Goal: Contribute content: Contribute content

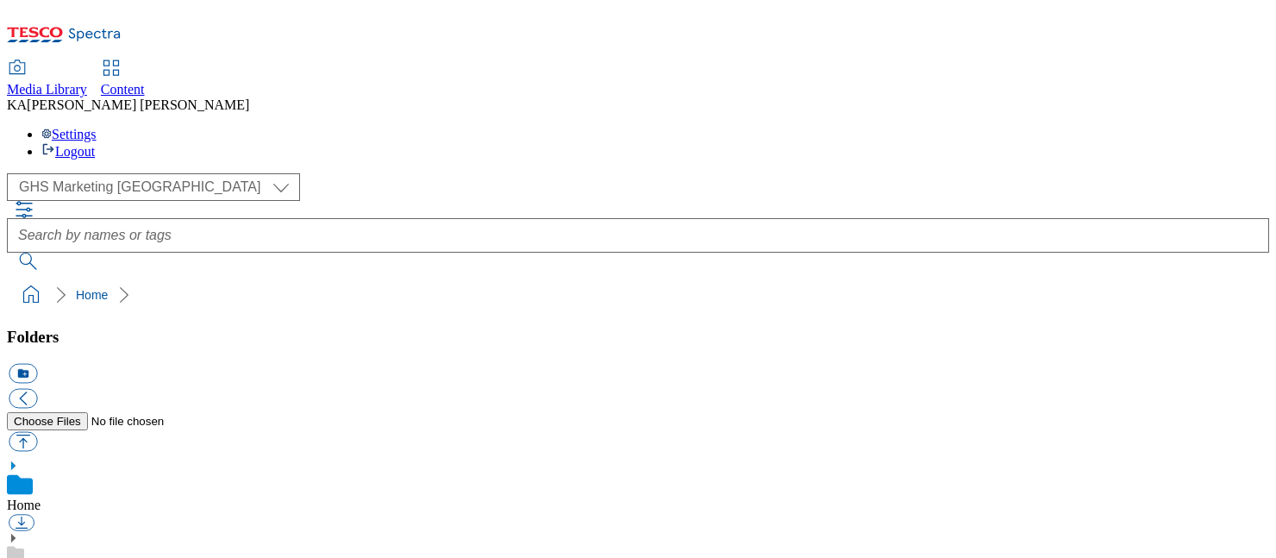
scroll to position [321, 0]
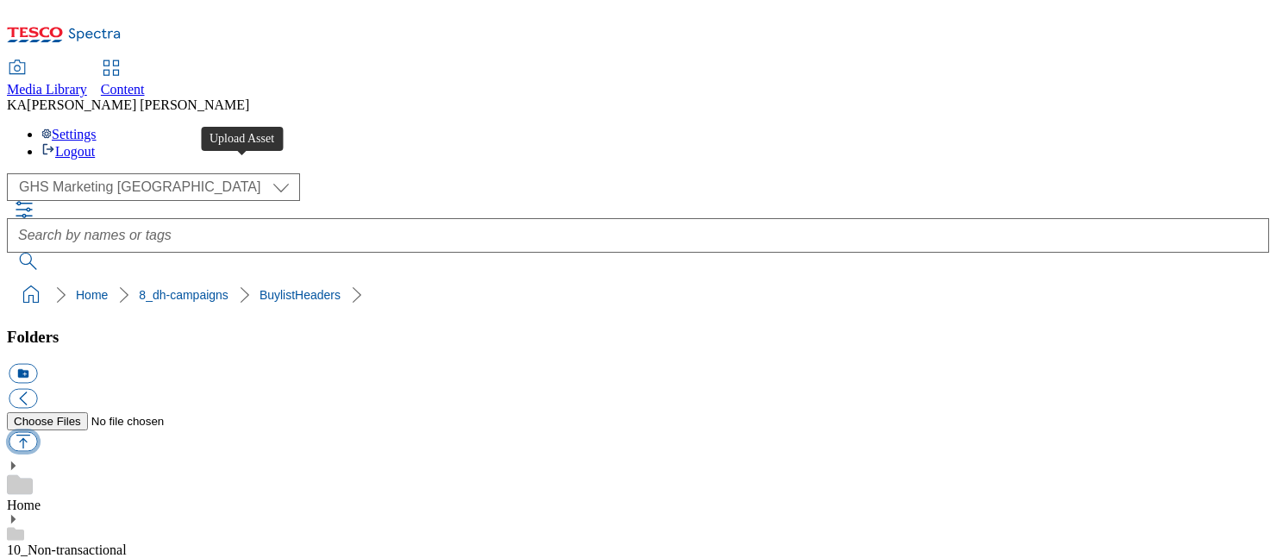
click at [37, 432] on button "button" at bounding box center [23, 442] width 28 height 20
type input "C:\fakepath\1756808259403-ad541941_Yeo_Valley_LegoBrand_H_1184x333_V1.jpg"
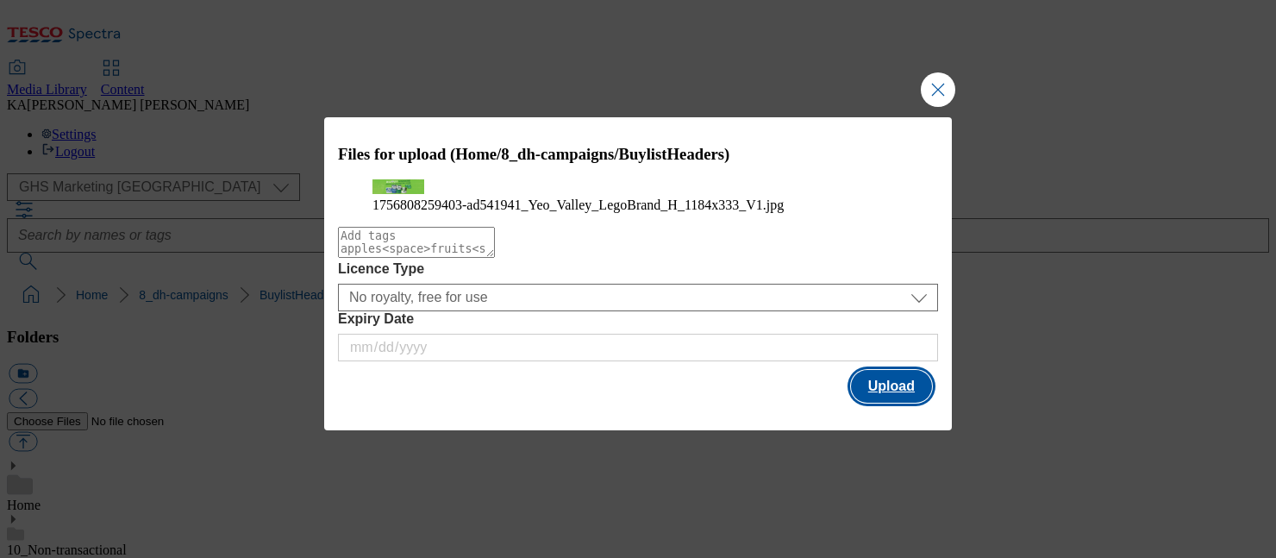
click at [889, 403] on button "Upload" at bounding box center [891, 386] width 81 height 33
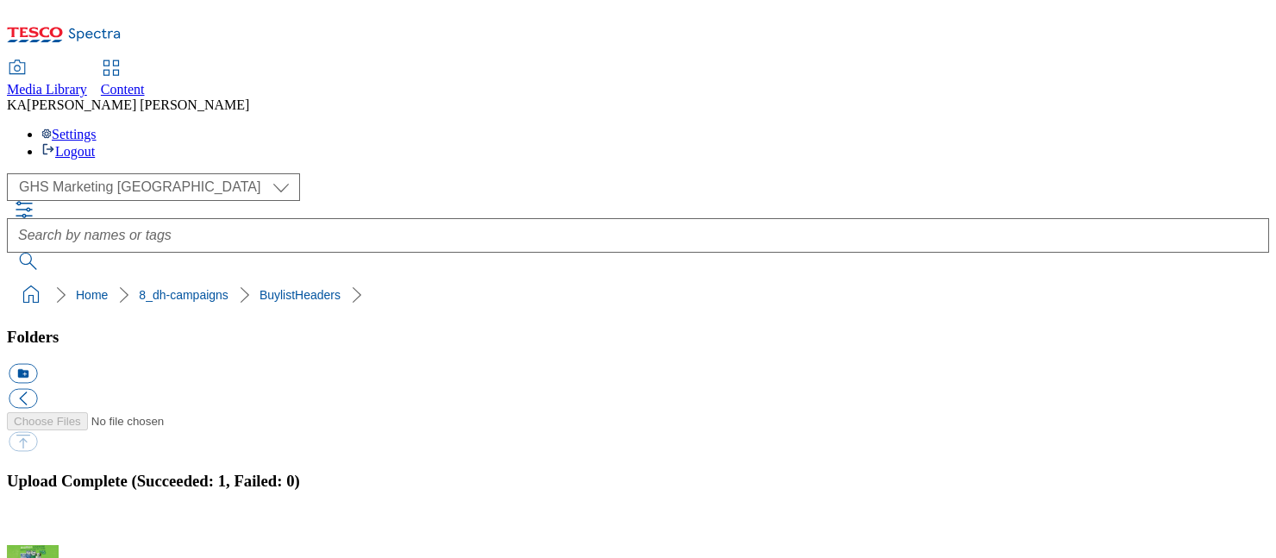
click at [34, 527] on button "button" at bounding box center [22, 535] width 26 height 16
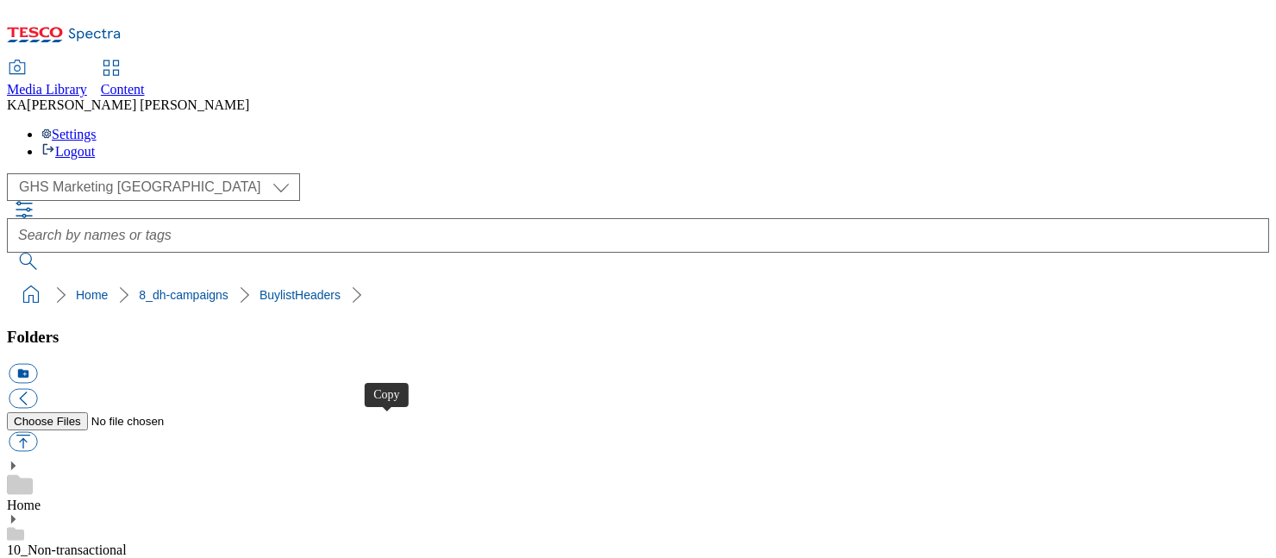
click at [37, 432] on button "button" at bounding box center [23, 442] width 28 height 20
type input "C:\fakepath\1754576567903-Ad541512-TabbedHeader1_V1.png"
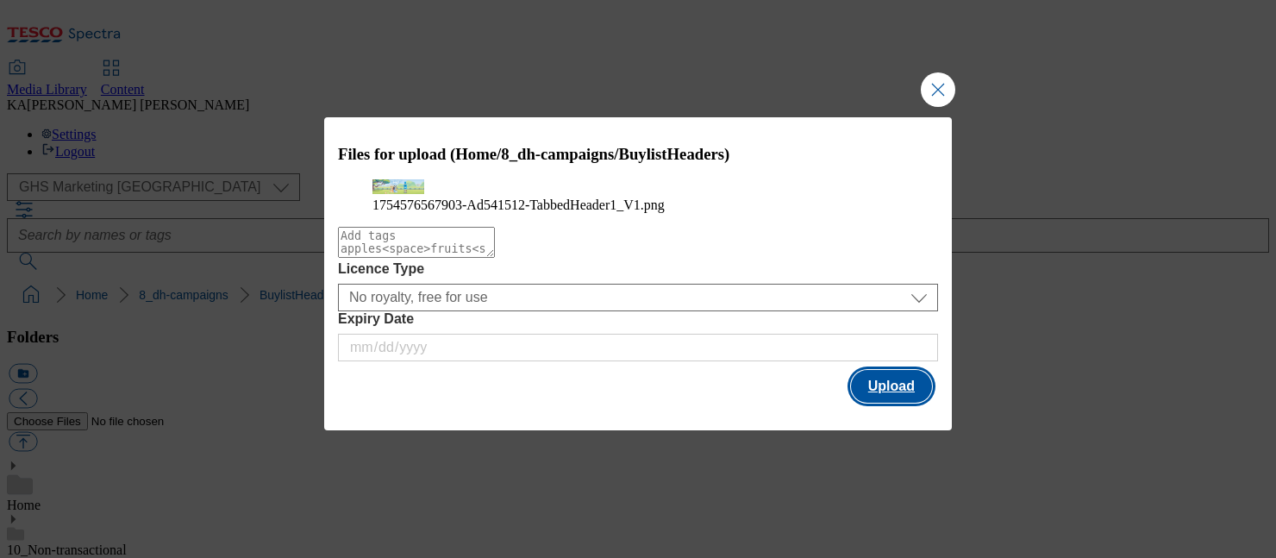
click at [875, 403] on button "Upload" at bounding box center [891, 386] width 81 height 33
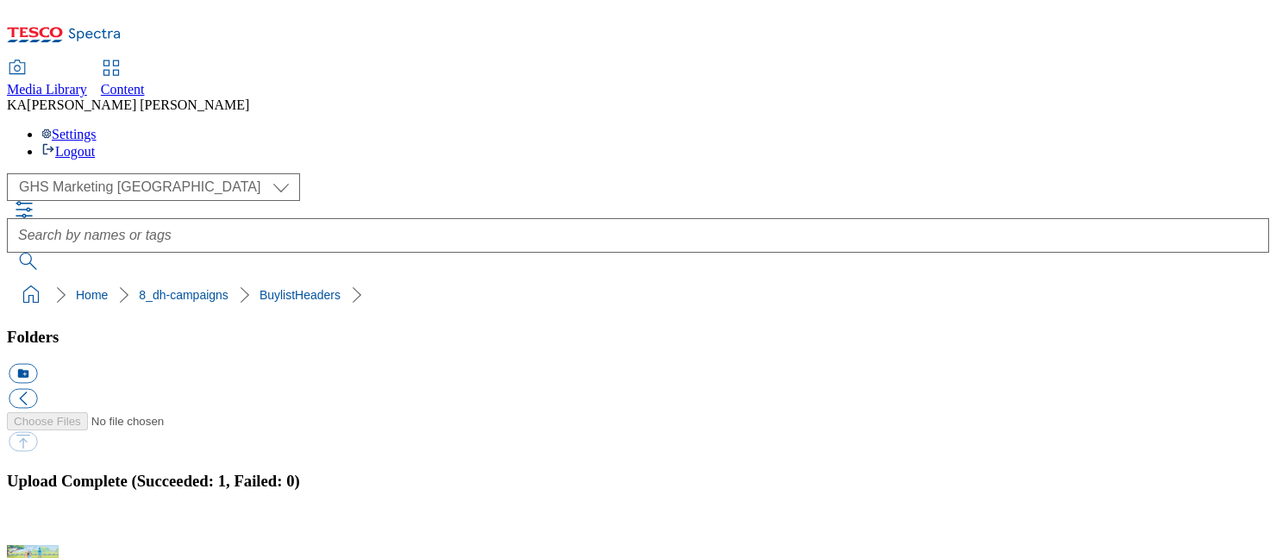
click at [34, 527] on button "button" at bounding box center [22, 535] width 26 height 16
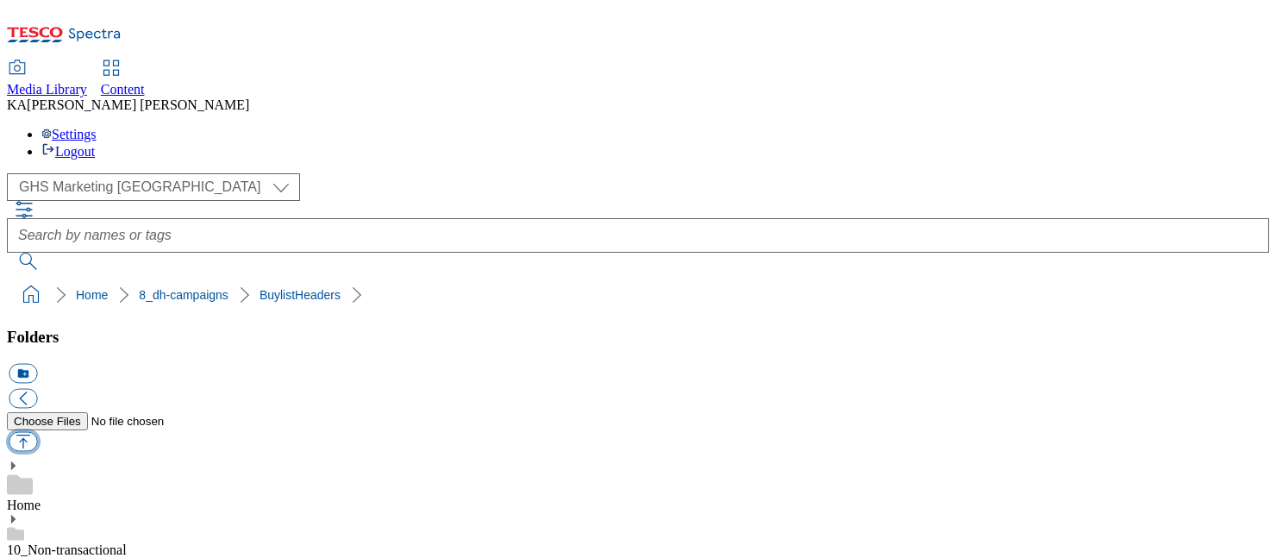
click at [37, 432] on button "button" at bounding box center [23, 442] width 28 height 20
type input "C:\fakepath\1754576567903-Ad541512-TabbedHeader1_V1.png"
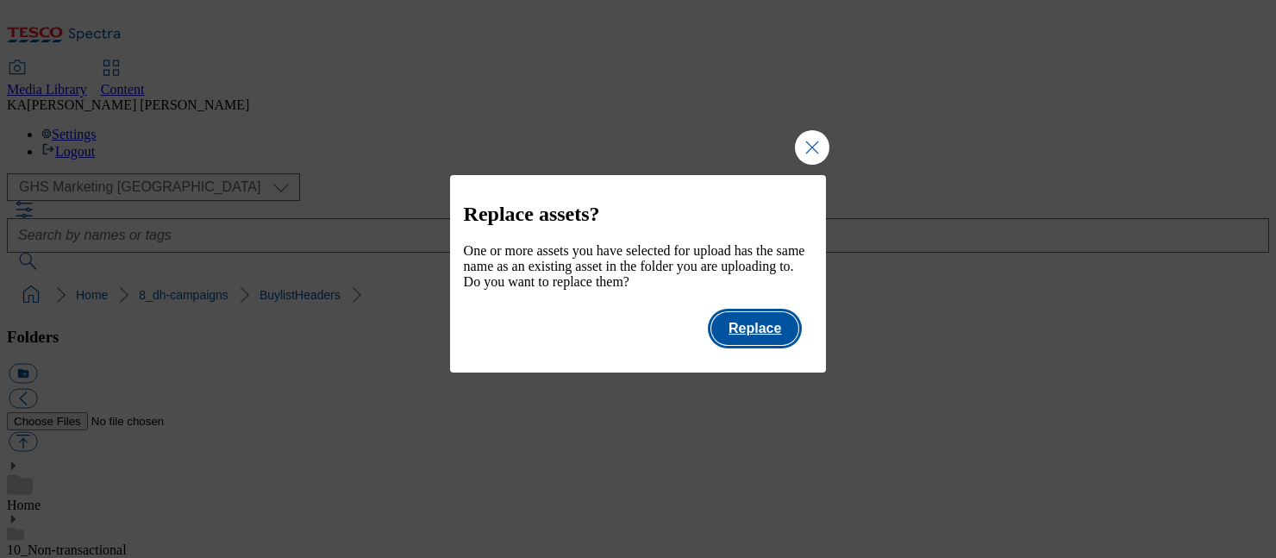
click at [773, 340] on button "Replace" at bounding box center [754, 328] width 87 height 33
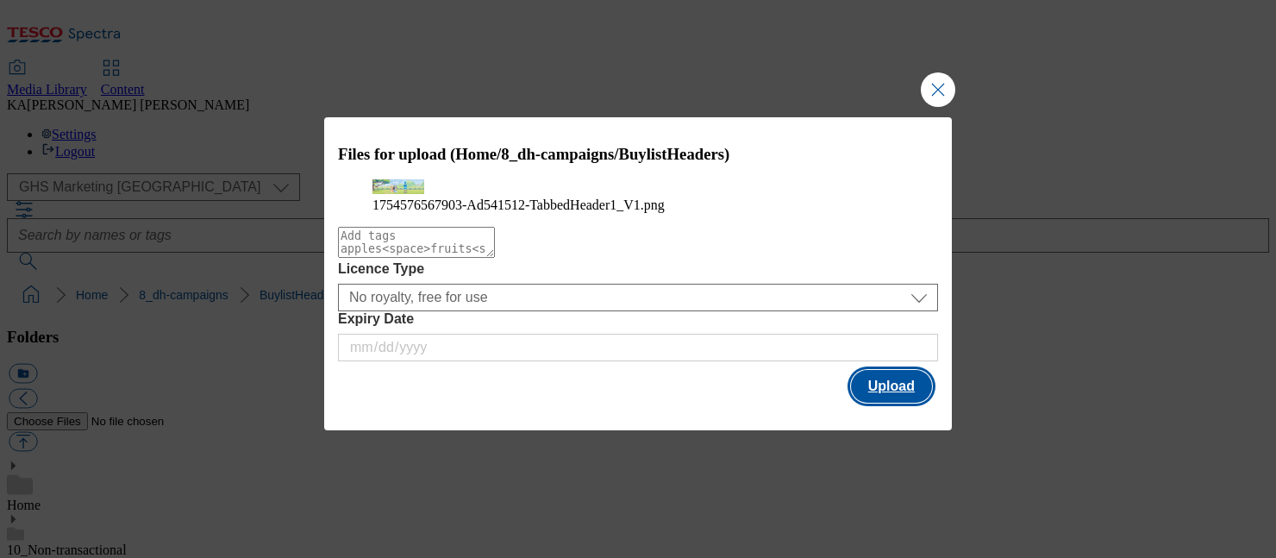
click at [901, 403] on button "Upload" at bounding box center [891, 386] width 81 height 33
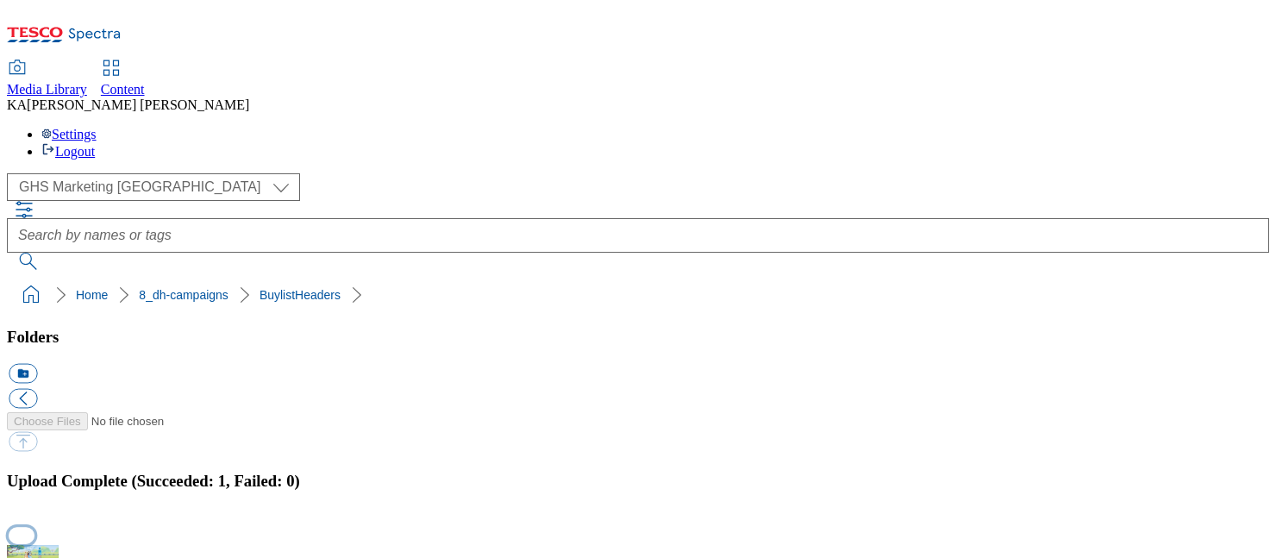
click at [34, 527] on button "button" at bounding box center [22, 535] width 26 height 16
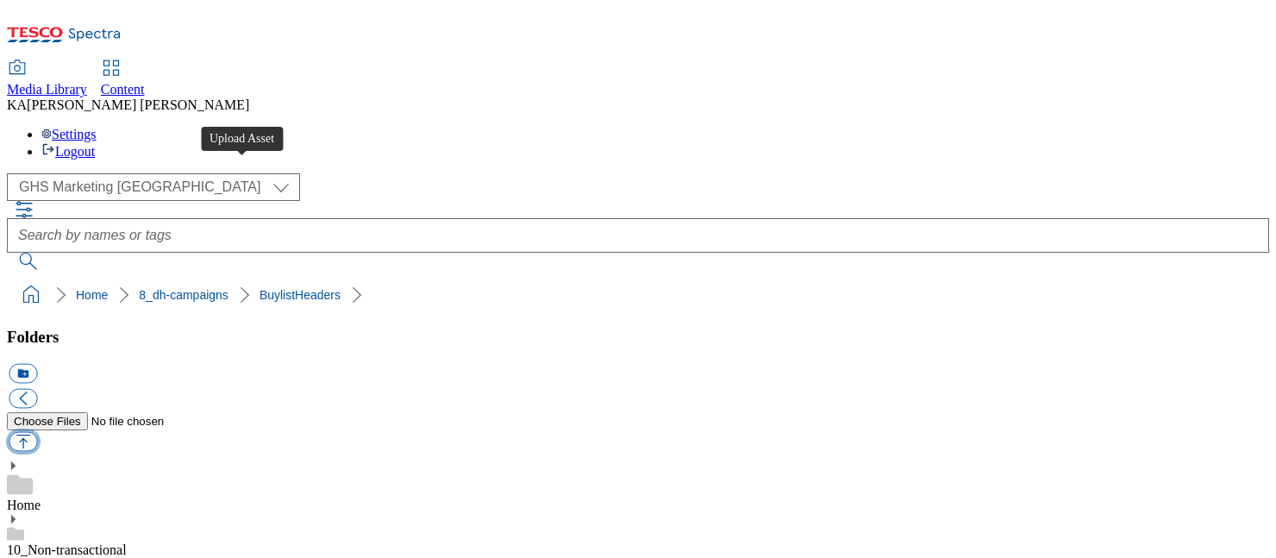
click at [37, 432] on button "button" at bounding box center [23, 442] width 28 height 20
type input "C:\fakepath\Ad541512-Thumbnail-1_V1.png"
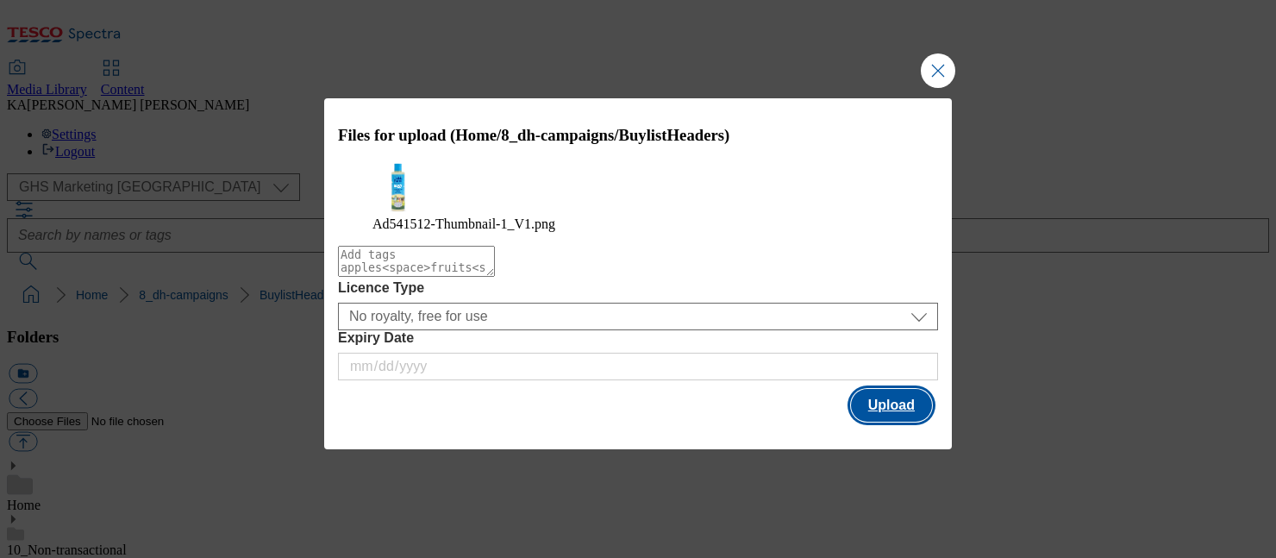
click at [891, 421] on button "Upload" at bounding box center [891, 405] width 81 height 33
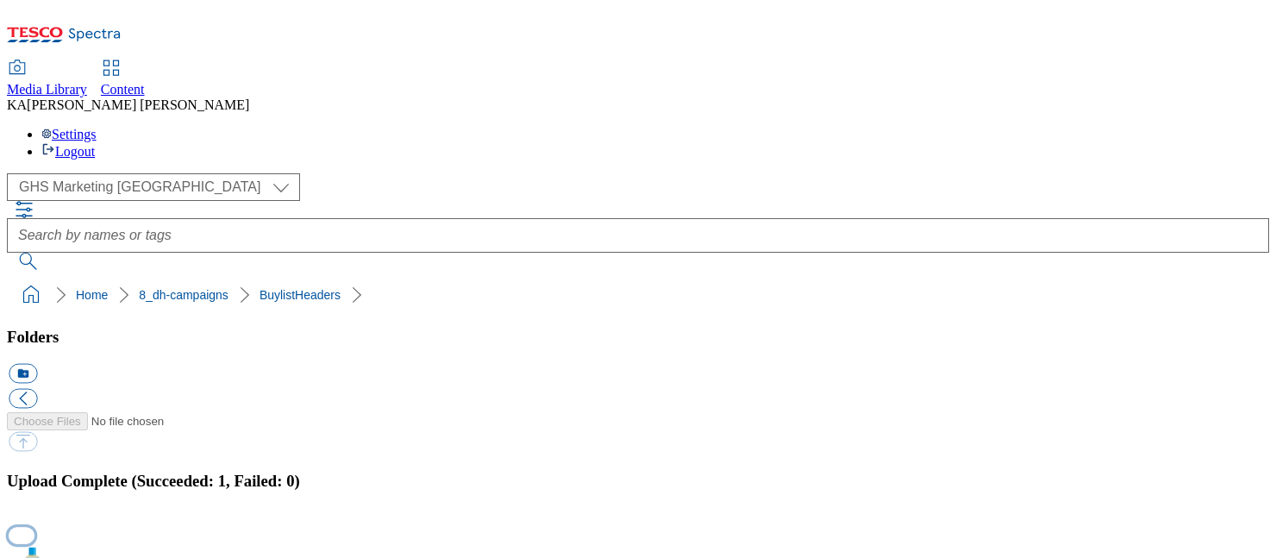
click at [34, 527] on button "button" at bounding box center [22, 535] width 26 height 16
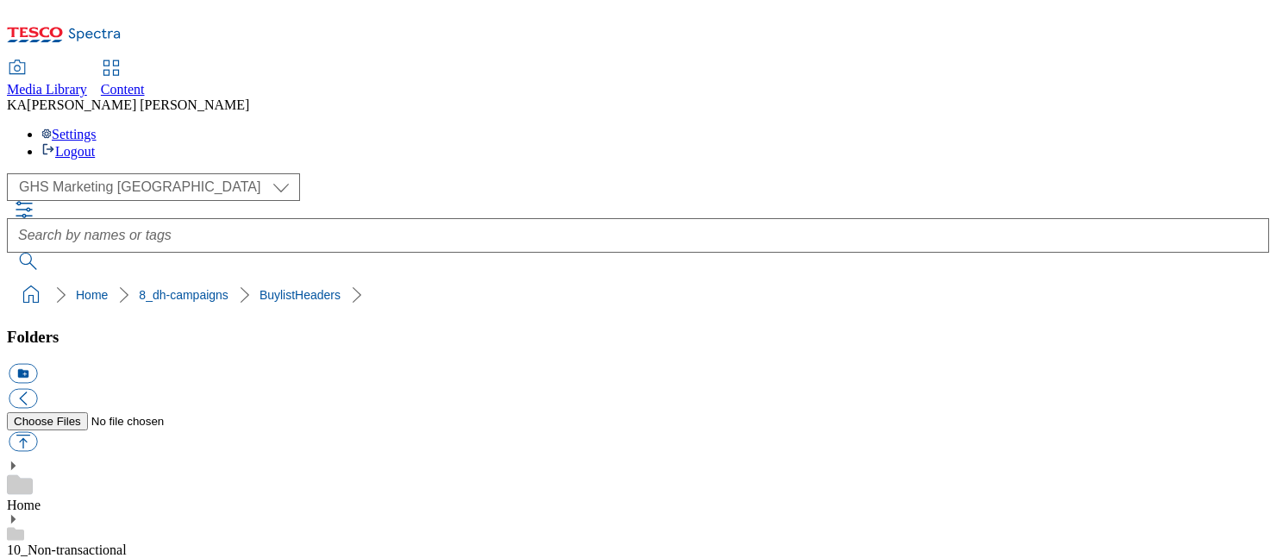
click at [37, 432] on button "button" at bounding box center [23, 442] width 28 height 20
type input "C:\fakepath\1754576579834-Ad541512-TabbedHeader2_V1.png"
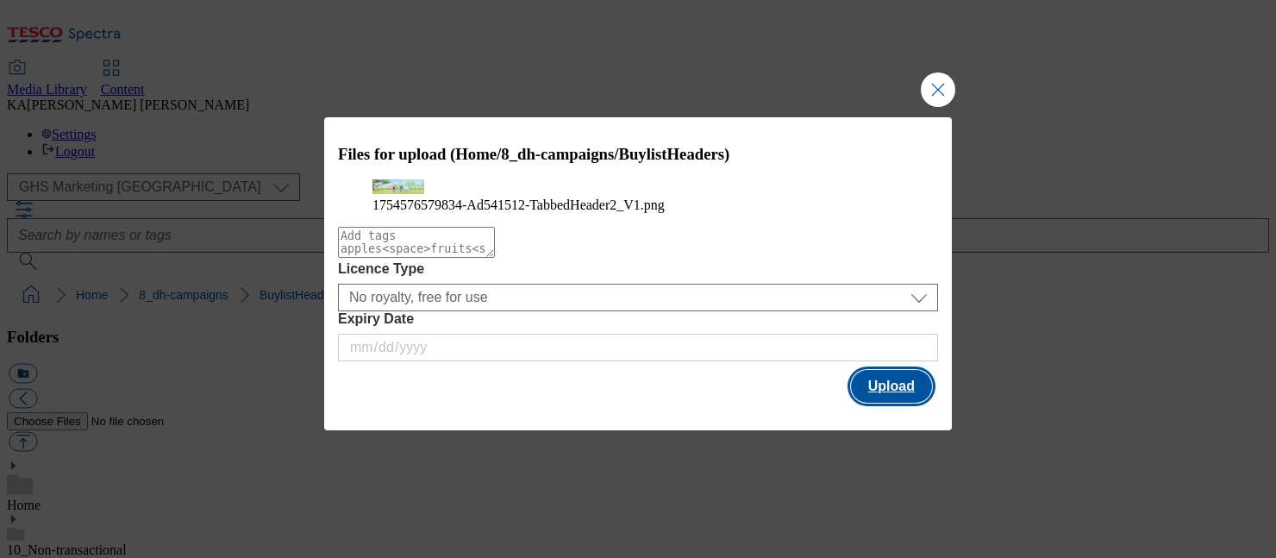
click at [891, 403] on button "Upload" at bounding box center [891, 386] width 81 height 33
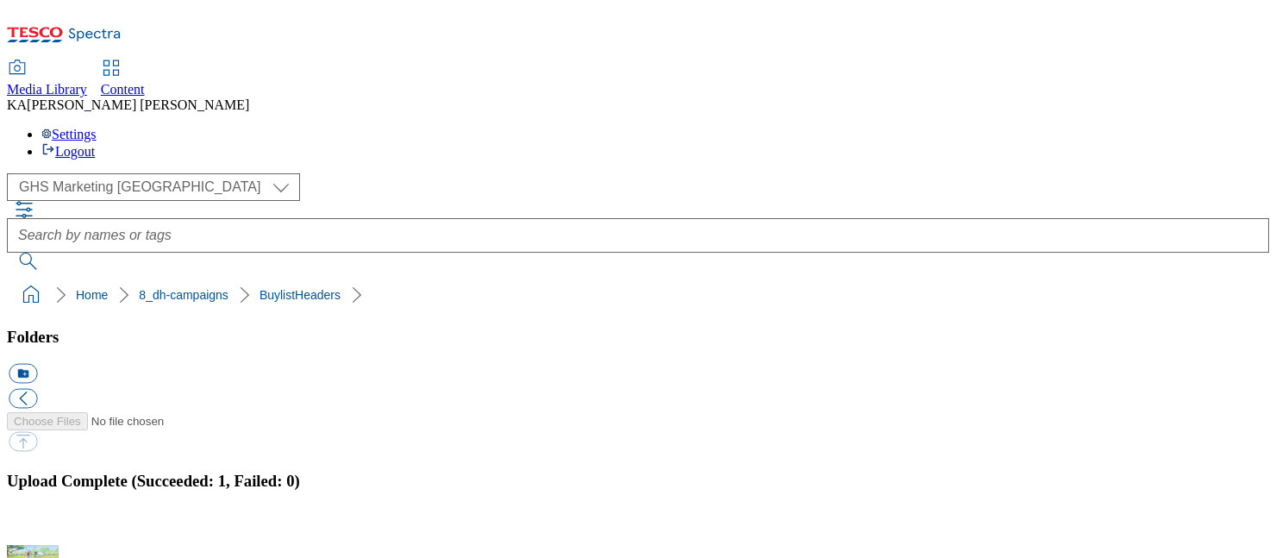
click at [34, 527] on button "button" at bounding box center [22, 535] width 26 height 16
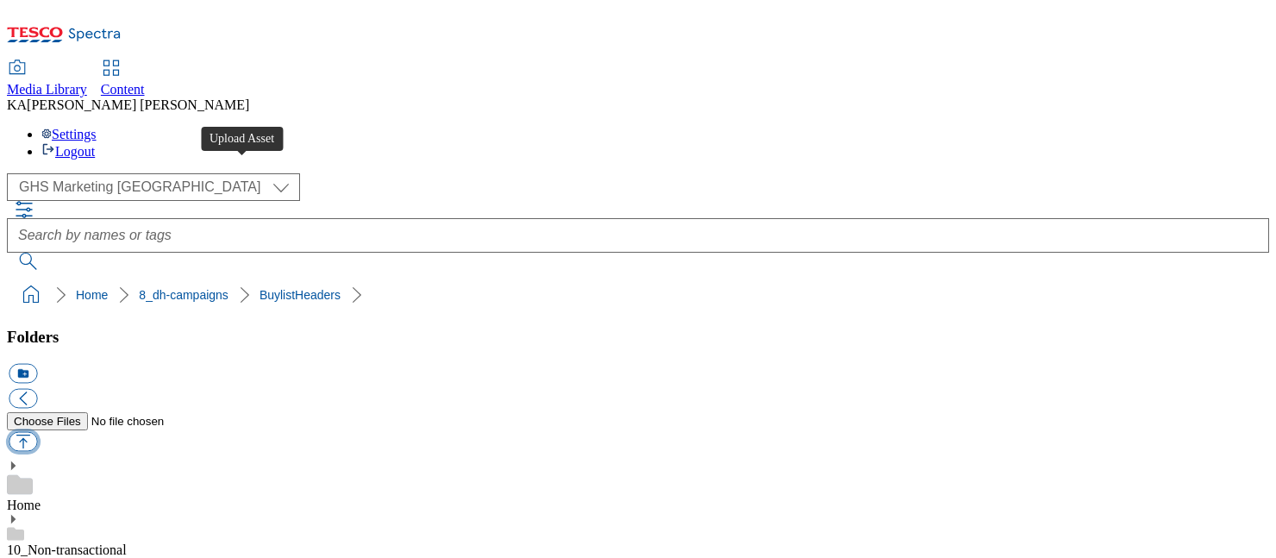
click at [37, 432] on button "button" at bounding box center [23, 442] width 28 height 20
type input "C:\fakepath\Ad541512-Thumbnail-2_V1.png"
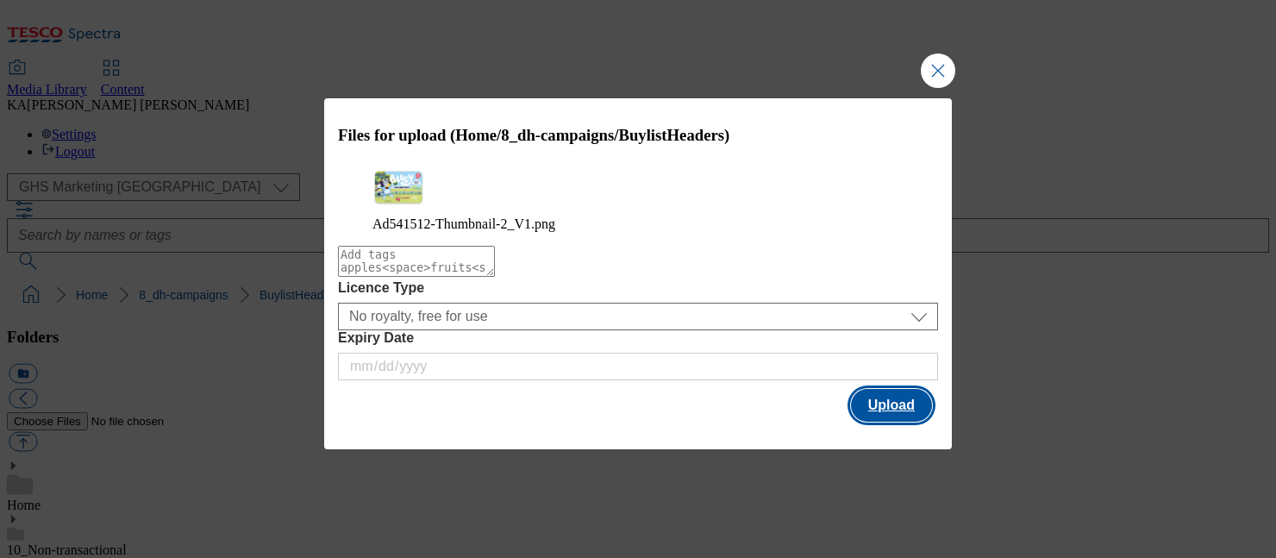
click at [883, 412] on button "Upload" at bounding box center [891, 405] width 81 height 33
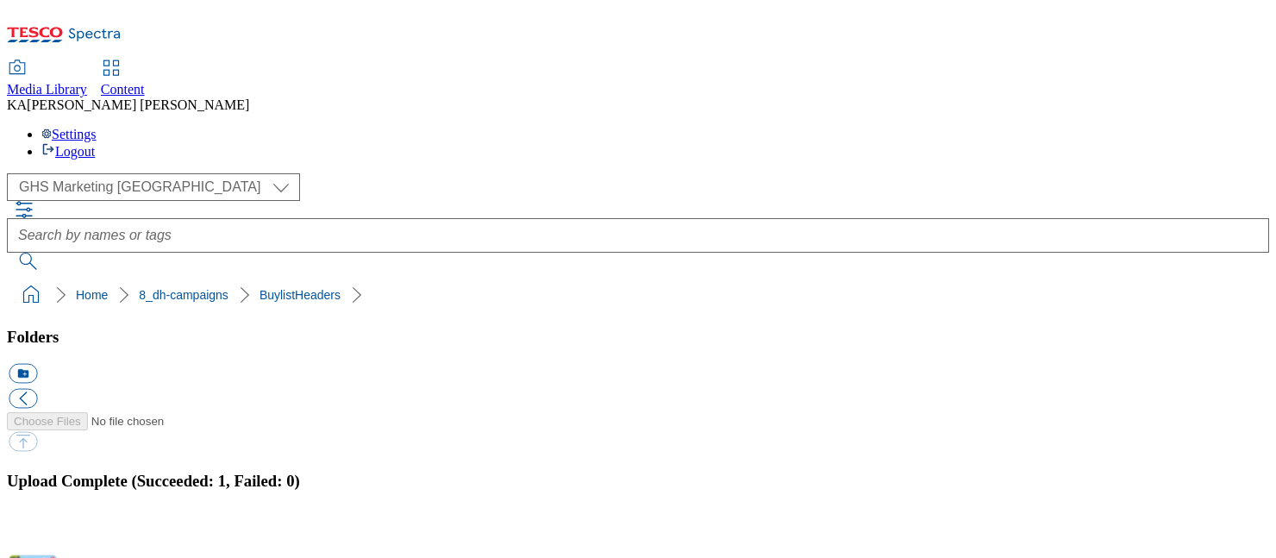
click at [34, 527] on button "button" at bounding box center [22, 535] width 26 height 16
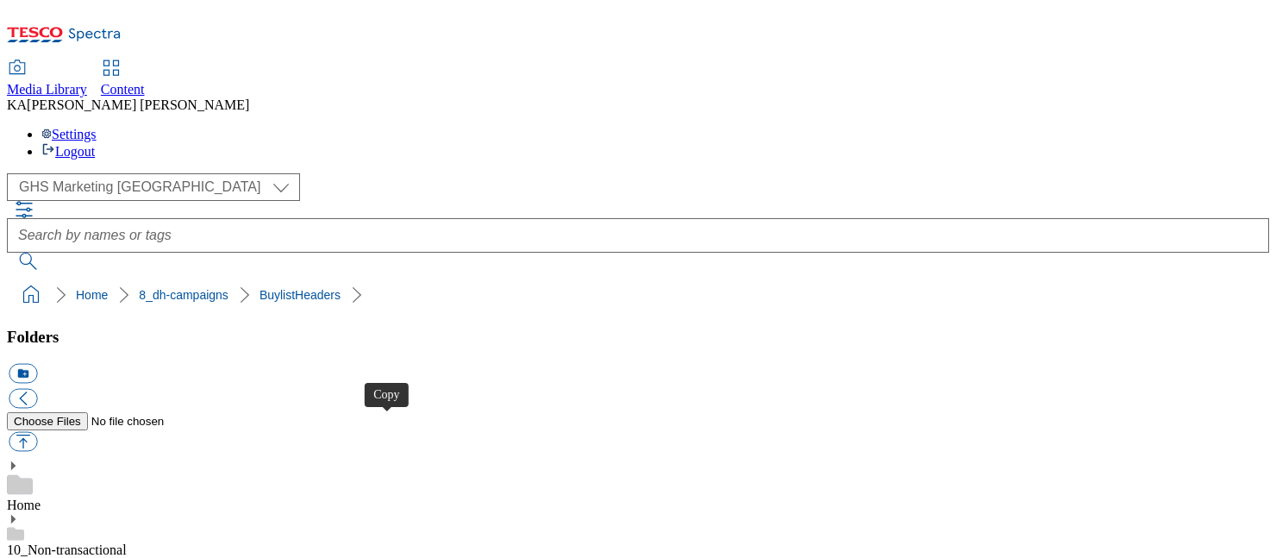
click at [37, 432] on button "button" at bounding box center [23, 442] width 28 height 20
type input "C:\fakepath\1754576598362-Ad541512-TabbedHeader3_V1.png"
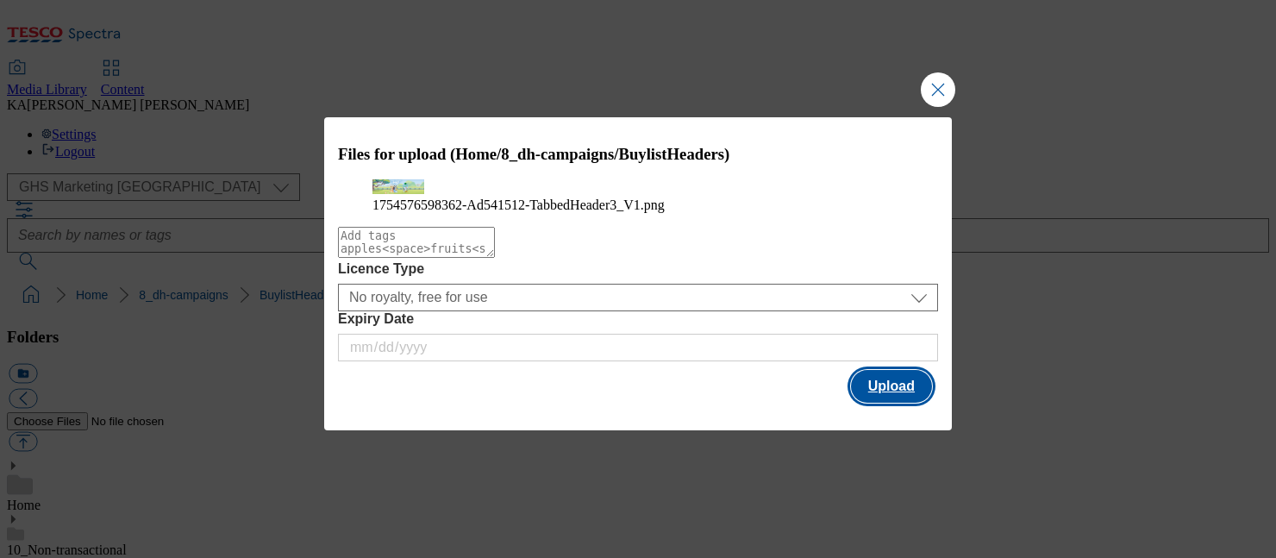
click at [887, 403] on button "Upload" at bounding box center [891, 386] width 81 height 33
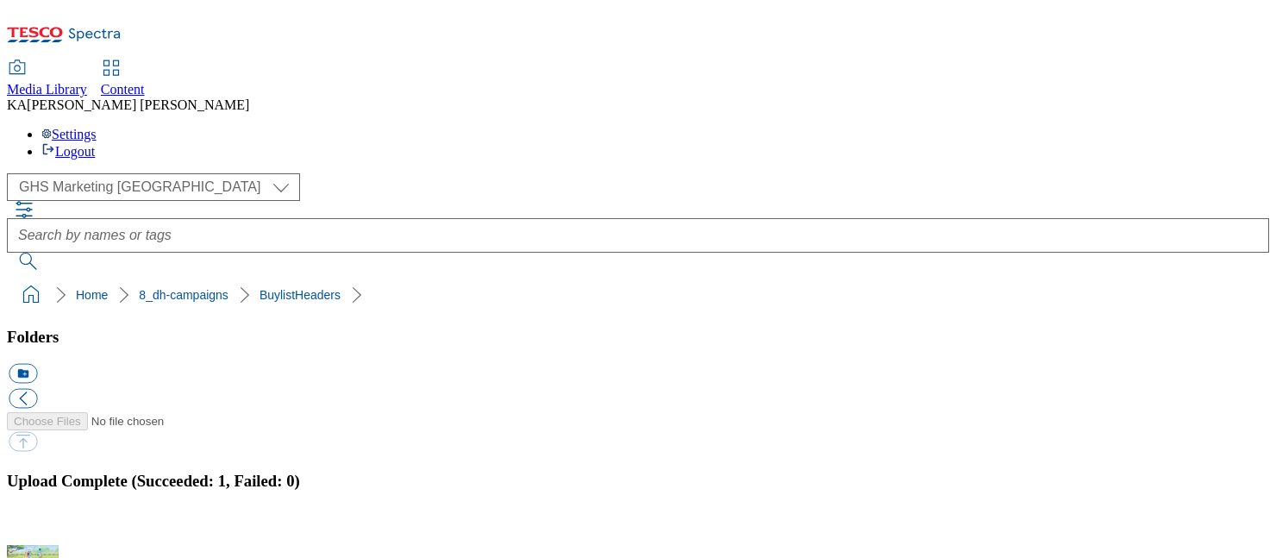
click at [34, 527] on button "button" at bounding box center [22, 535] width 26 height 16
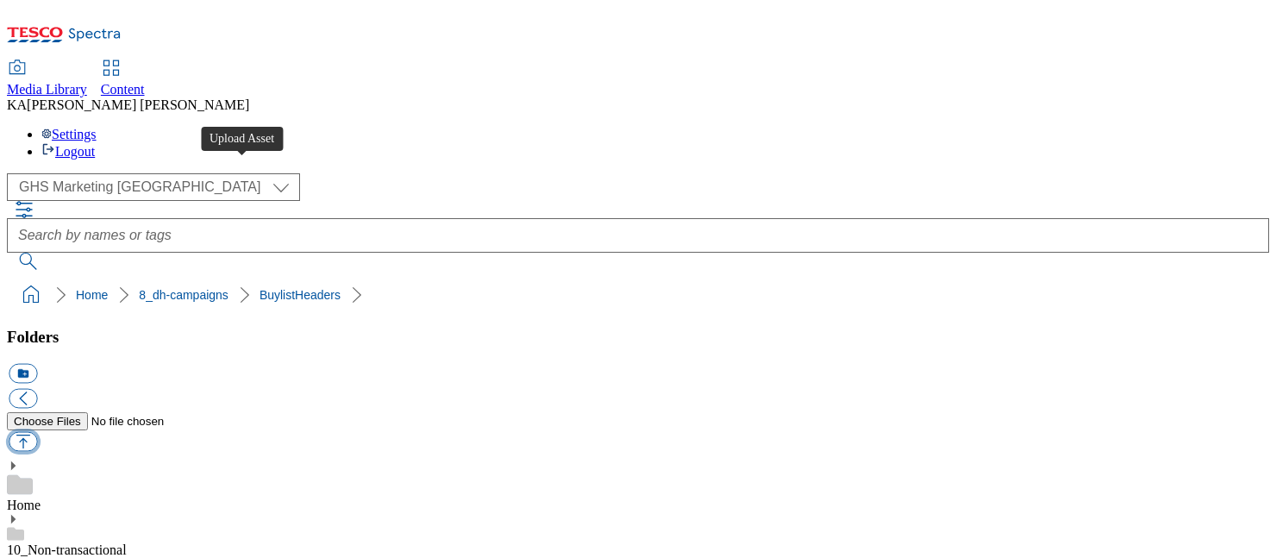
click at [37, 432] on button "button" at bounding box center [23, 442] width 28 height 20
type input "C:\fakepath\Ad541512-Thumbnail-3_V1.png"
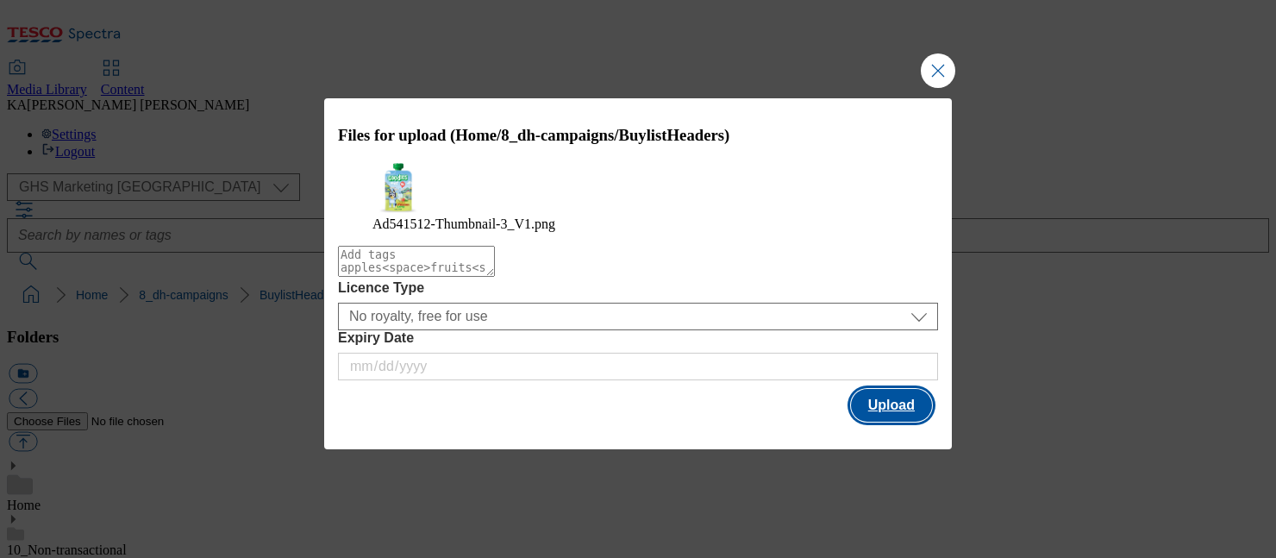
click at [899, 413] on button "Upload" at bounding box center [891, 405] width 81 height 33
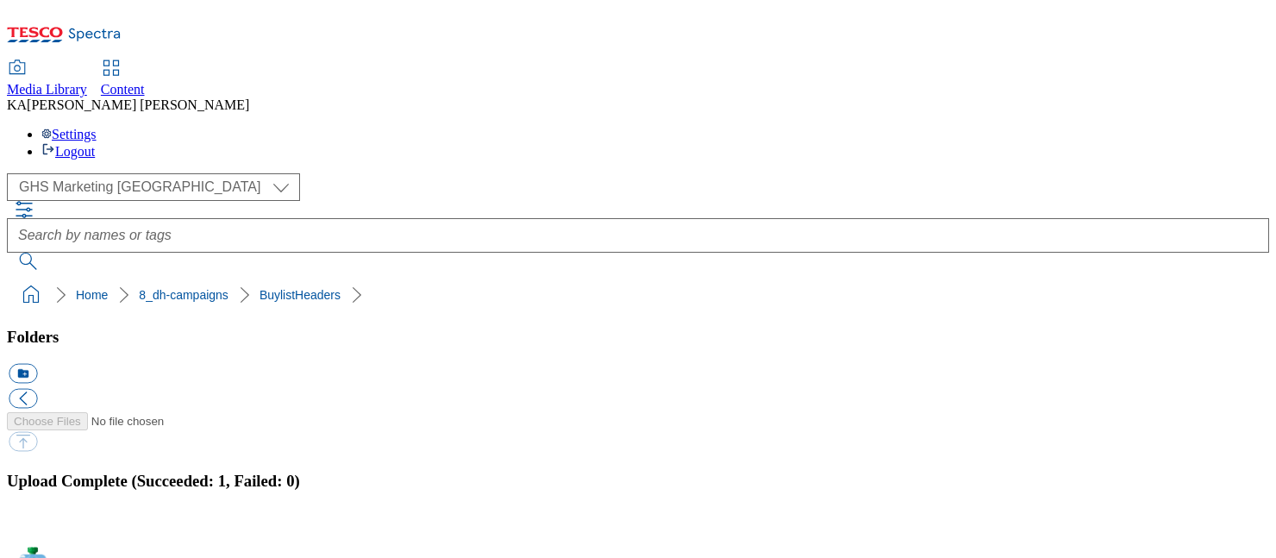
click at [34, 527] on button "button" at bounding box center [22, 535] width 26 height 16
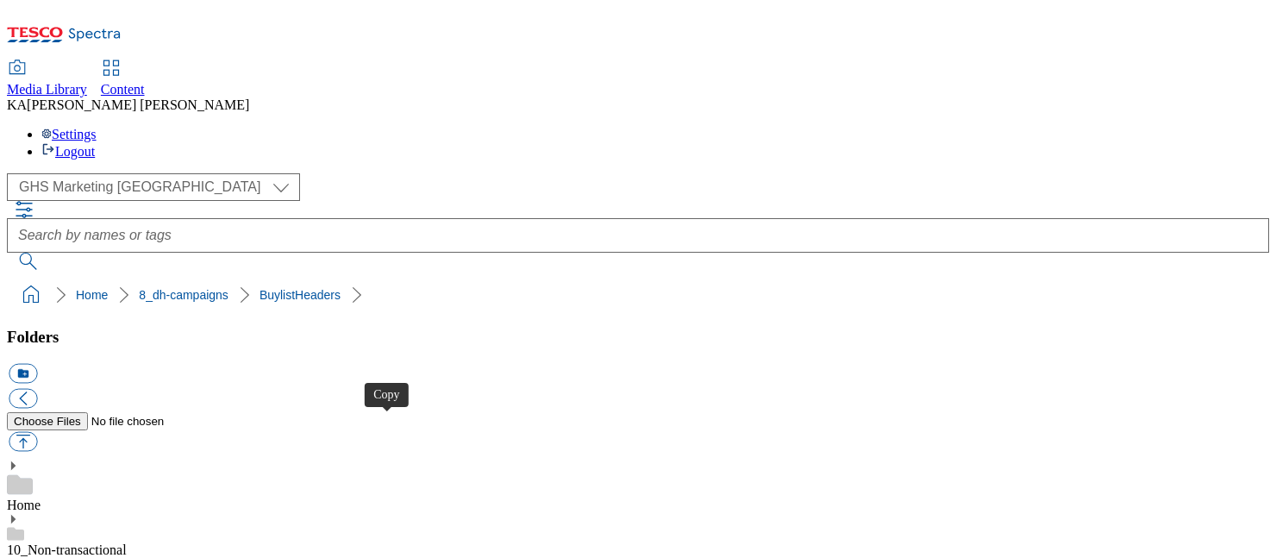
click at [37, 432] on button "button" at bounding box center [23, 442] width 28 height 20
type input "C:\fakepath\1755687289232-ad541797_Shaken_[MEDICAL_DATA]_LegoBrand_H_1184x333_V…"
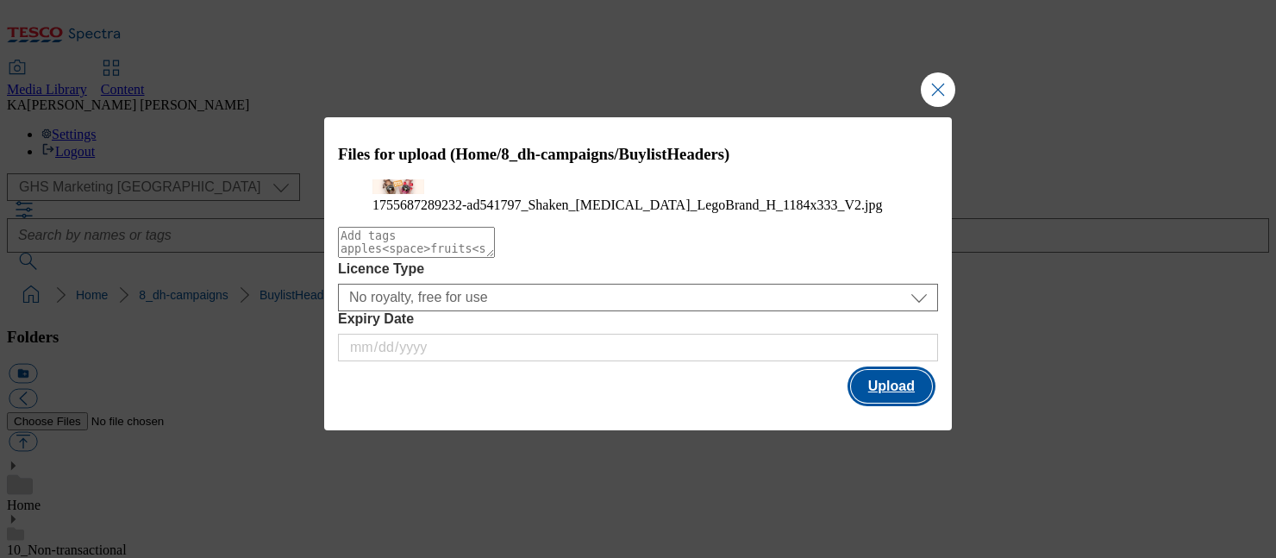
click at [911, 403] on button "Upload" at bounding box center [891, 386] width 81 height 33
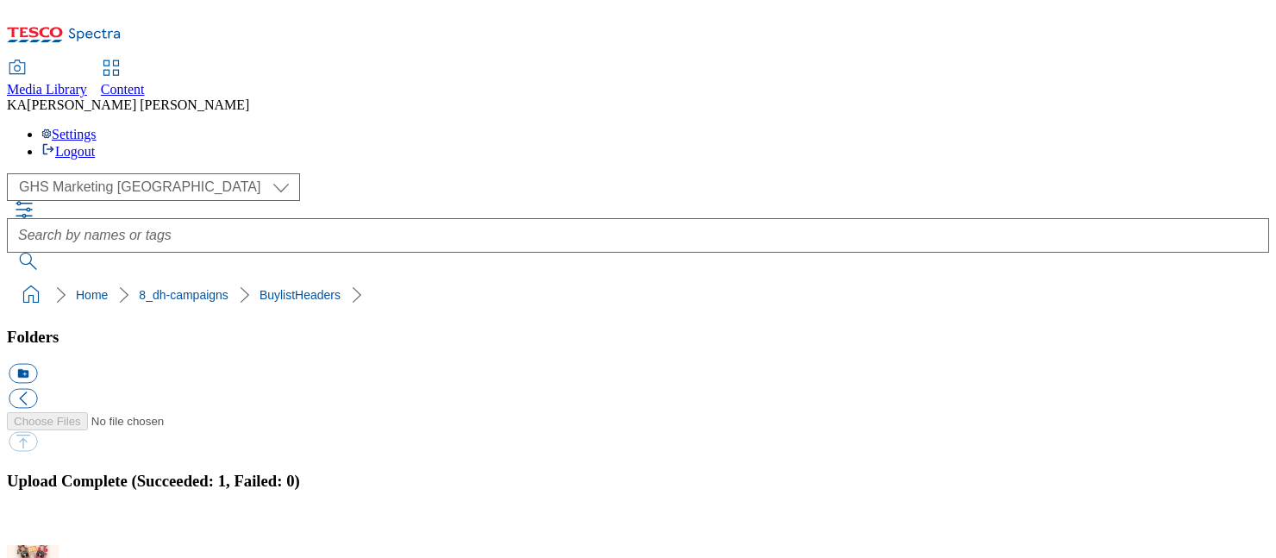
click at [34, 527] on button "button" at bounding box center [22, 535] width 26 height 16
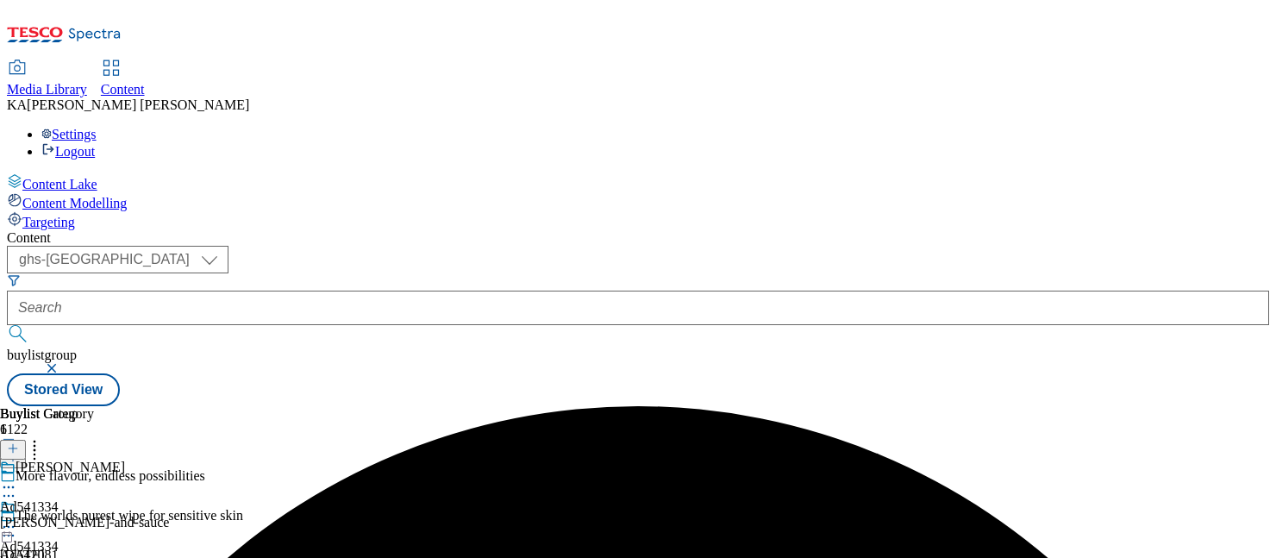
select select "ghs-uk"
click at [420, 291] on input "text" at bounding box center [638, 308] width 1262 height 34
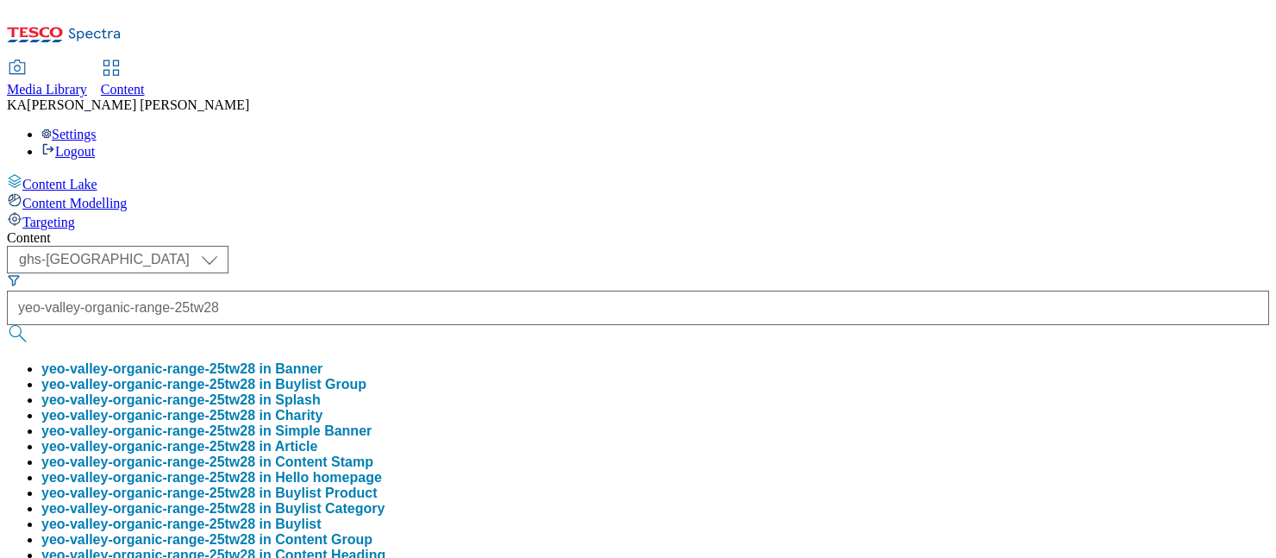
type input "yeo-valley-organic-range-25tw28"
click at [366, 377] on button "yeo-valley-organic-range-25tw28 in Buylist Group" at bounding box center [203, 385] width 325 height 16
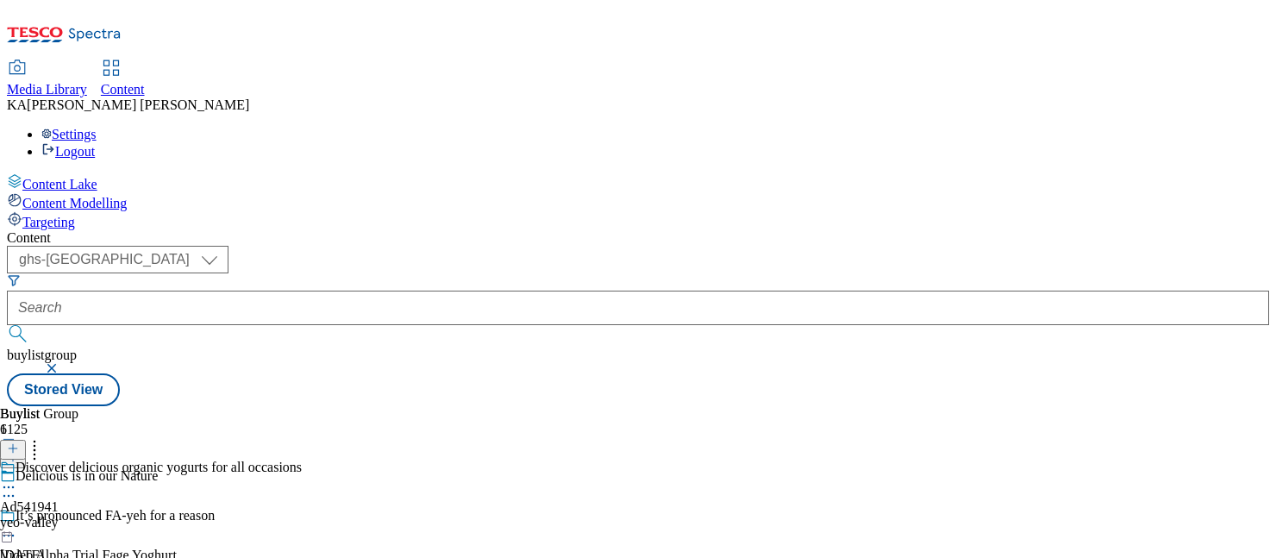
click at [17, 479] on icon at bounding box center [8, 487] width 17 height 17
click at [73, 517] on span "Edit" at bounding box center [63, 523] width 20 height 13
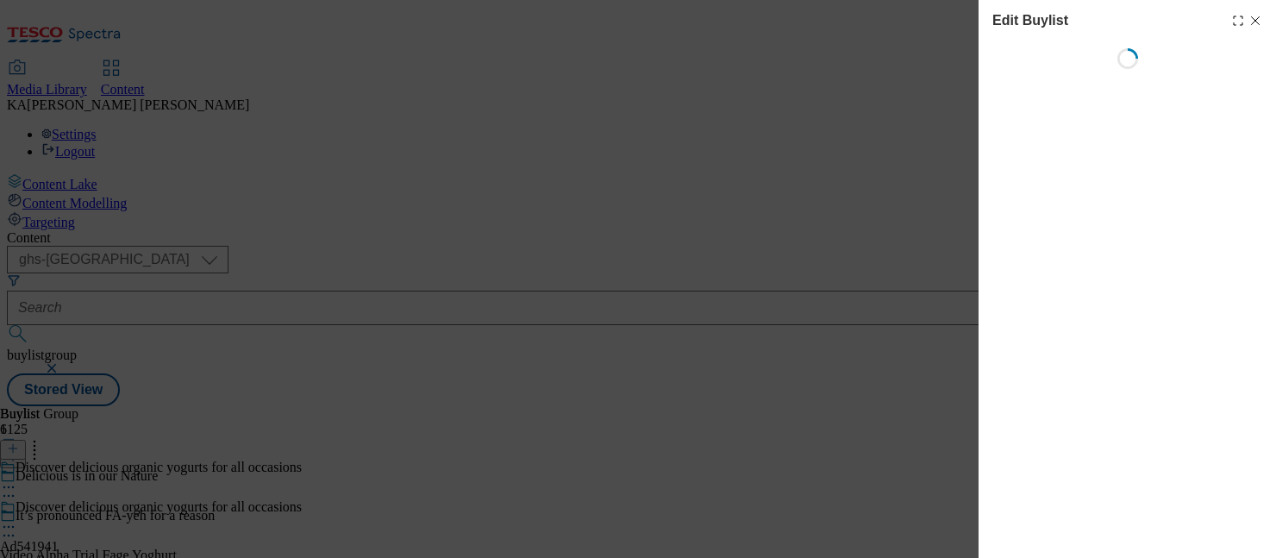
select select "tactical"
select select "supplier funded short term 1-3 weeks"
select select "dunnhumby"
select select "Banner"
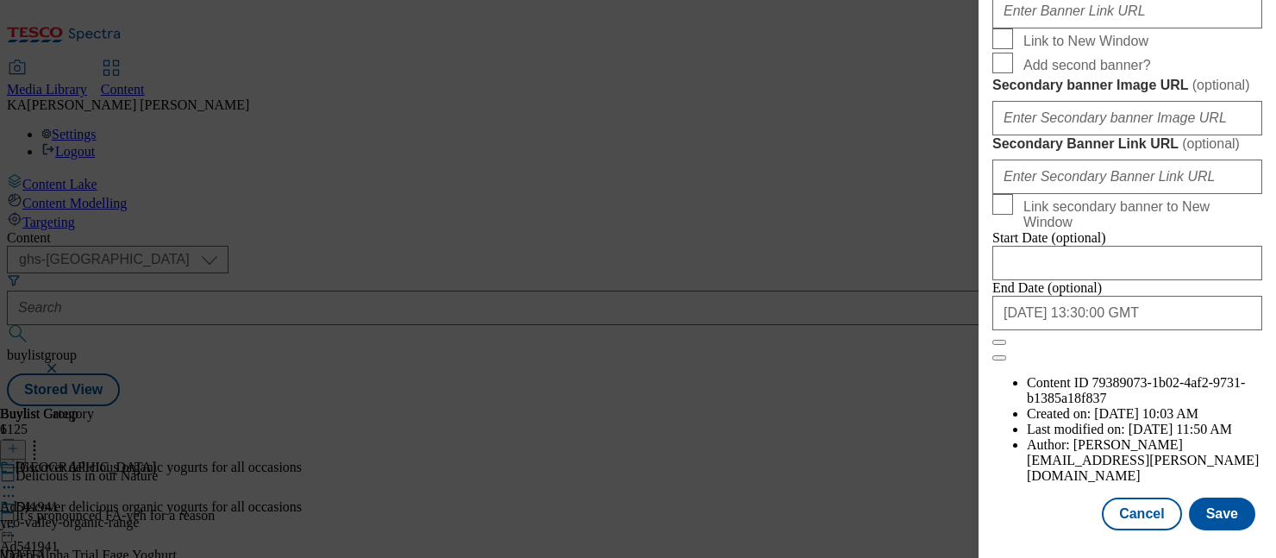
scroll to position [1612, 0]
paste input "https://digitalcontent.api.tesco.com/v2/media/ghs-mktg/af83a1ac-9345-4a98-a346-…"
type input "https://digitalcontent.api.tesco.com/v2/media/ghs-mktg/af83a1ac-9345-4a98-a346-…"
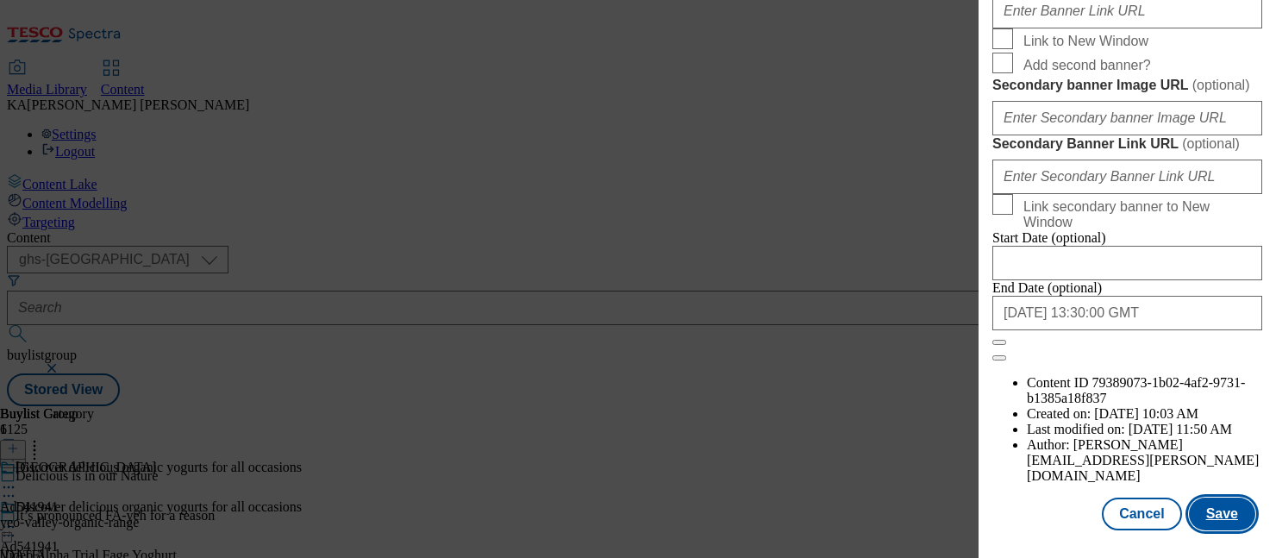
scroll to position [0, 0]
click at [1221, 505] on button "Save" at bounding box center [1222, 514] width 66 height 33
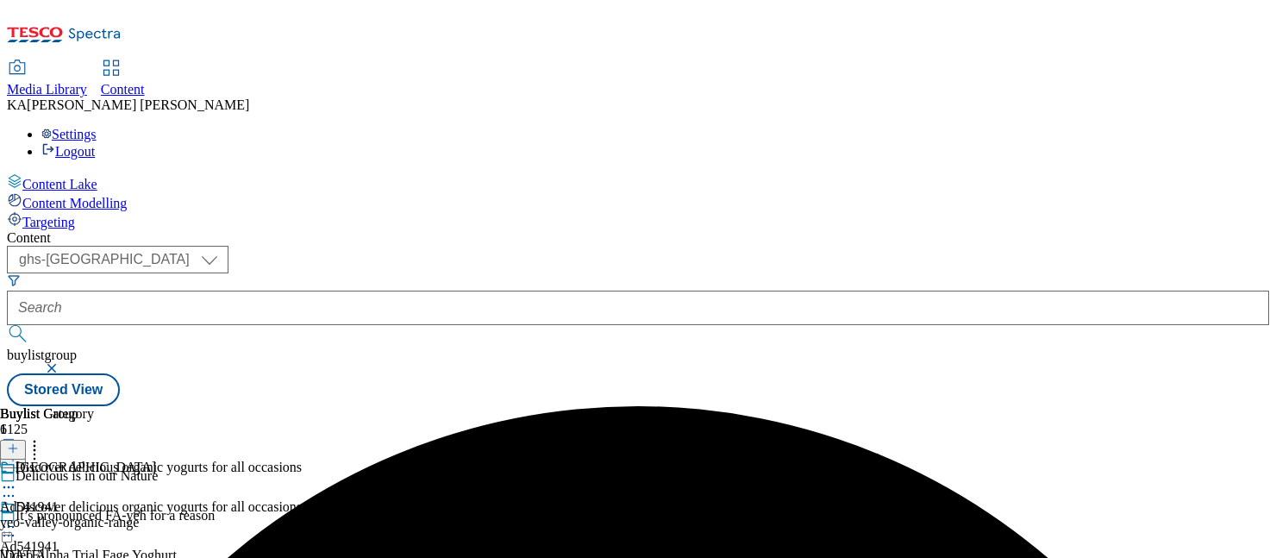
click at [17, 518] on icon at bounding box center [8, 526] width 17 height 17
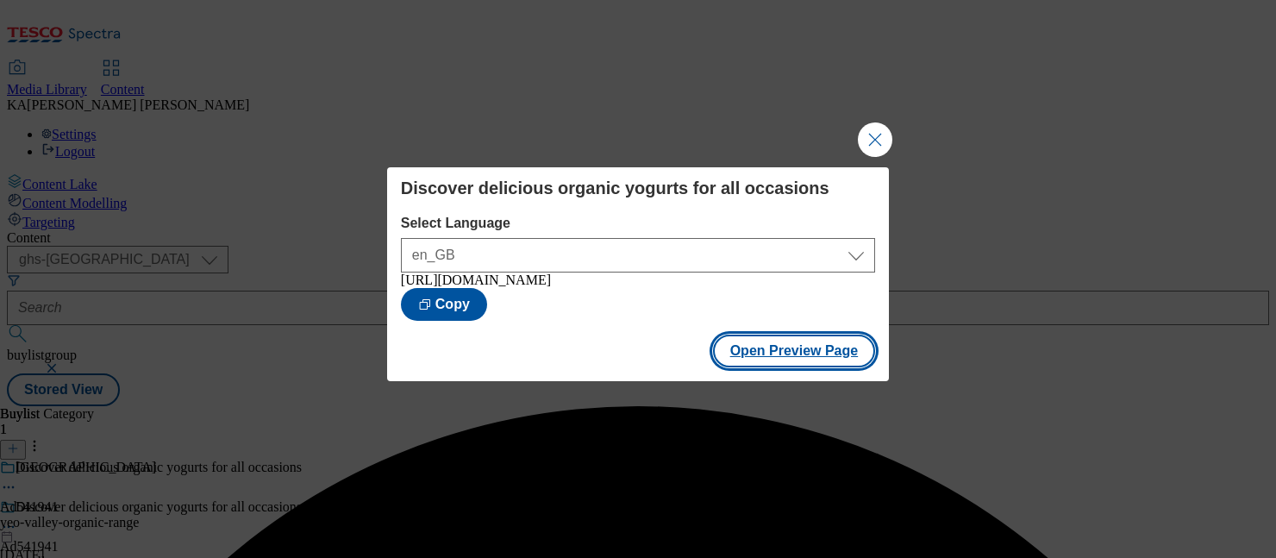
click at [743, 367] on button "Open Preview Page" at bounding box center [794, 351] width 163 height 33
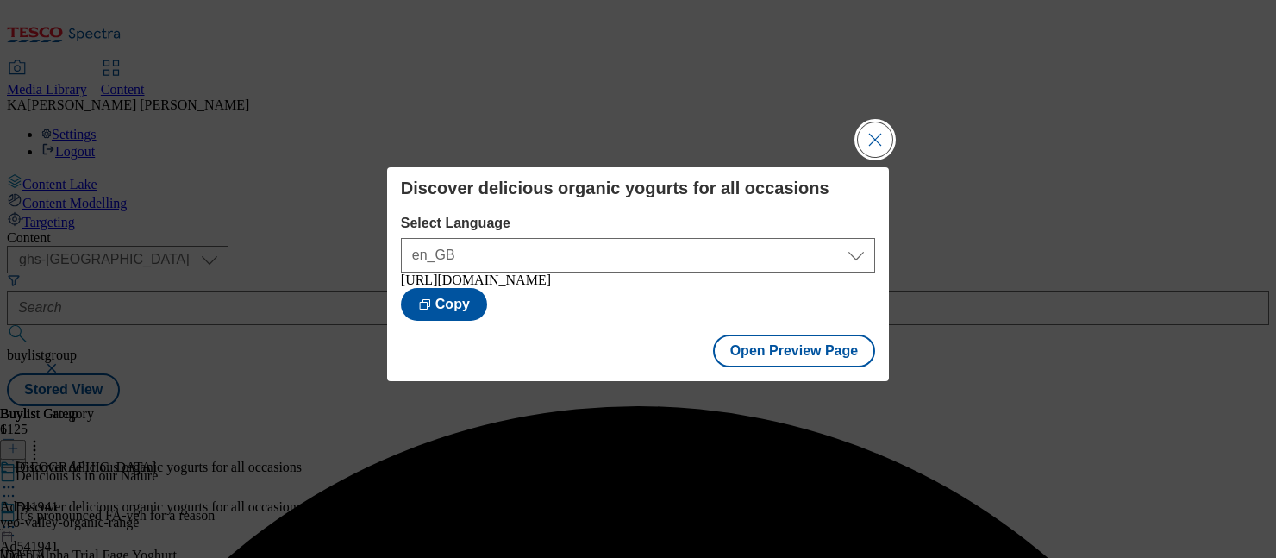
click at [870, 138] on button "Close Modal" at bounding box center [875, 139] width 34 height 34
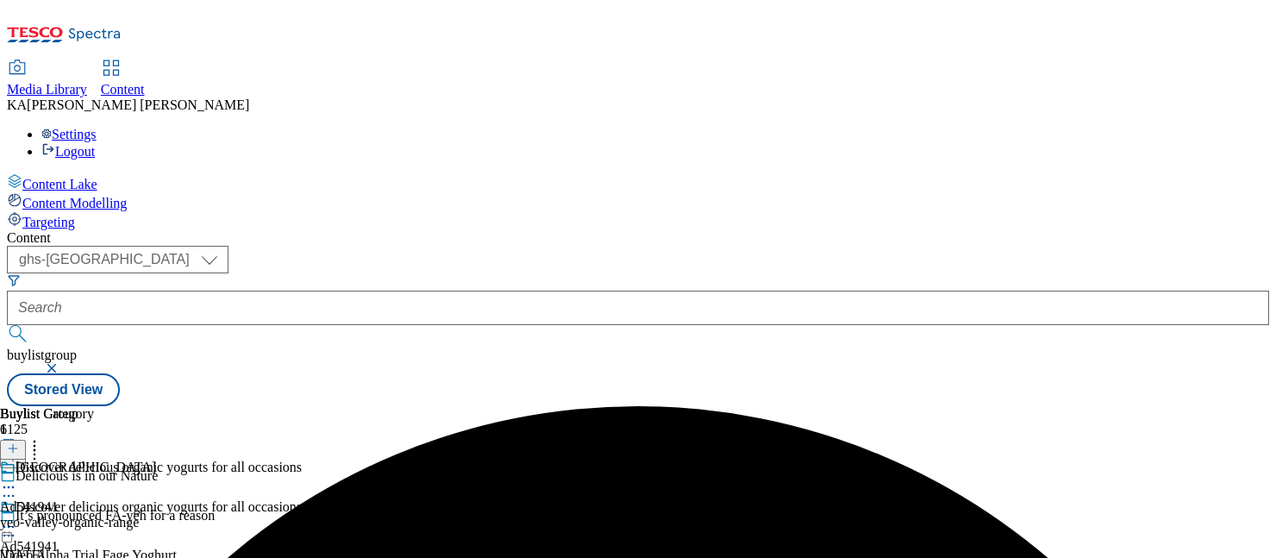
click at [17, 518] on icon at bounding box center [8, 526] width 17 height 17
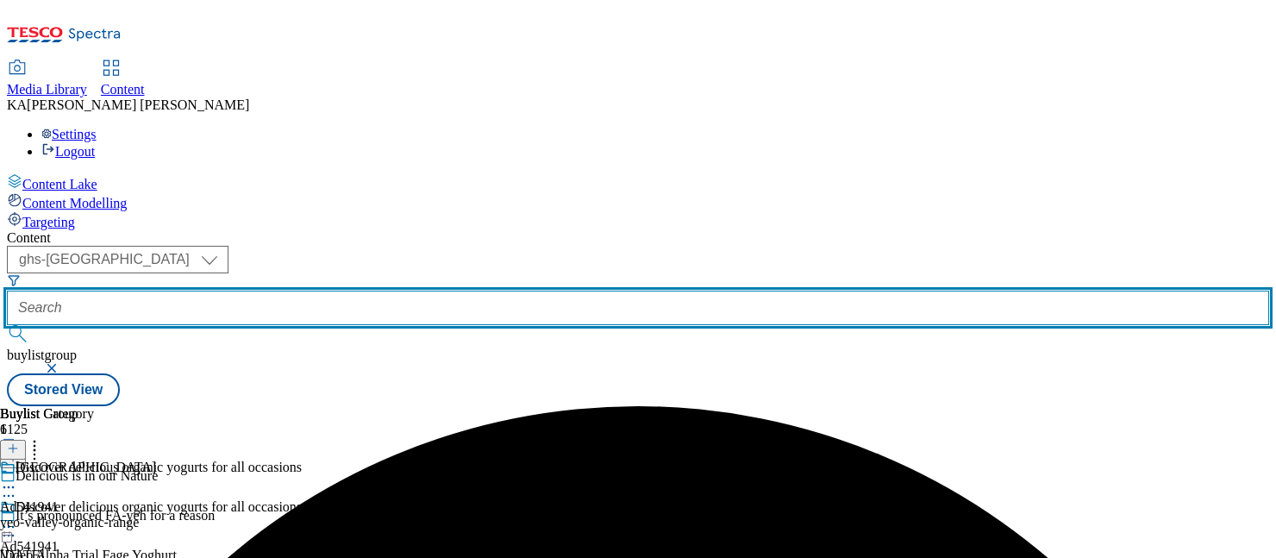
click at [408, 291] on input "text" at bounding box center [638, 308] width 1262 height 34
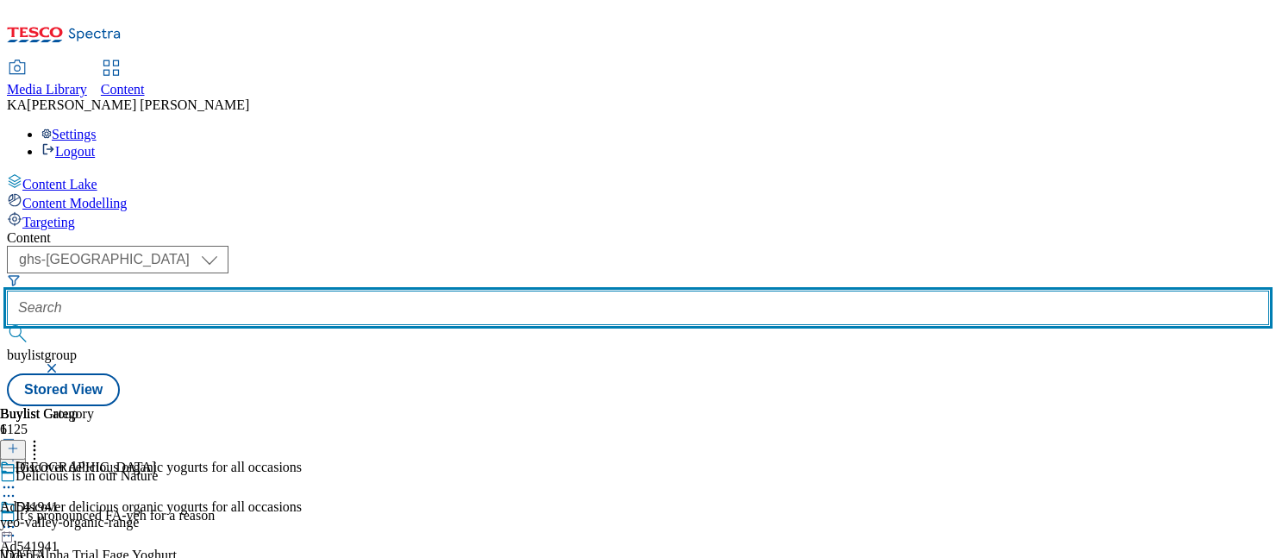
paste input "blueybaby"
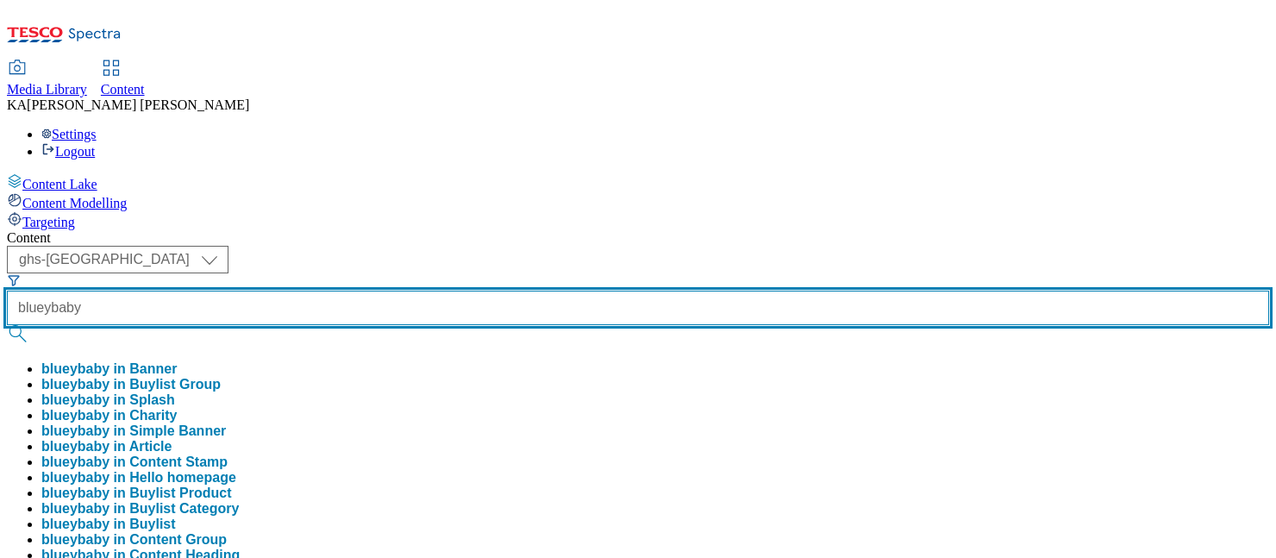
type input "blueybaby"
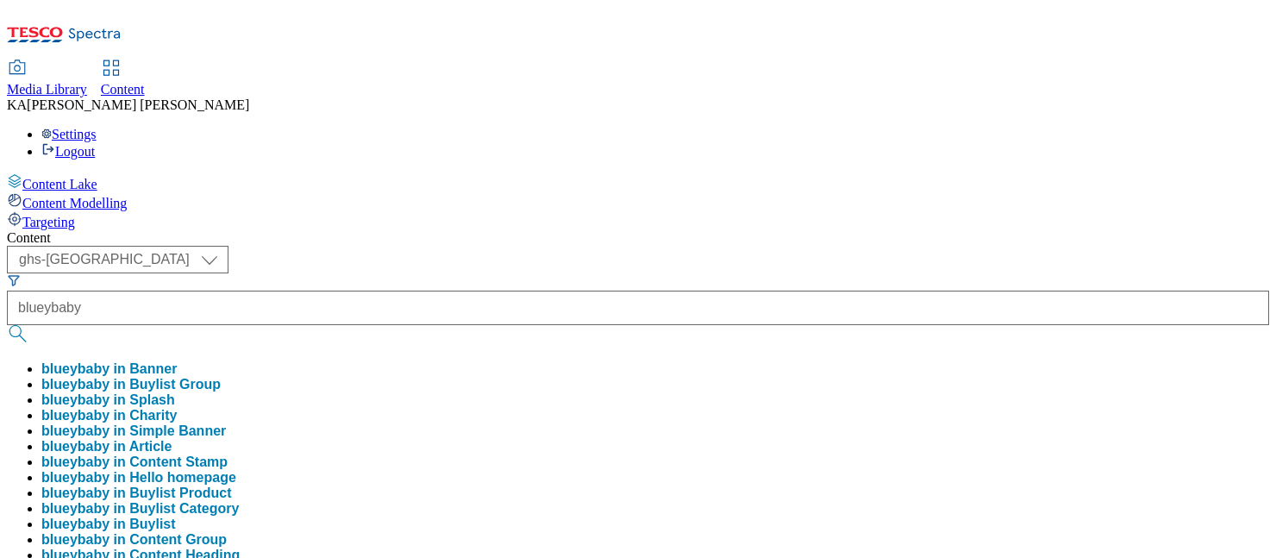
click at [221, 377] on button "blueybaby in Buylist Group" at bounding box center [130, 385] width 179 height 16
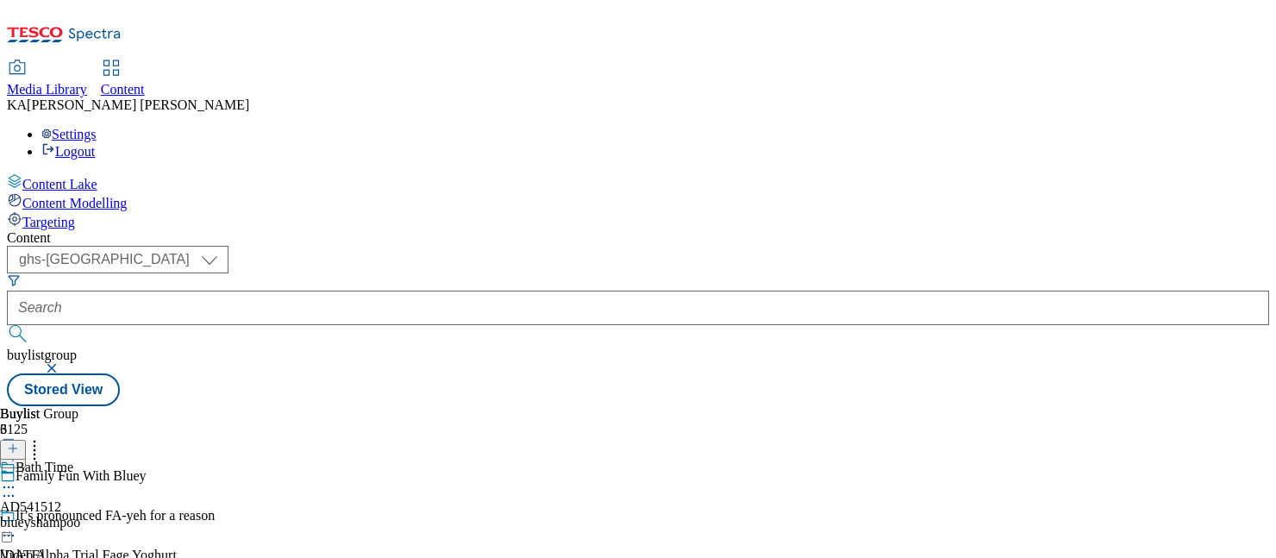
click at [17, 479] on icon at bounding box center [8, 487] width 17 height 17
click at [73, 517] on span "Edit" at bounding box center [63, 523] width 20 height 13
select select "seasonal"
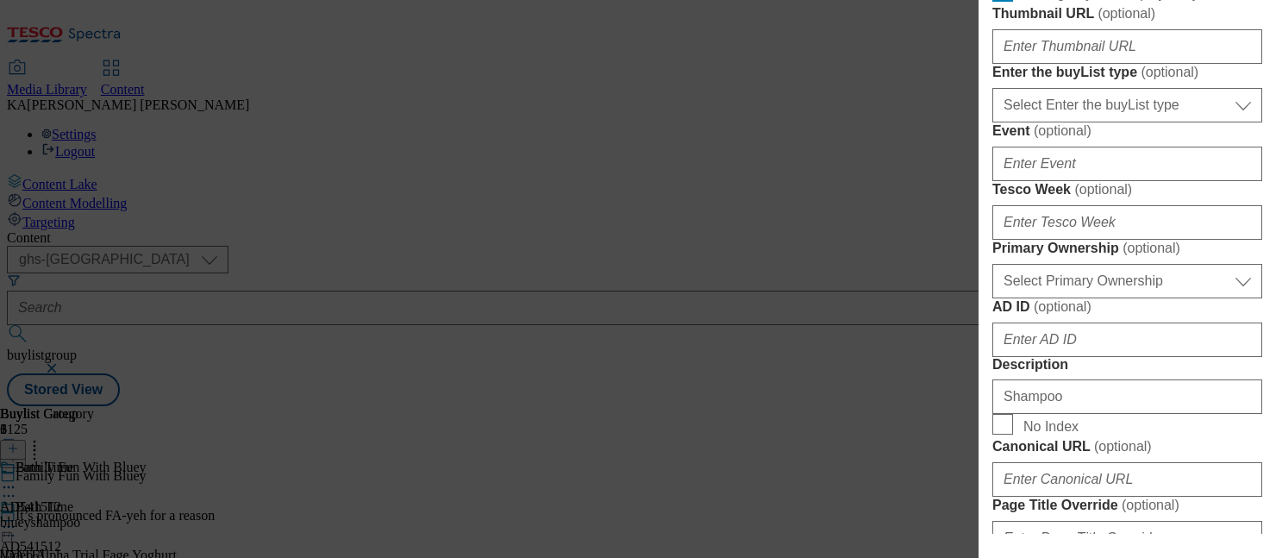
scroll to position [608, 0]
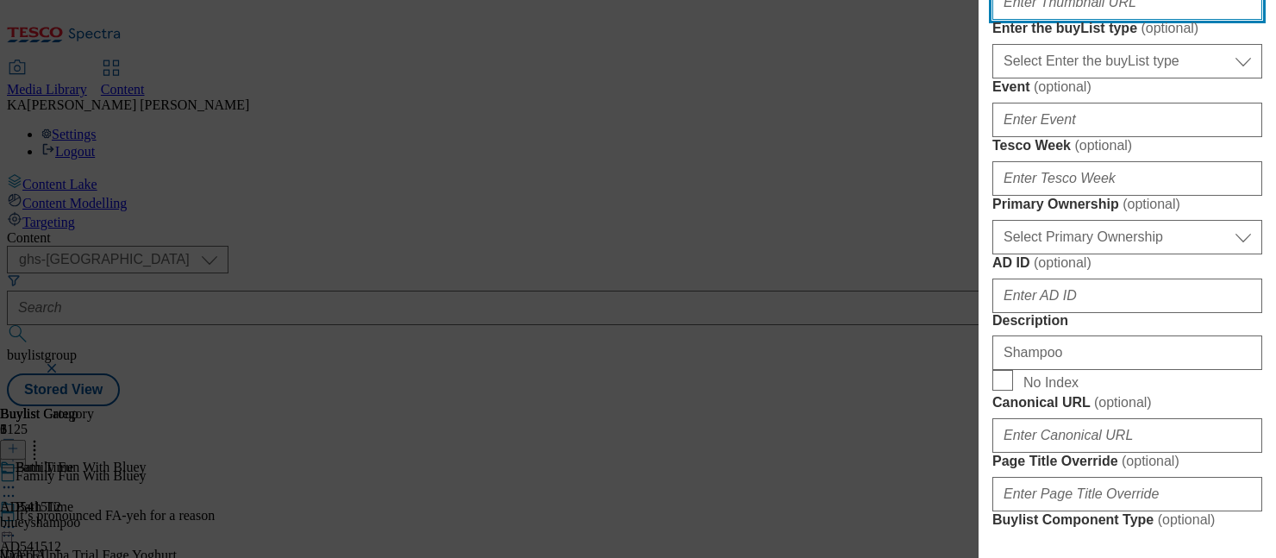
click at [1023, 20] on input "Thumbnail URL ( optional )" at bounding box center [1127, 2] width 270 height 34
paste input "https://digitalcontent.api.tesco.com/v2/media/ghs-mktg/0c70b326-193c-4eae-ae59-…"
type input "https://digitalcontent.api.tesco.com/v2/media/ghs-mktg/0c70b326-193c-4eae-ae59-…"
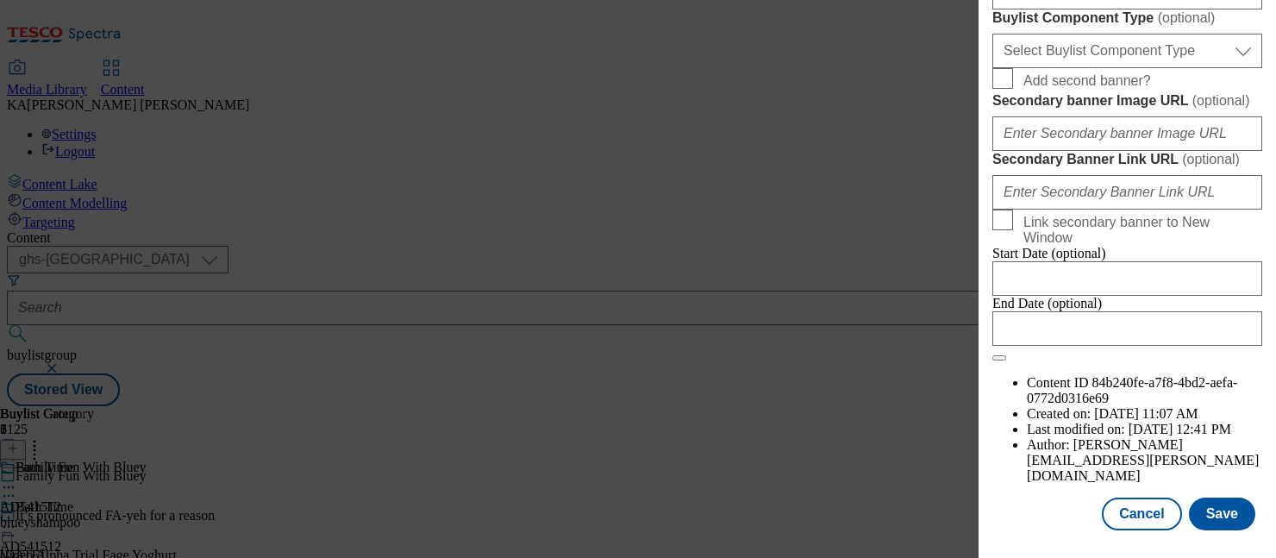
scroll to position [1451, 0]
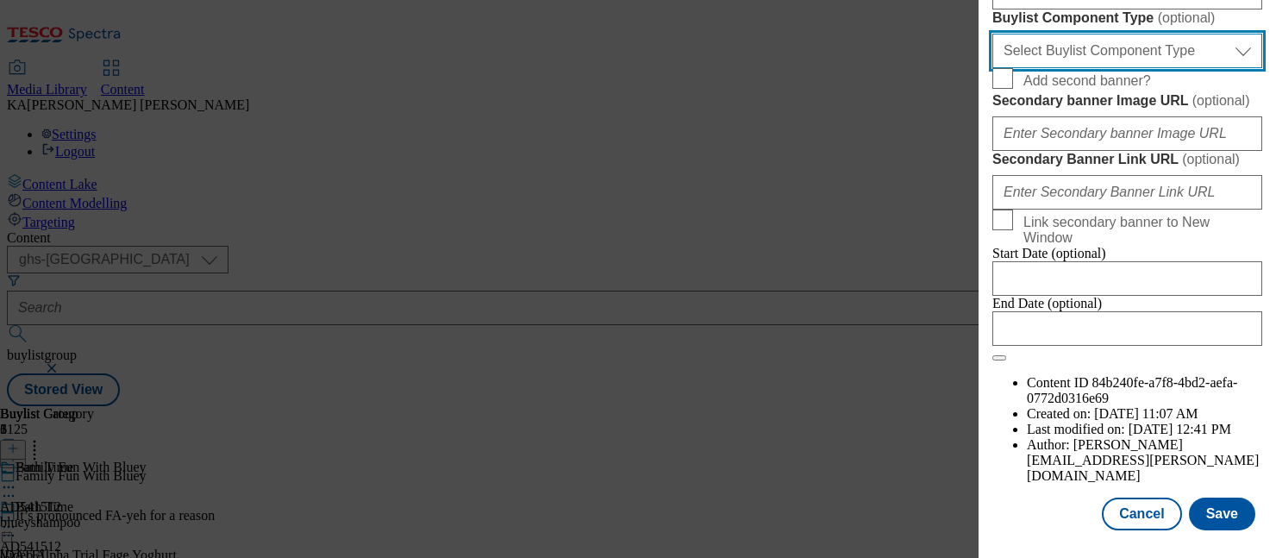
click at [1024, 68] on select "Select Buylist Component Type Banner Competition Header Meal" at bounding box center [1127, 51] width 270 height 34
select select "Banner"
click at [992, 68] on select "Select Buylist Component Type Banner Competition Header Meal" at bounding box center [1127, 51] width 270 height 34
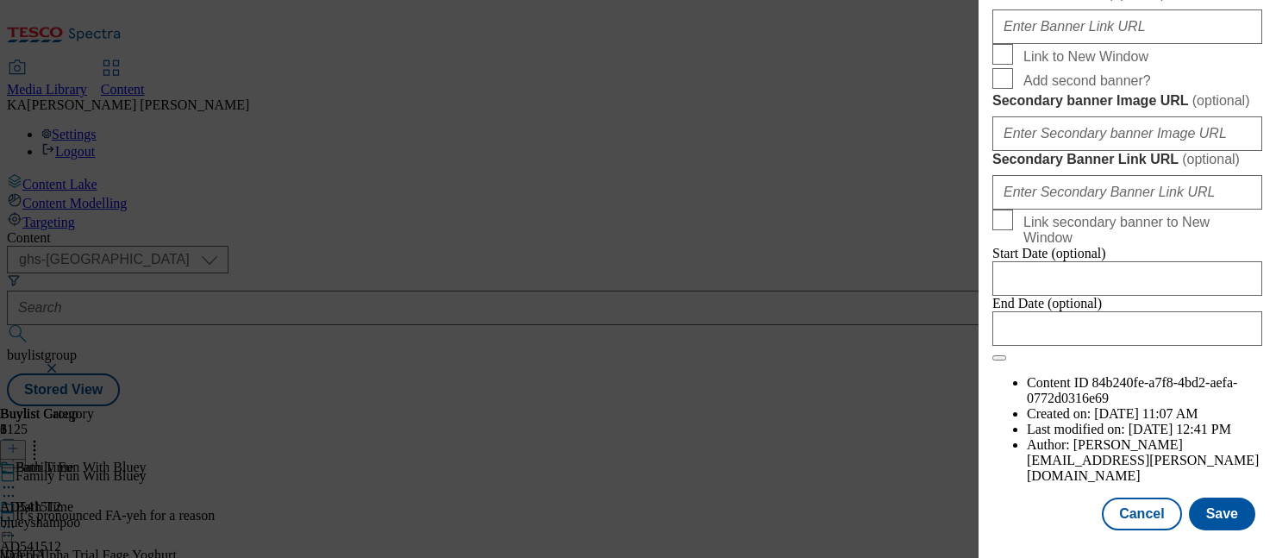
scroll to position [1604, 0]
paste input "https://digitalcontent.api.tesco.com/v2/media/ghs-mktg/a18af018-8917-45bf-b366-…"
type input "https://digitalcontent.api.tesco.com/v2/media/ghs-mktg/a18af018-8917-45bf-b366-…"
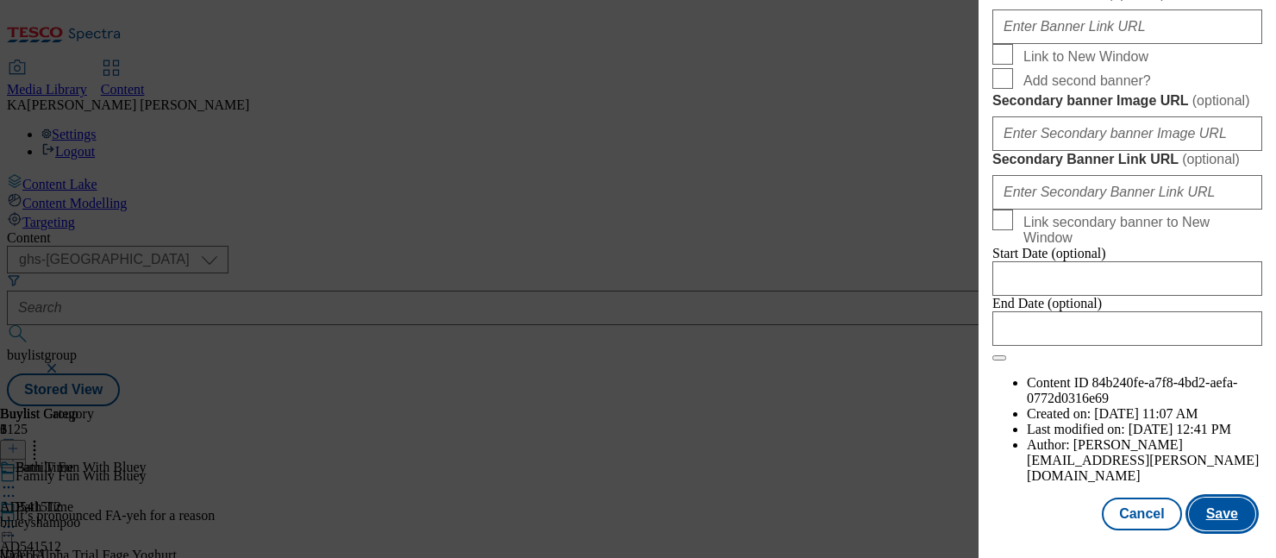
click at [1220, 517] on button "Save" at bounding box center [1222, 514] width 66 height 33
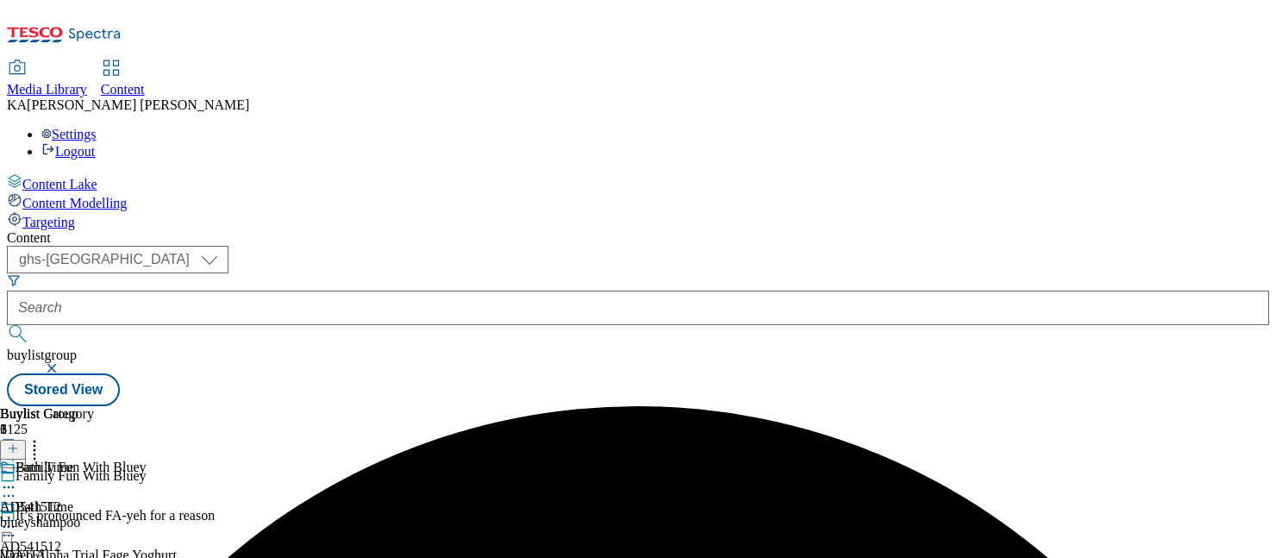
click at [17, 518] on icon at bounding box center [8, 526] width 17 height 17
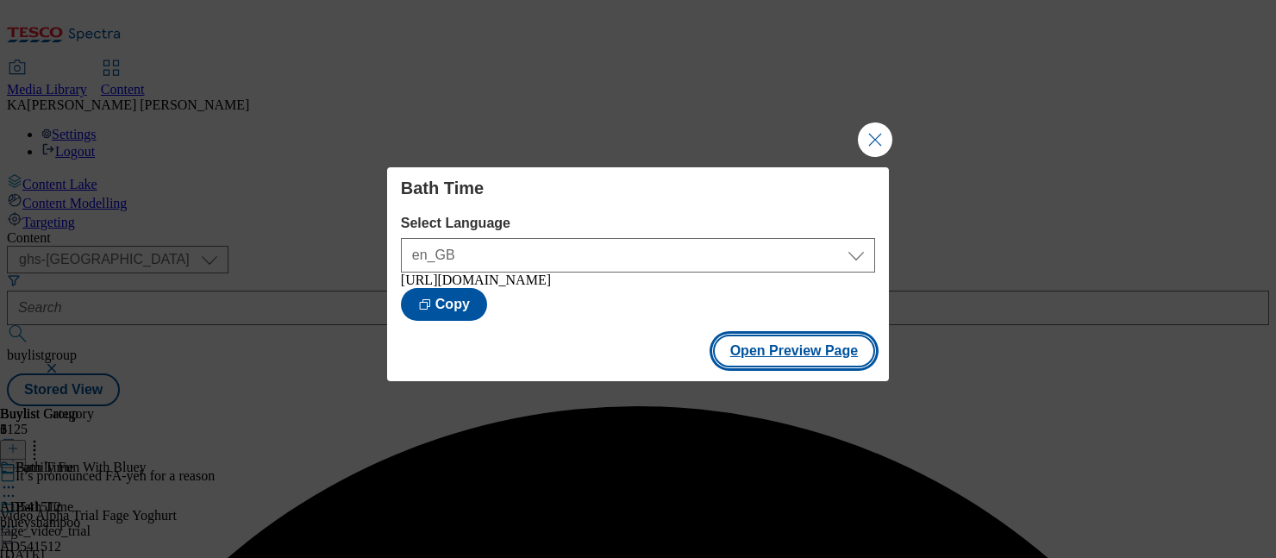
click at [753, 354] on button "Open Preview Page" at bounding box center [794, 351] width 163 height 33
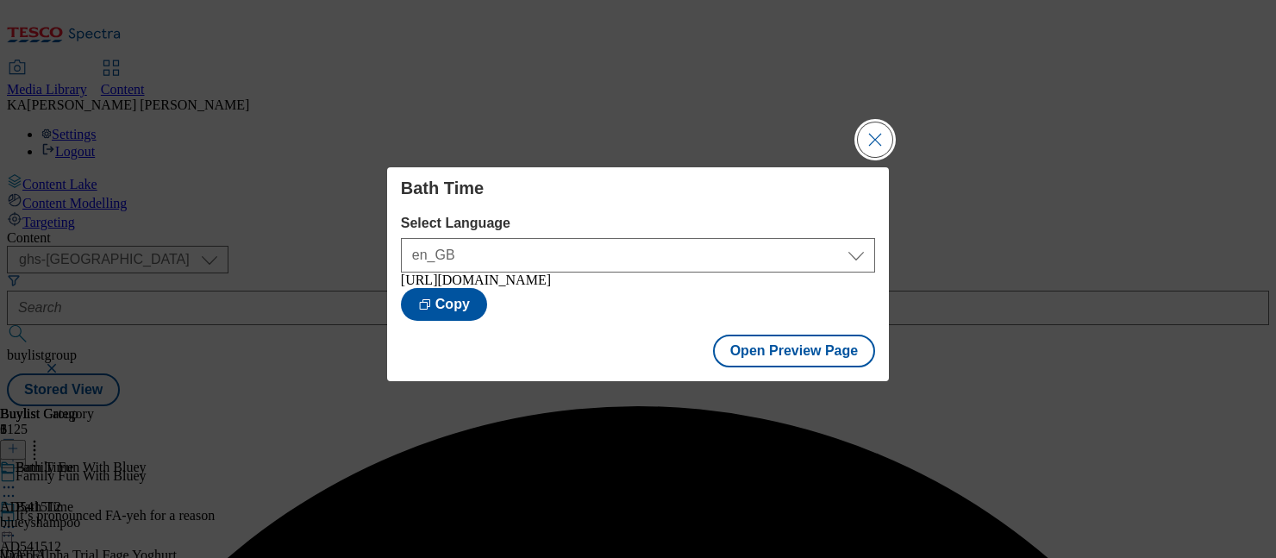
click at [871, 127] on button "Close Modal" at bounding box center [875, 139] width 34 height 34
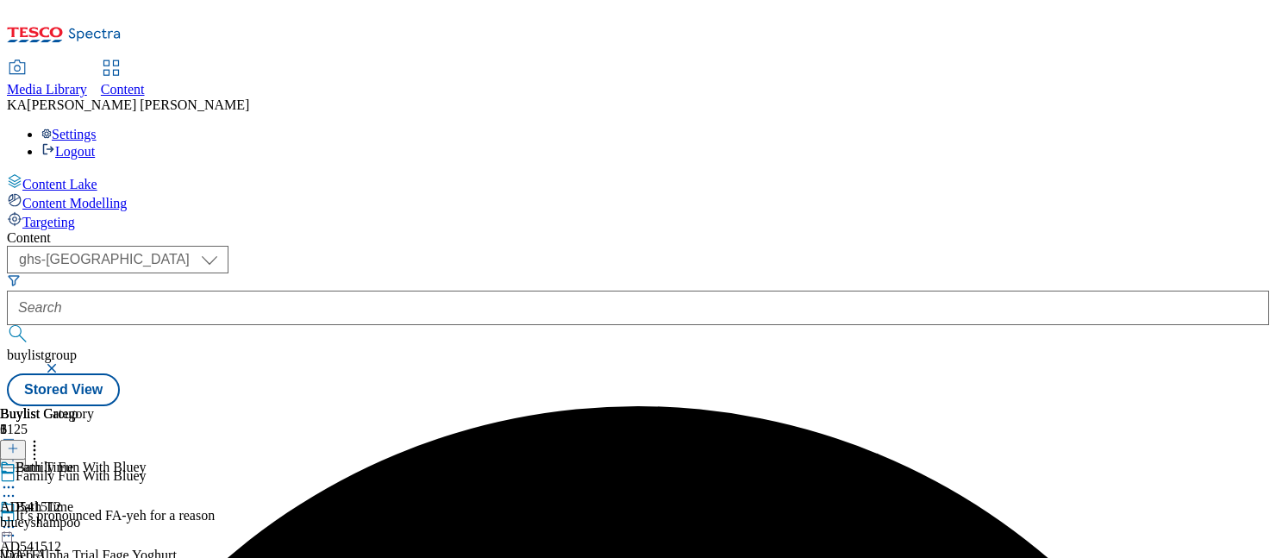
click at [17, 518] on icon at bounding box center [8, 526] width 17 height 17
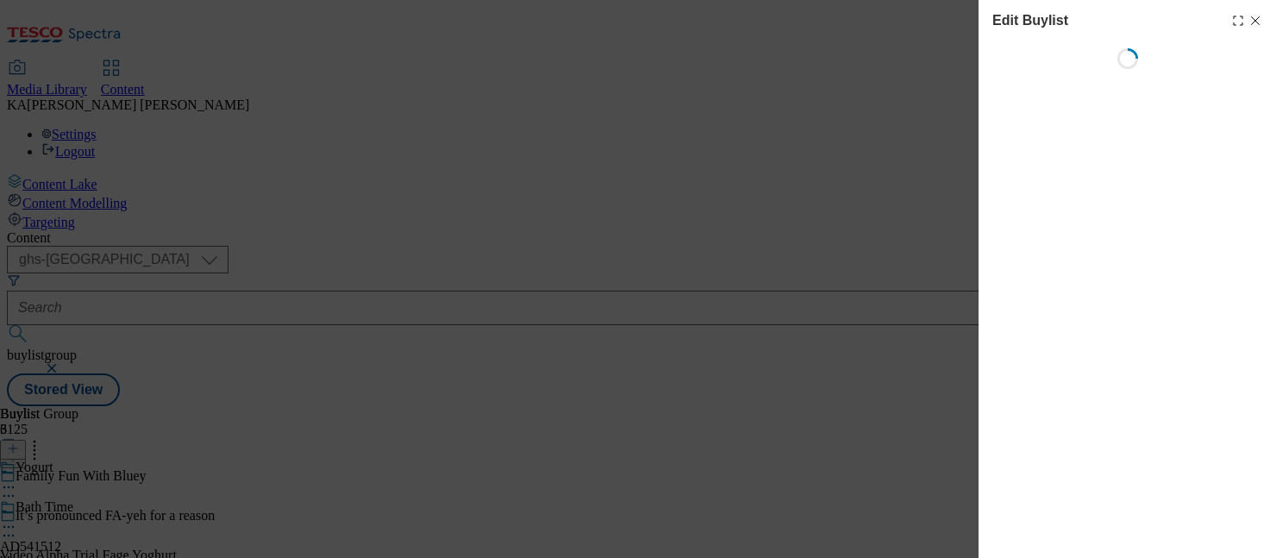
select select "seasonal"
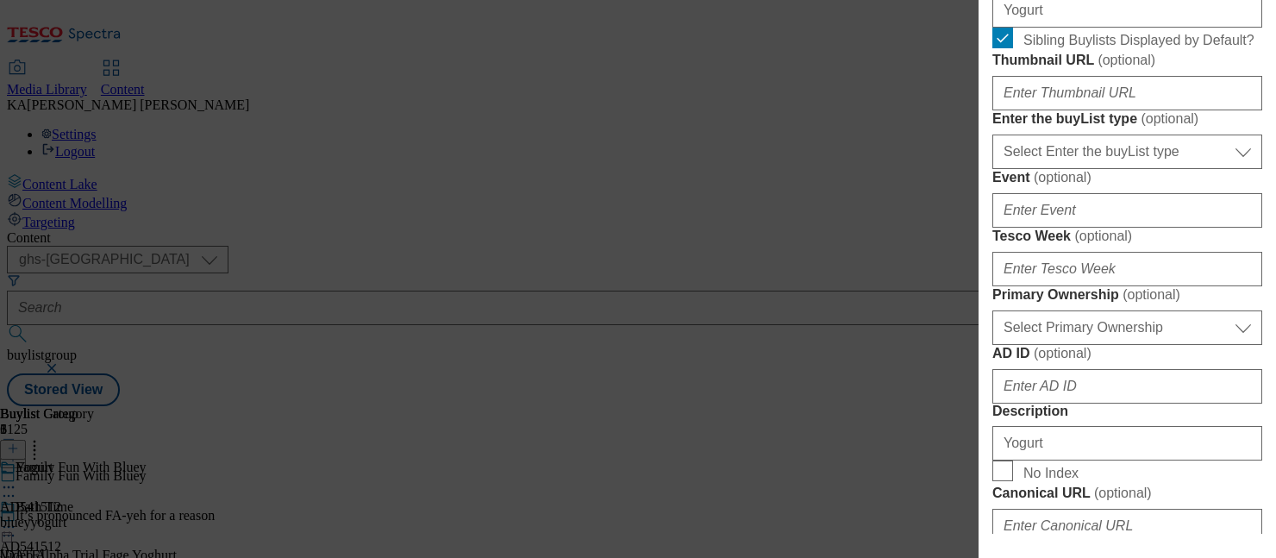
scroll to position [536, 0]
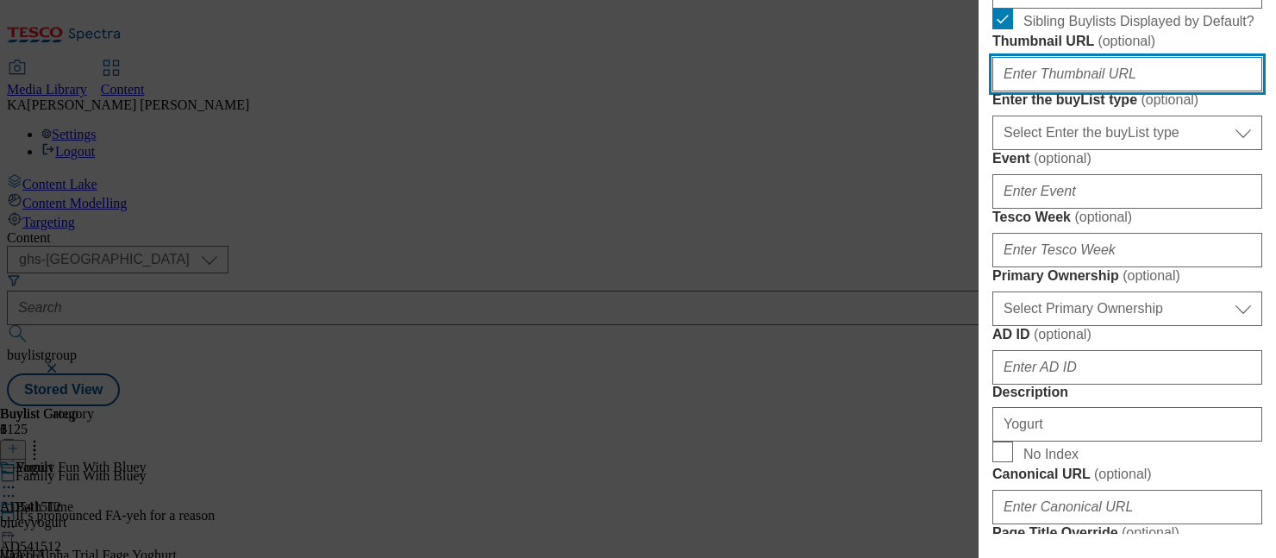
click at [1033, 91] on input "Thumbnail URL ( optional )" at bounding box center [1127, 74] width 270 height 34
paste input "https://digitalcontent.api.tesco.com/v2/media/ghs-mktg/6f225976-61b8-4ed9-9f0b-…"
type input "https://digitalcontent.api.tesco.com/v2/media/ghs-mktg/6f225976-61b8-4ed9-9f0b-…"
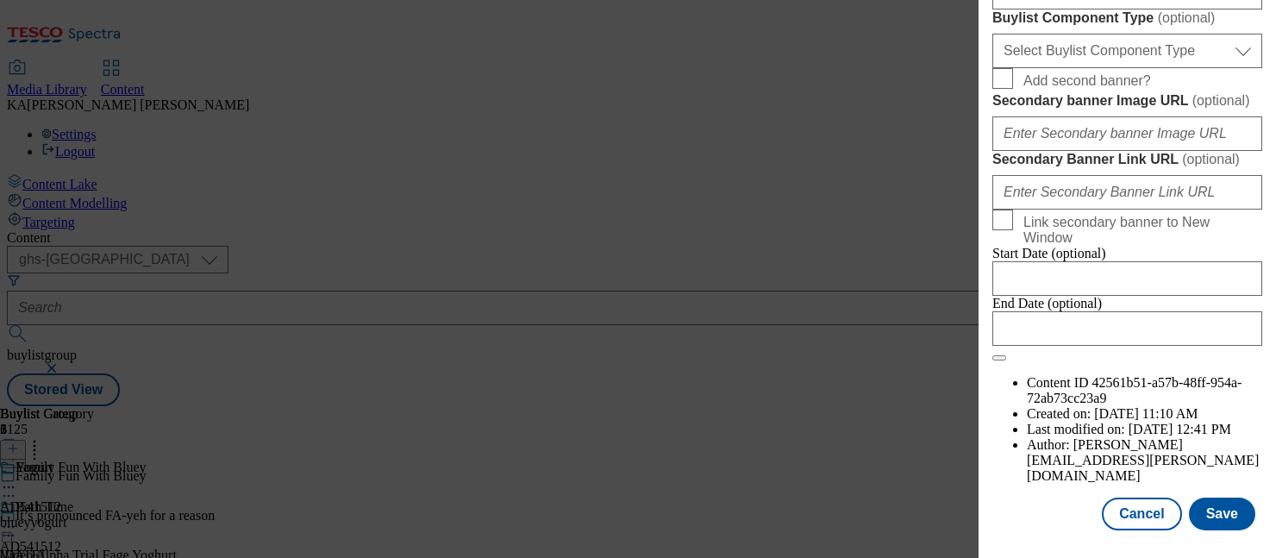
scroll to position [1349, 0]
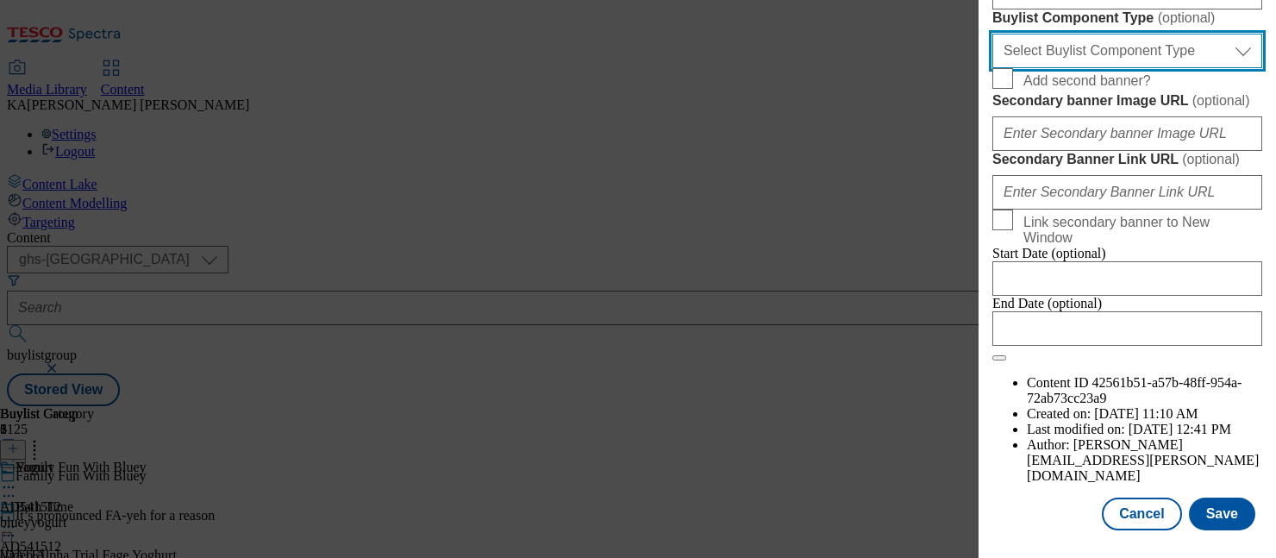
click at [1067, 68] on select "Select Buylist Component Type Banner Competition Header Meal" at bounding box center [1127, 51] width 270 height 34
select select "Banner"
click at [992, 68] on select "Select Buylist Component Type Banner Competition Header Meal" at bounding box center [1127, 51] width 270 height 34
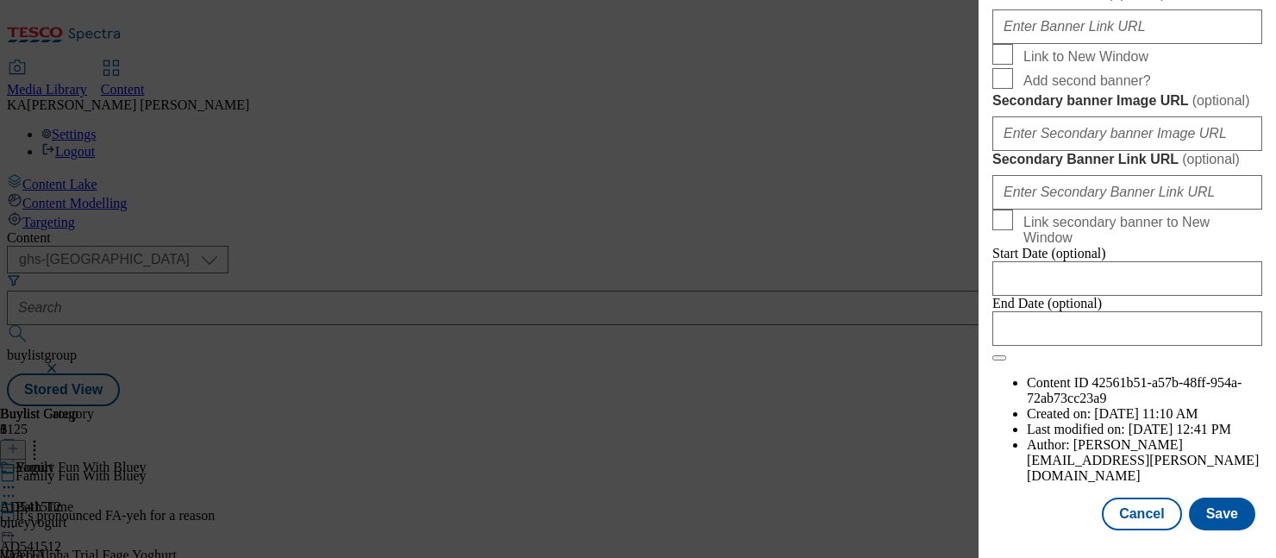
scroll to position [1573, 0]
paste input "https://digitalcontent.api.tesco.com/v2/media/ghs-mktg/8547d23a-643d-4f5c-ab4c-…"
type input "https://digitalcontent.api.tesco.com/v2/media/ghs-mktg/8547d23a-643d-4f5c-ab4c-…"
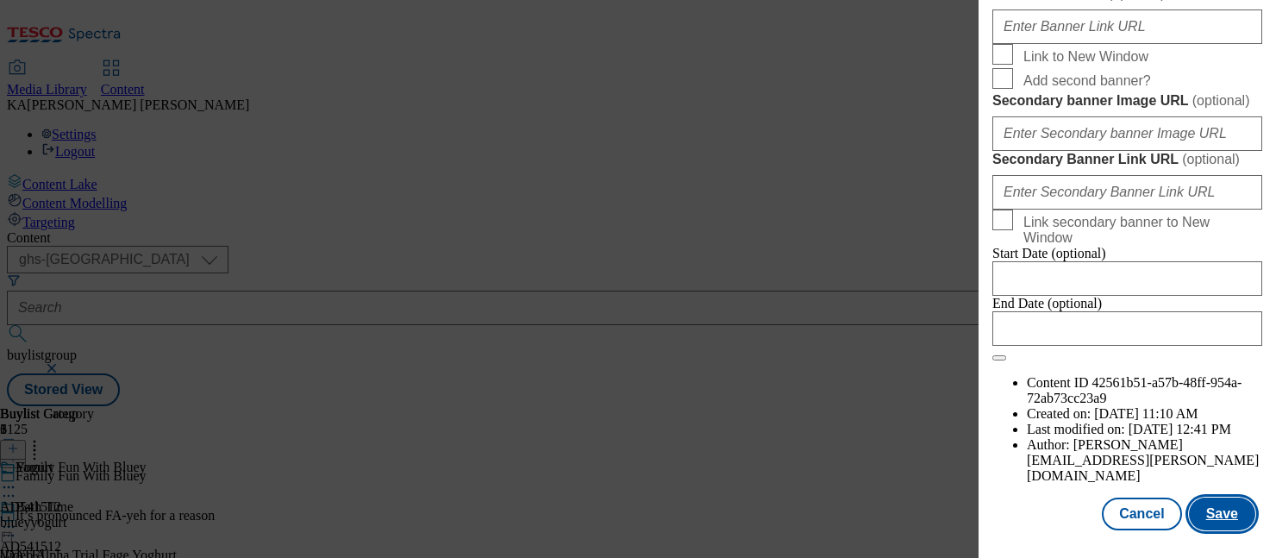
scroll to position [0, 0]
click at [1212, 515] on button "Save" at bounding box center [1222, 514] width 66 height 33
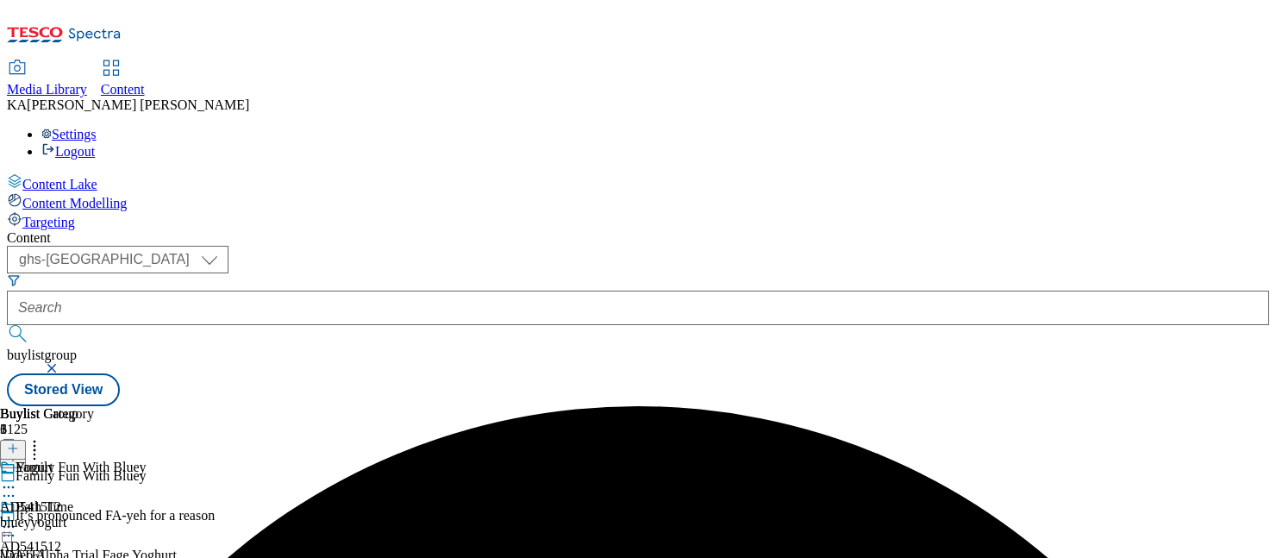
click at [17, 518] on icon at bounding box center [8, 526] width 17 height 17
click at [769, 246] on div "( optional ) ghs-roi ghs-uk ghs-uk buylistgroup Stored View" at bounding box center [638, 326] width 1262 height 160
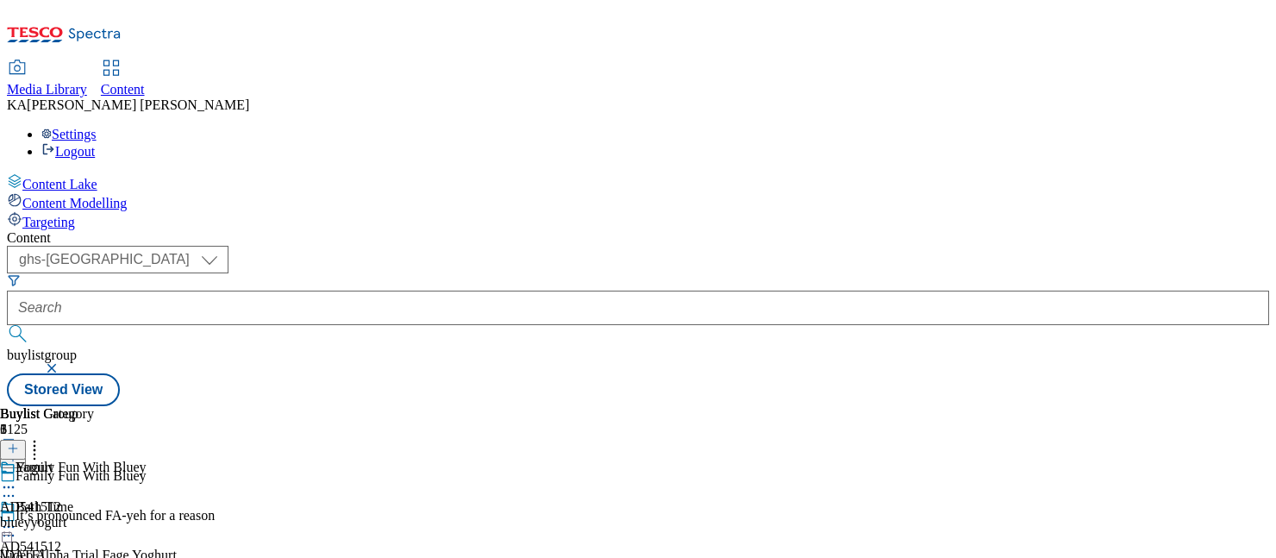
click at [17, 518] on icon at bounding box center [8, 526] width 17 height 17
click at [730, 246] on div "( optional ) ghs-roi ghs-uk ghs-uk buylistgroup Stored View" at bounding box center [638, 326] width 1262 height 160
click at [17, 518] on icon at bounding box center [8, 526] width 17 height 17
click at [73, 557] on span "Edit" at bounding box center [63, 563] width 20 height 13
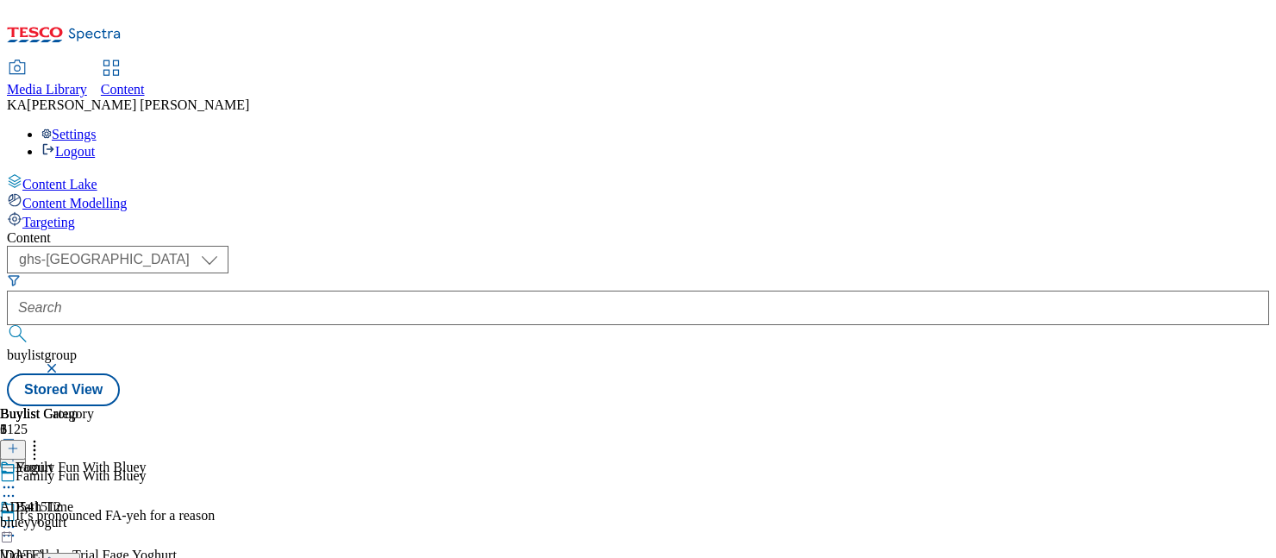
select select "seasonal"
select select "Banner"
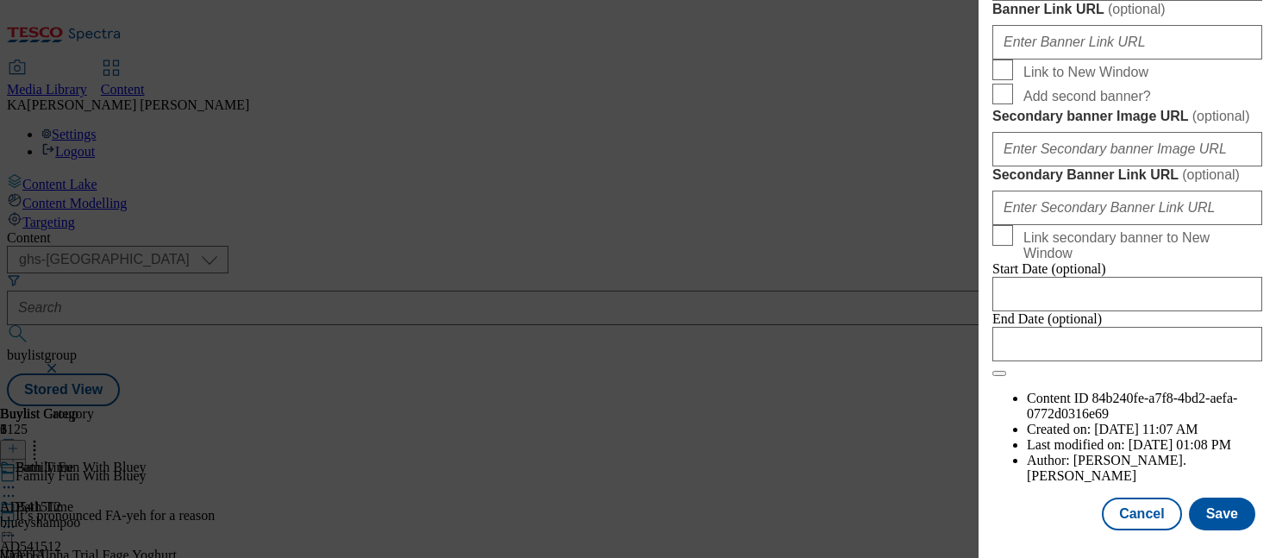
scroll to position [1938, 0]
click at [1228, 520] on button "Save" at bounding box center [1222, 514] width 66 height 33
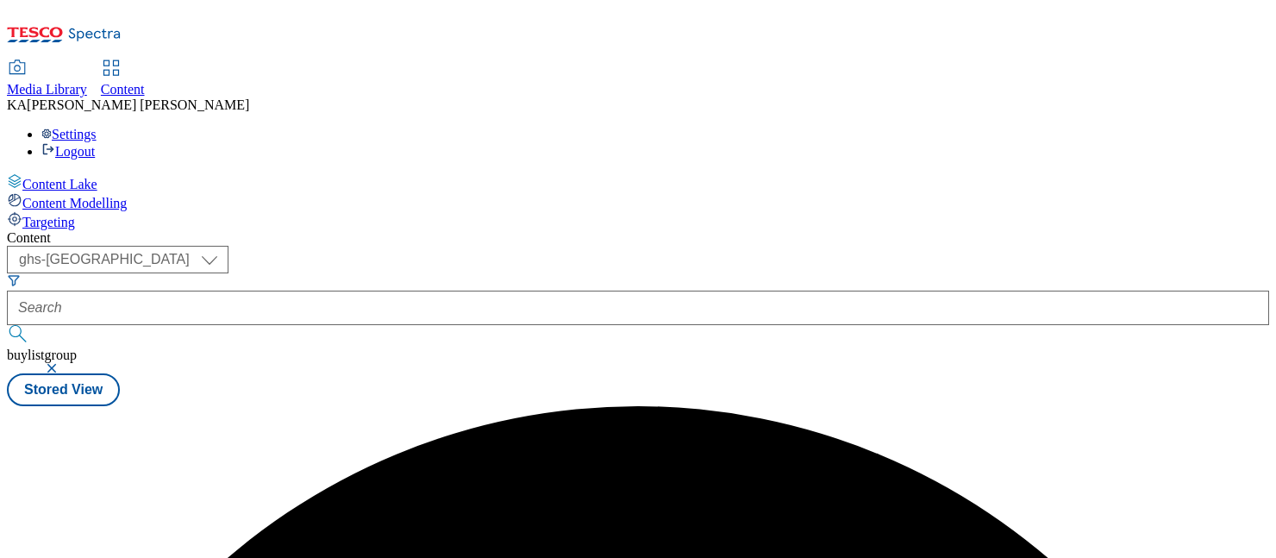
scroll to position [0, 0]
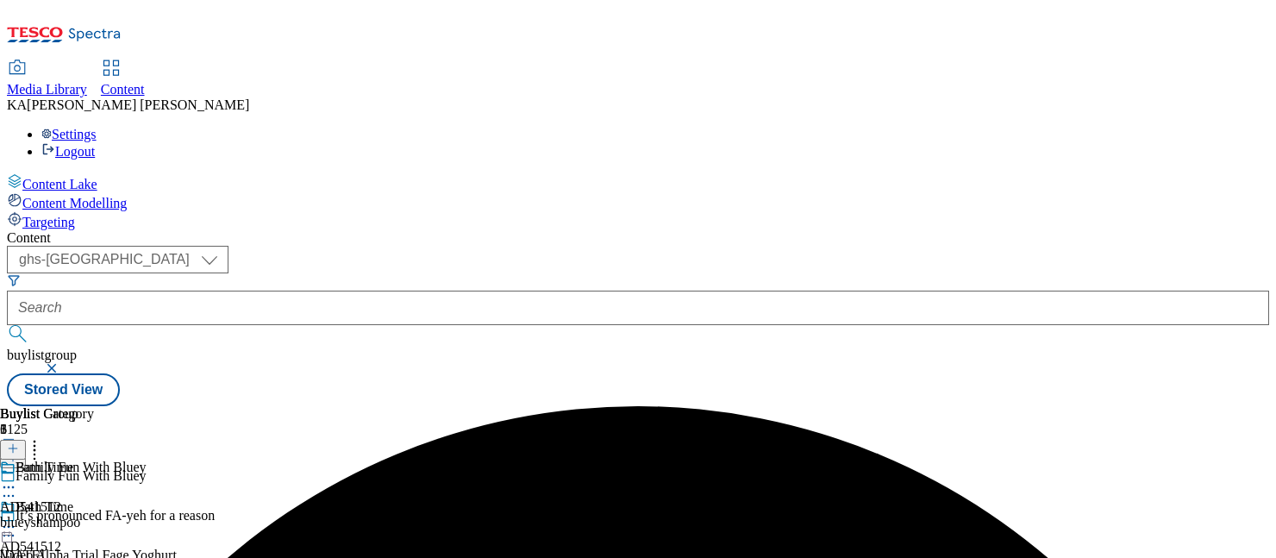
click at [17, 518] on icon at bounding box center [8, 526] width 17 height 17
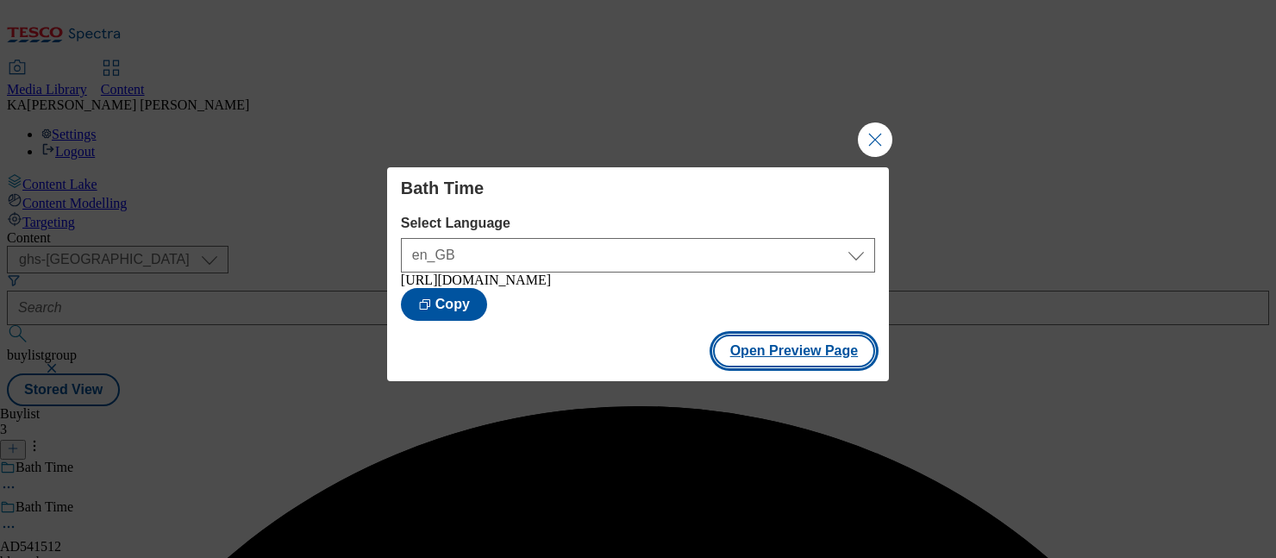
click at [762, 361] on button "Open Preview Page" at bounding box center [794, 351] width 163 height 33
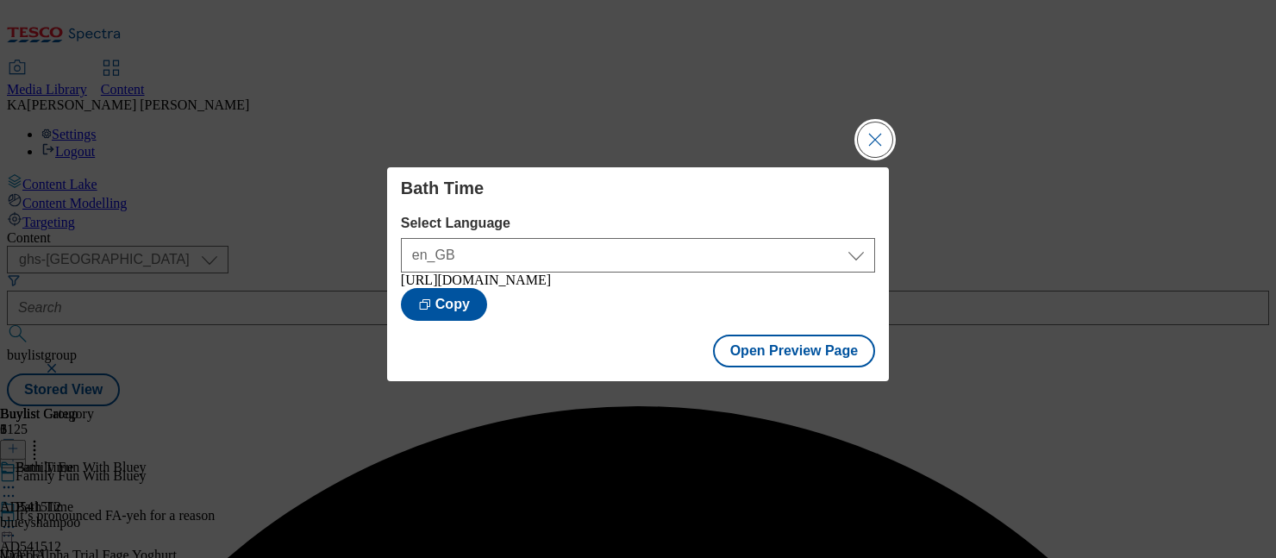
click at [872, 133] on button "Close Modal" at bounding box center [875, 139] width 34 height 34
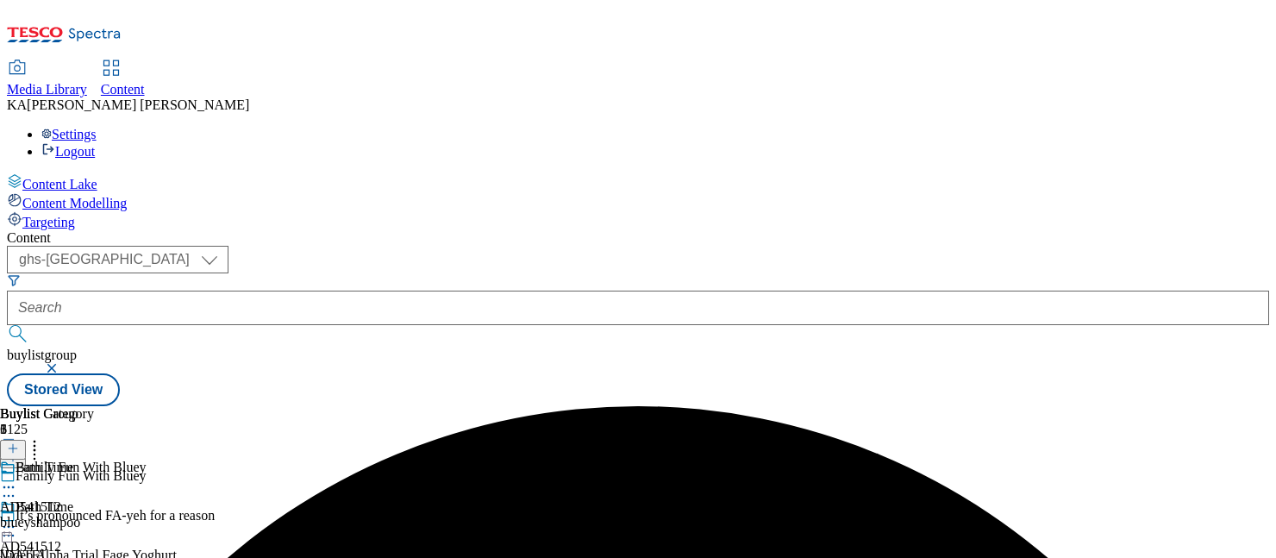
click at [17, 518] on icon at bounding box center [8, 526] width 17 height 17
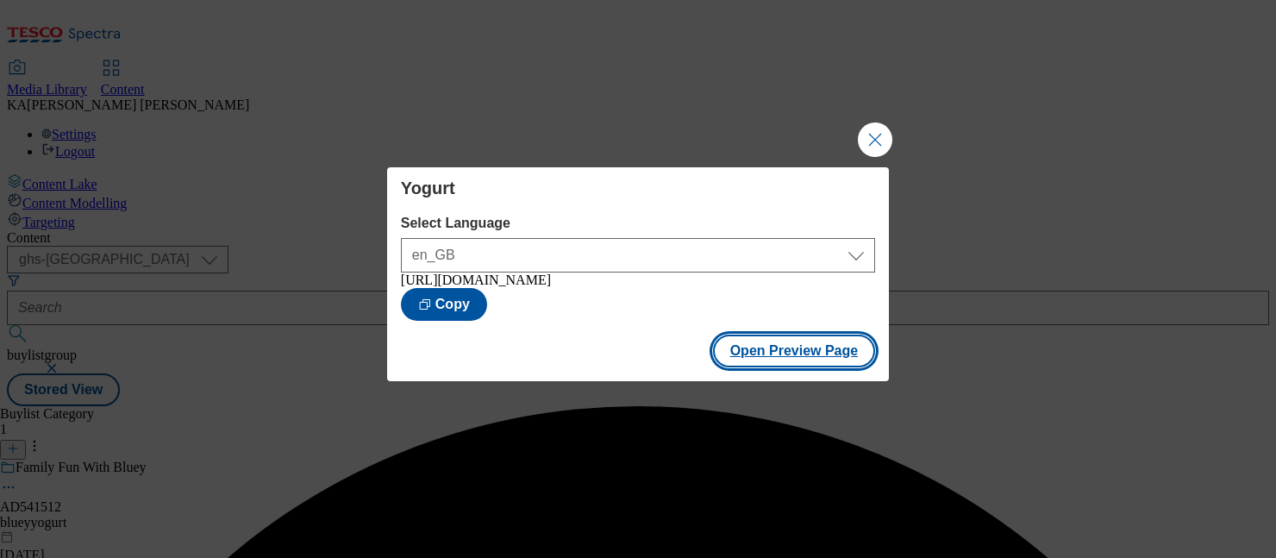
click at [742, 346] on button "Open Preview Page" at bounding box center [794, 351] width 163 height 33
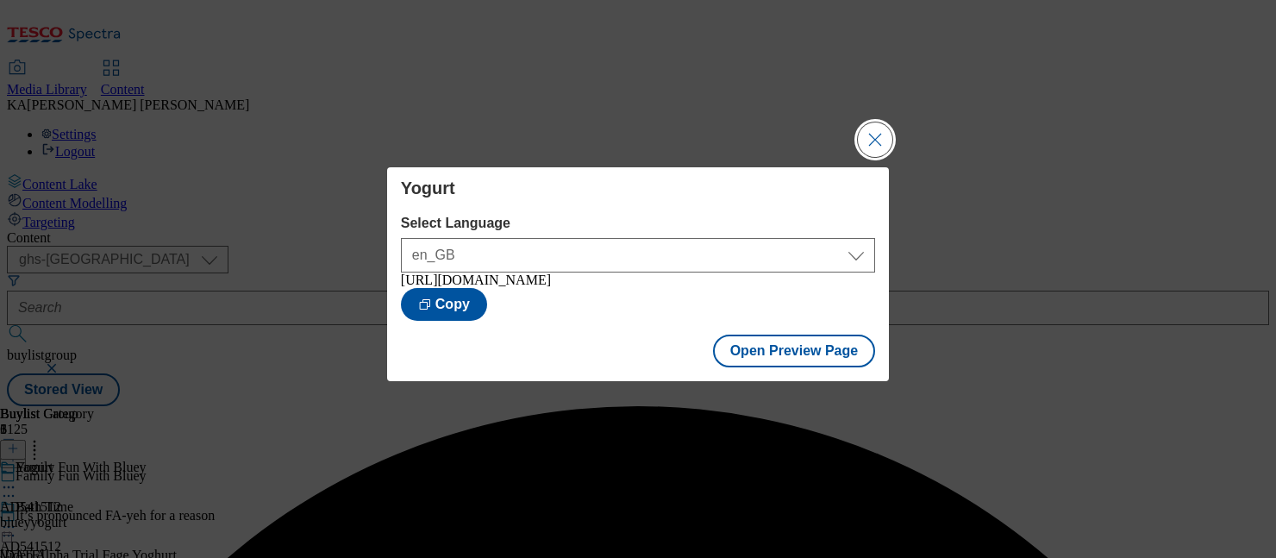
click at [882, 142] on button "Close Modal" at bounding box center [875, 139] width 34 height 34
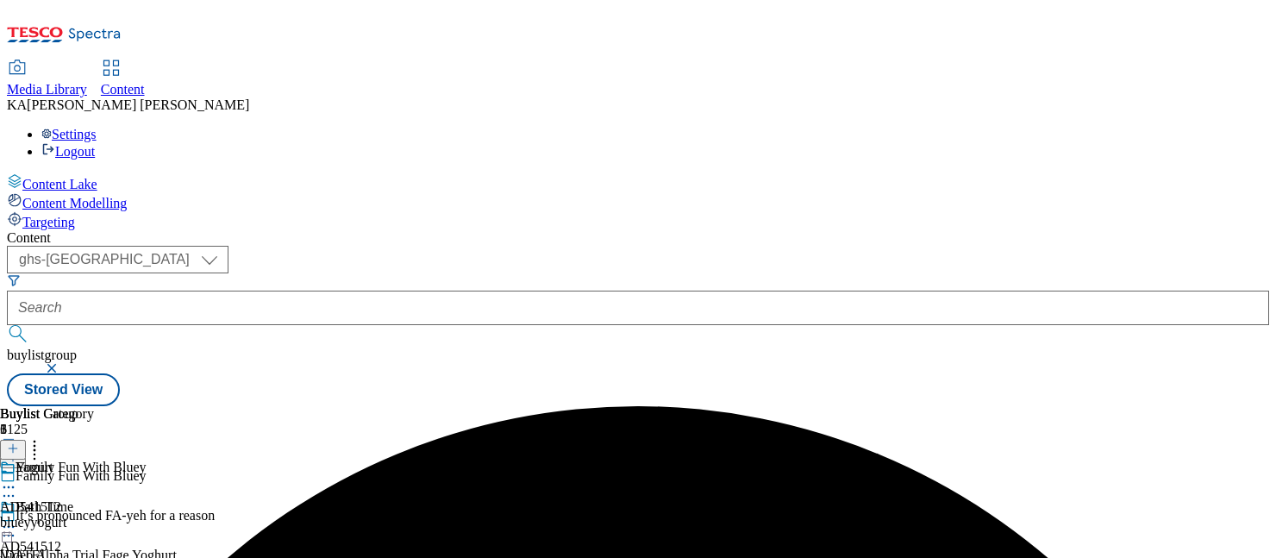
scroll to position [97, 0]
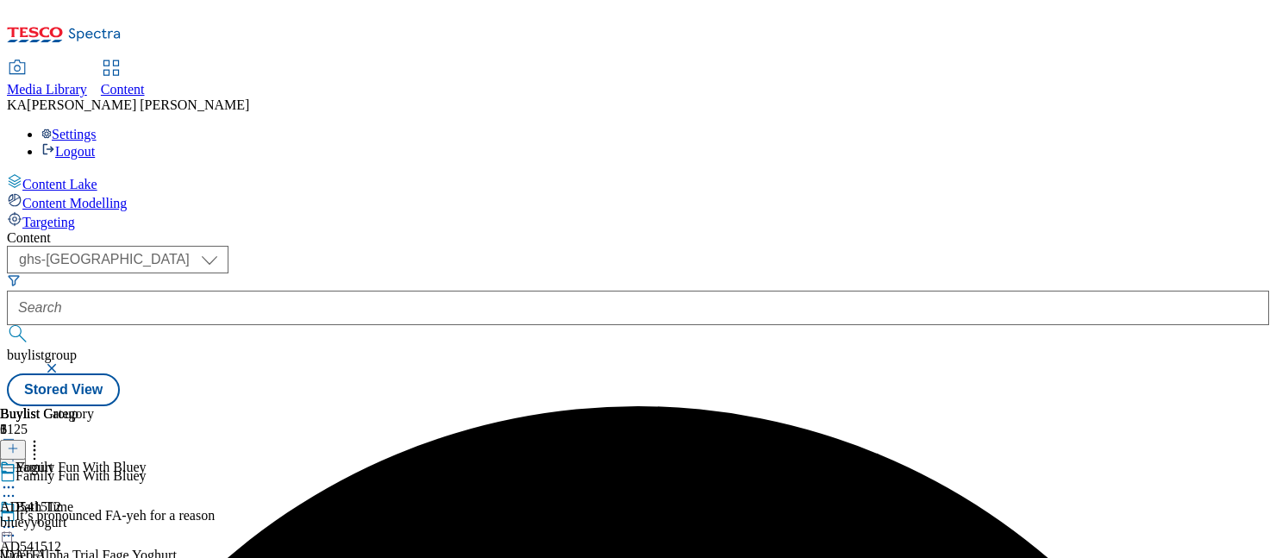
select select "seasonal"
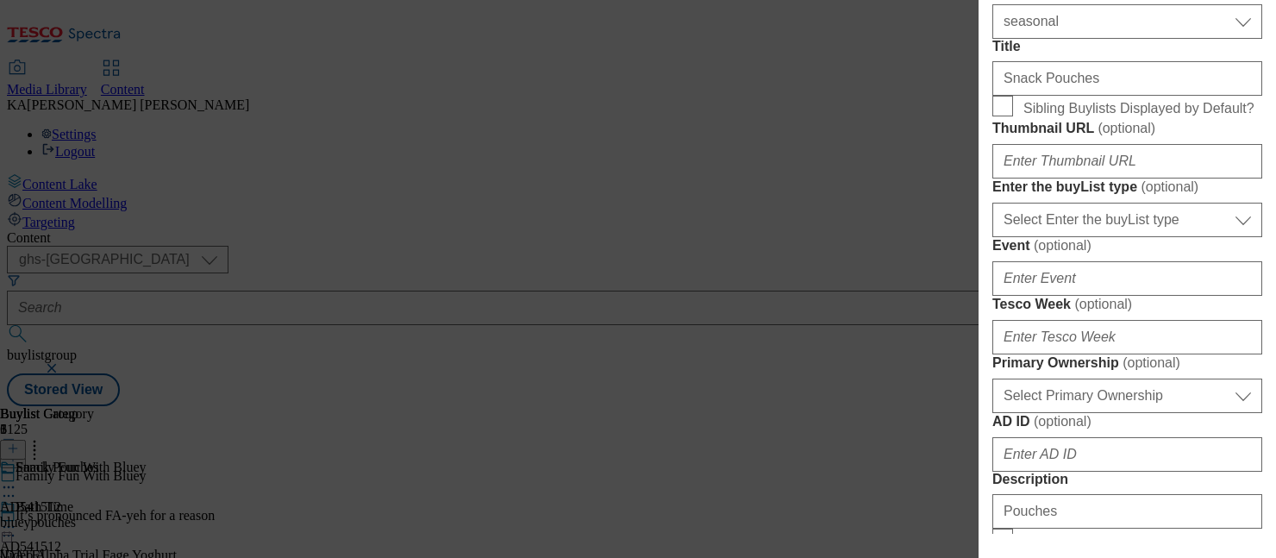
scroll to position [454, 0]
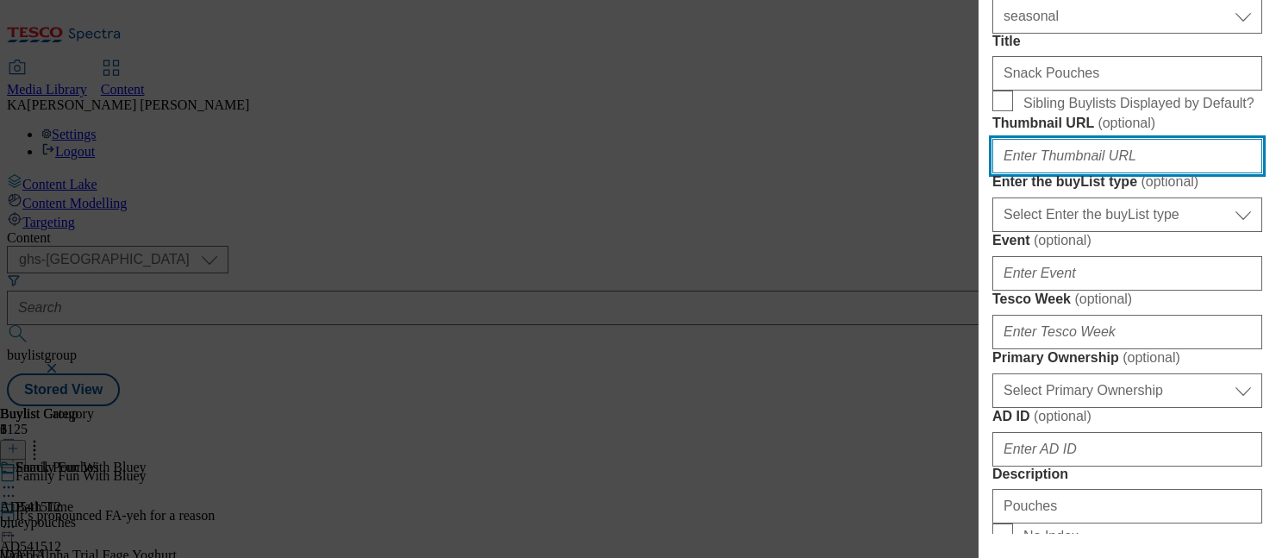
click at [1041, 173] on input "Thumbnail URL ( optional )" at bounding box center [1127, 156] width 270 height 34
paste input "https://digitalcontent.api.tesco.com/v2/media/ghs-mktg/00434658-c582-452b-a80e-…"
type input "https://digitalcontent.api.tesco.com/v2/media/ghs-mktg/00434658-c582-452b-a80e-…"
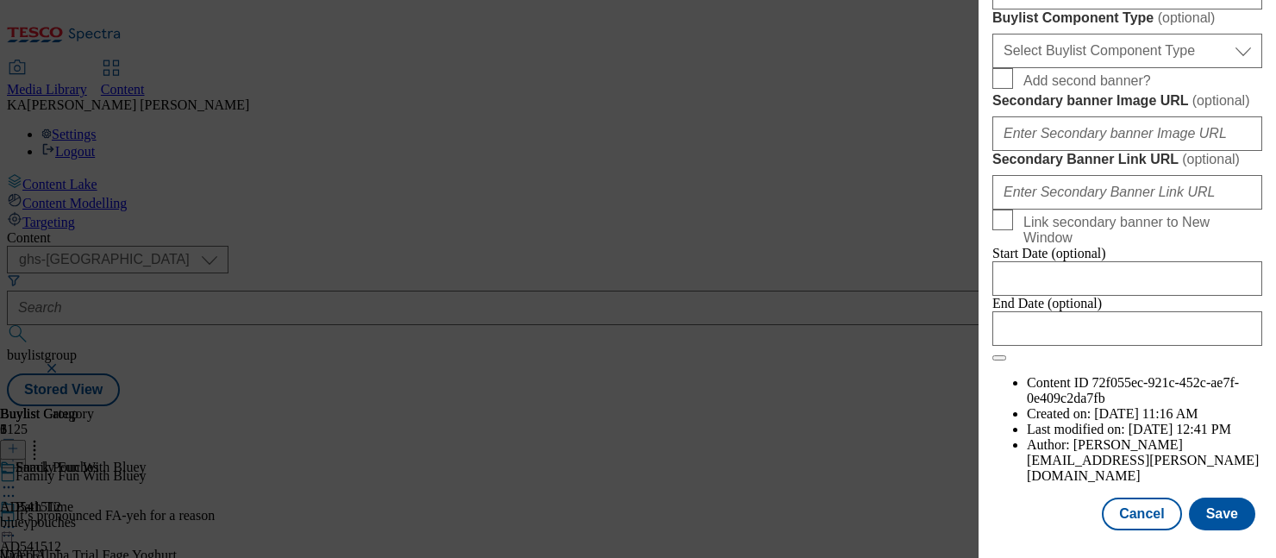
scroll to position [1627, 0]
click at [1034, 147] on input "Secondary banner Image URL ( optional )" at bounding box center [1127, 133] width 270 height 34
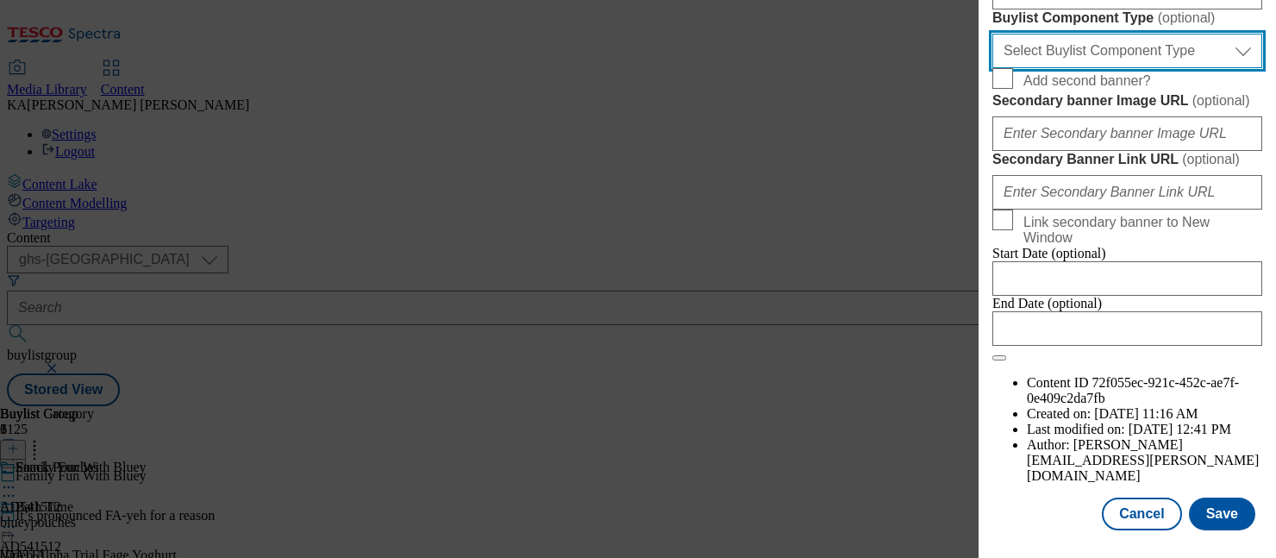
click at [1027, 68] on select "Select Buylist Component Type Banner Competition Header Meal" at bounding box center [1127, 51] width 270 height 34
select select "Banner"
click at [992, 68] on select "Select Buylist Component Type Banner Competition Header Meal" at bounding box center [1127, 51] width 270 height 34
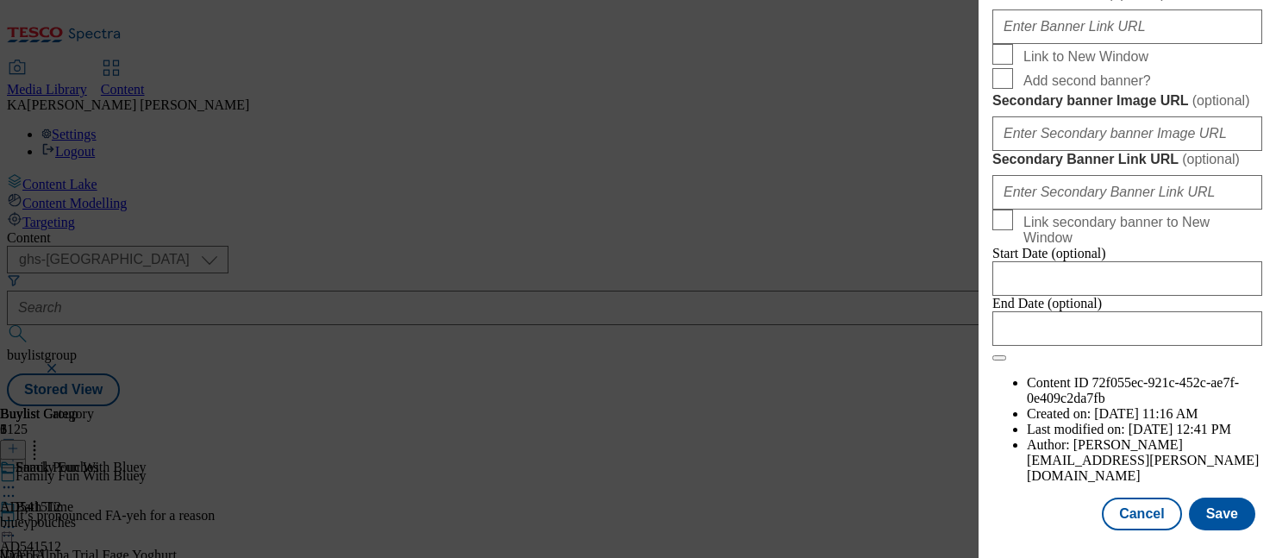
paste input "https://digitalcontent.api.tesco.com/v2/media/ghs-mktg/7346637c-caaa-43cf-b81e-…"
type input "https://digitalcontent.api.tesco.com/v2/media/ghs-mktg/7346637c-caaa-43cf-b81e-…"
click at [1212, 504] on button "Save" at bounding box center [1222, 514] width 66 height 33
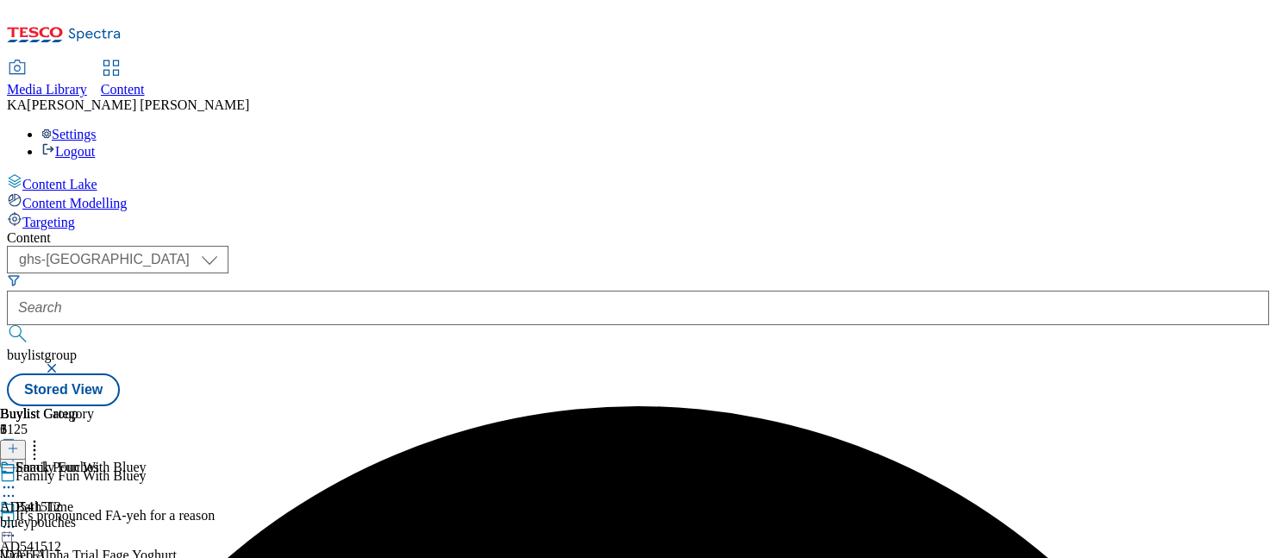
scroll to position [248, 0]
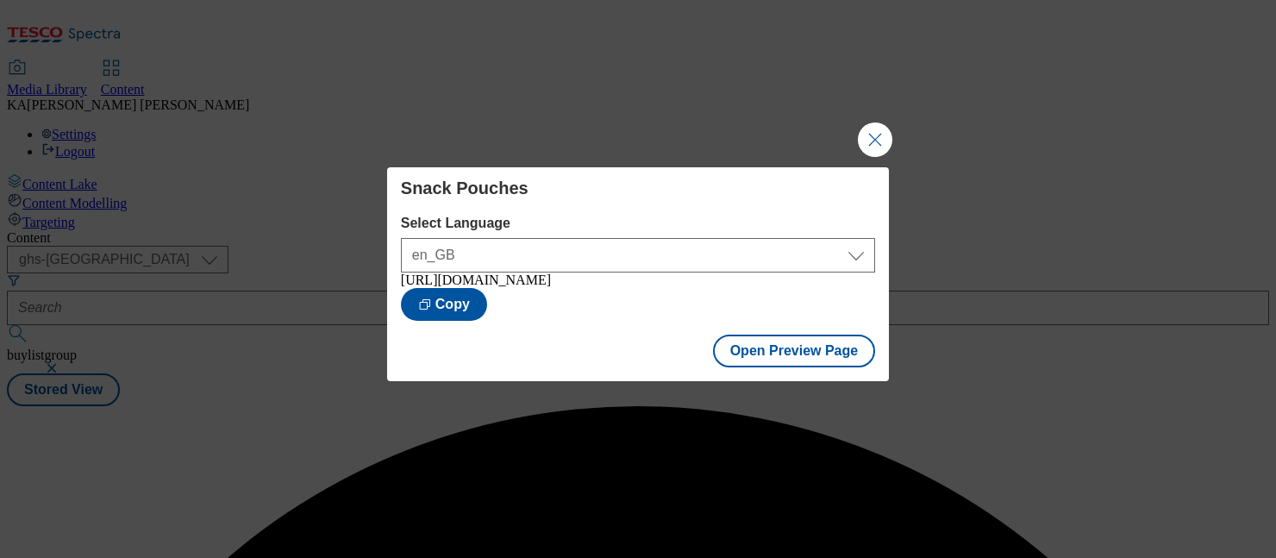
scroll to position [0, 0]
click at [750, 366] on button "Open Preview Page" at bounding box center [794, 351] width 163 height 33
click at [873, 155] on div "Snack Pouches Select Language en_GB en_GB https://www.tesco.com/groceries/en-GB…" at bounding box center [638, 279] width 1276 height 558
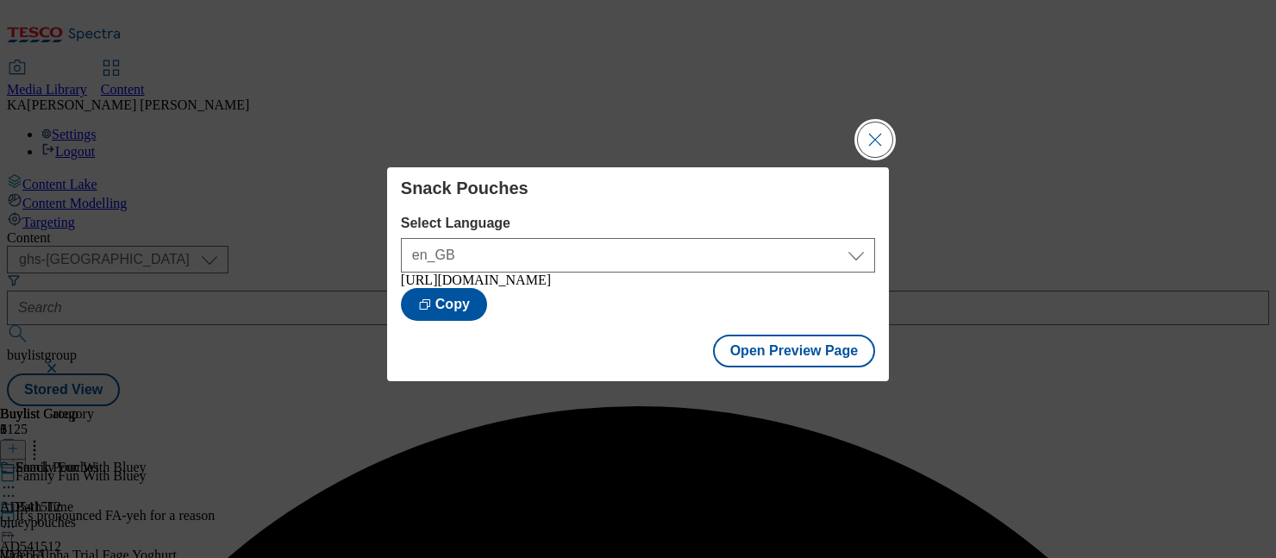
click at [871, 141] on button "Close Modal" at bounding box center [875, 139] width 34 height 34
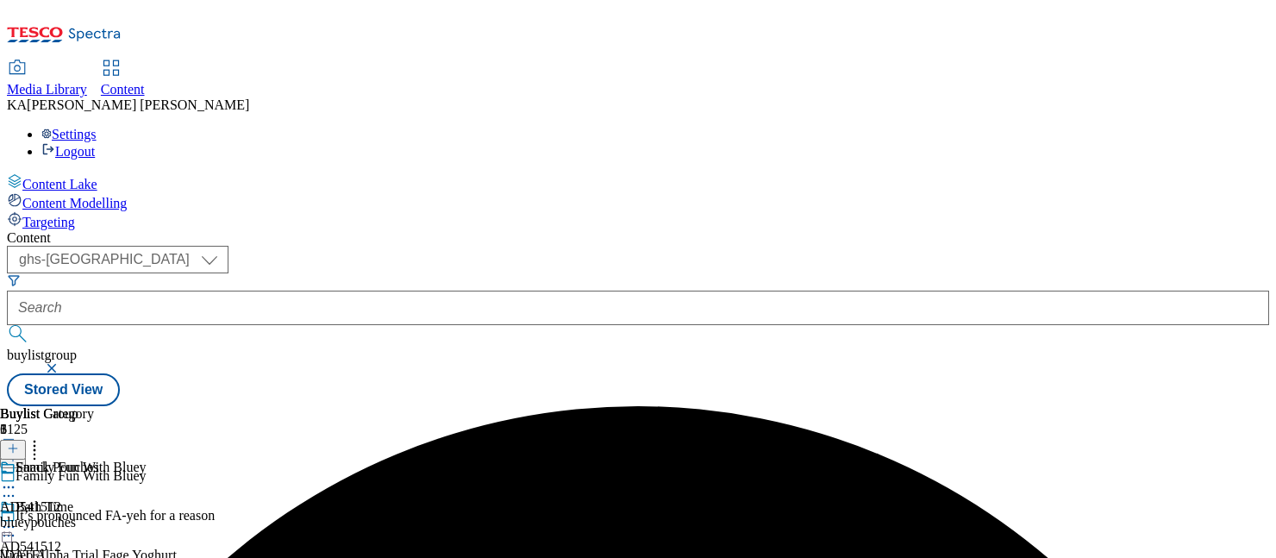
scroll to position [248, 0]
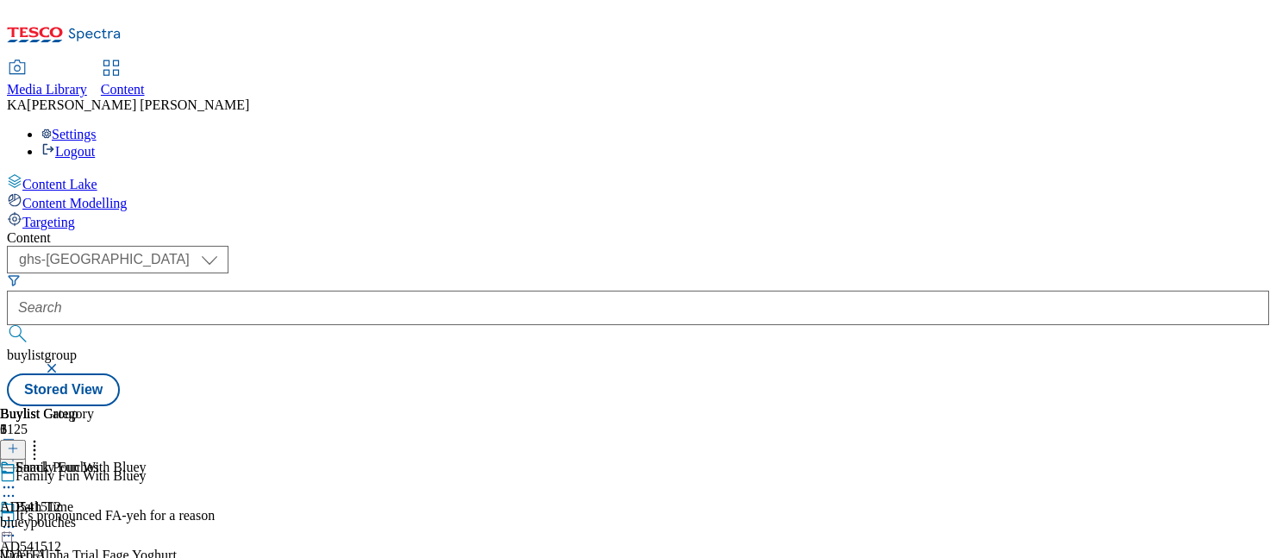
scroll to position [166, 0]
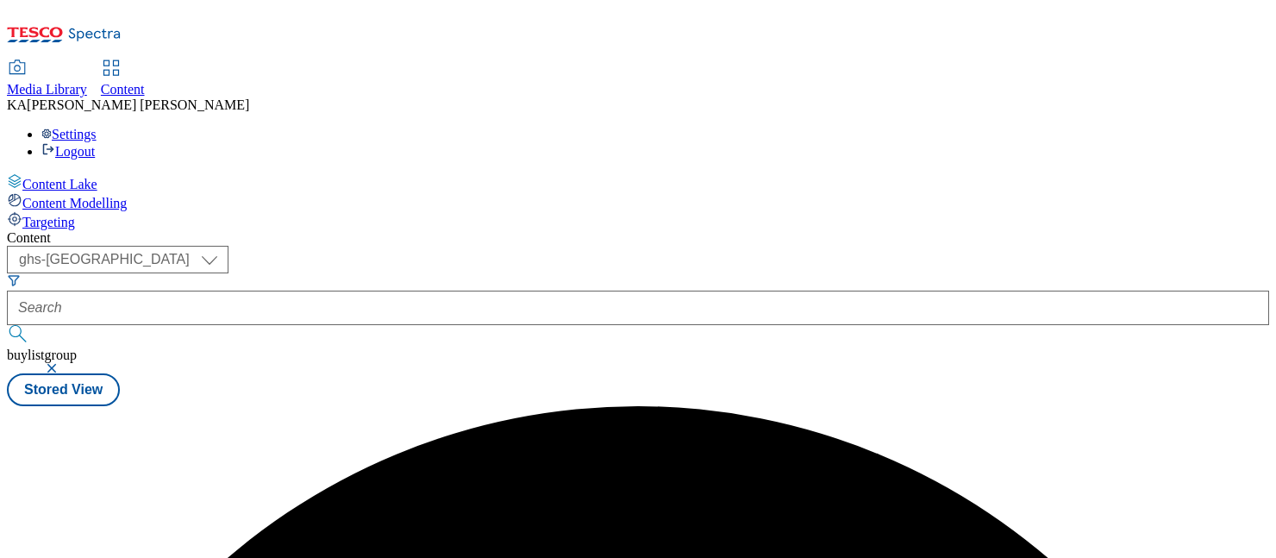
scroll to position [0, 0]
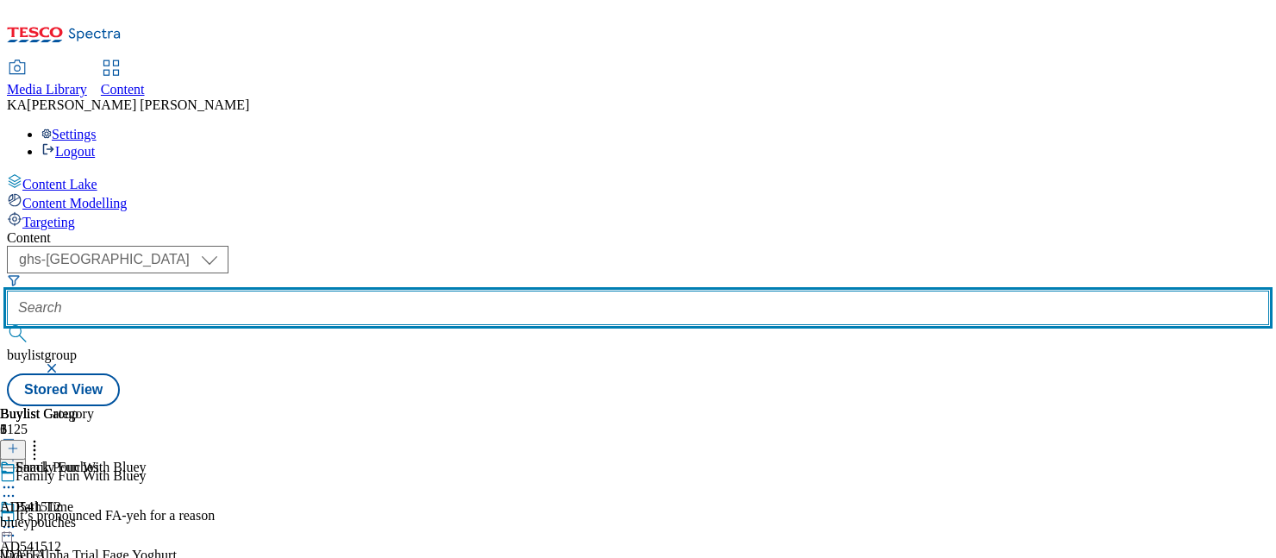
click at [402, 291] on input "text" at bounding box center [638, 308] width 1262 height 34
paste input "shaken-udder-milkshake-25tw28"
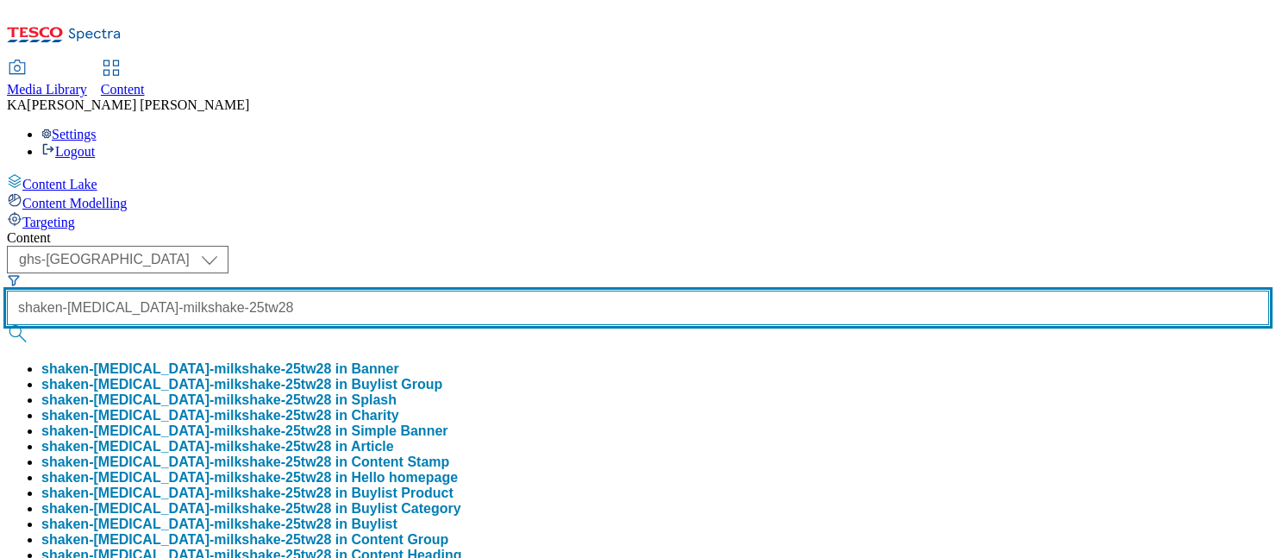
scroll to position [0, 51]
type input "shaken-udder-milkshake-25tw28"
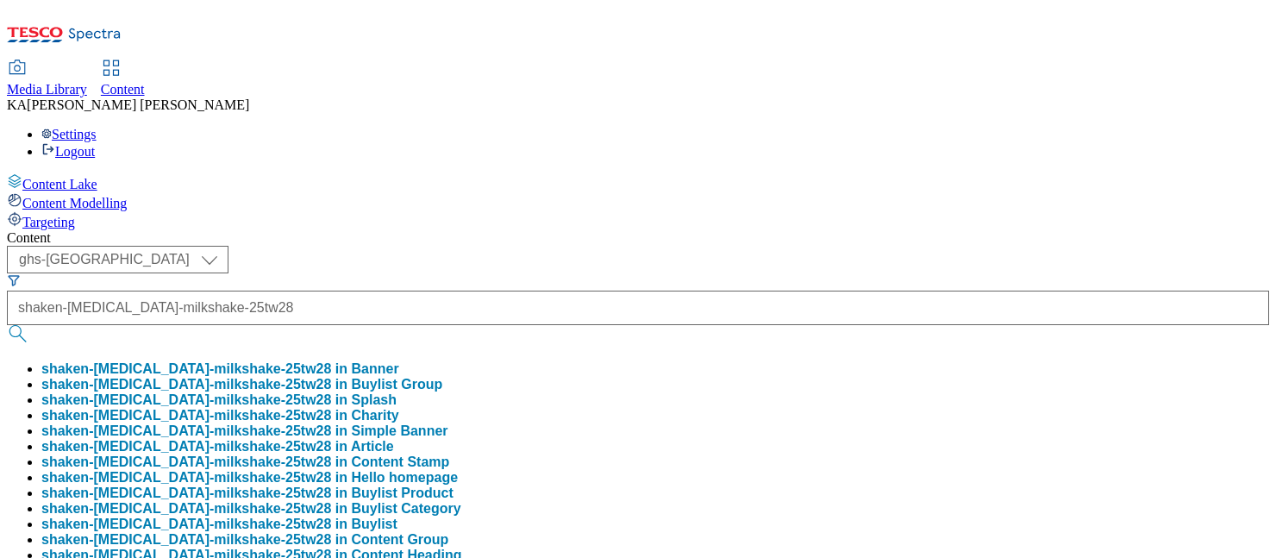
scroll to position [0, 0]
click at [396, 377] on button "shaken-udder-milkshake-25tw28 in Buylist Group" at bounding box center [241, 385] width 401 height 16
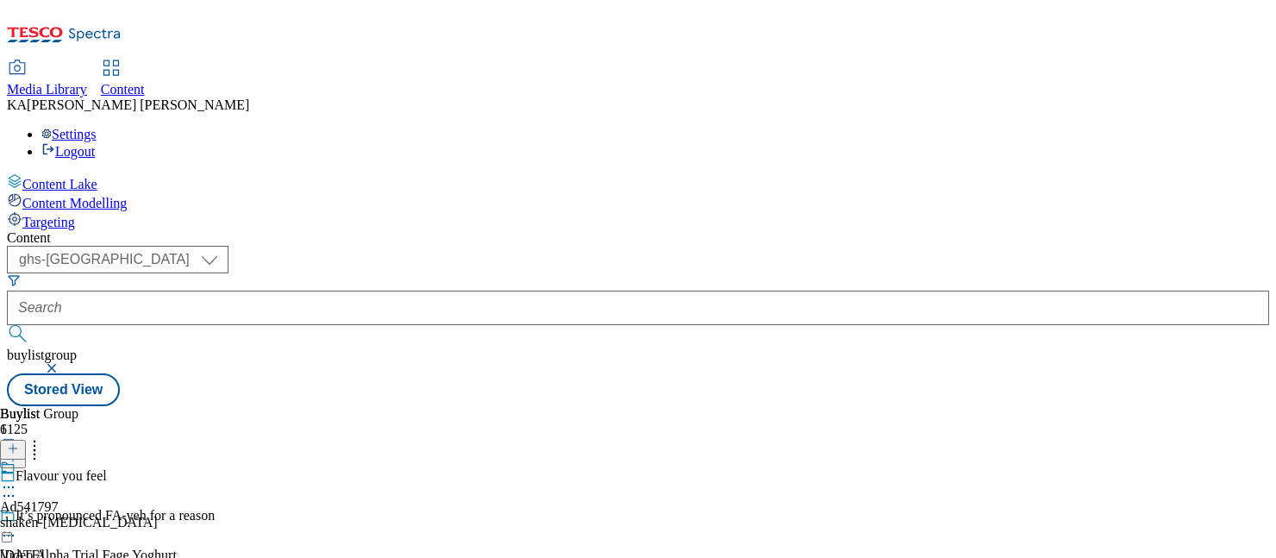
click at [17, 479] on icon at bounding box center [8, 487] width 17 height 17
click at [73, 517] on span "Edit" at bounding box center [63, 523] width 20 height 13
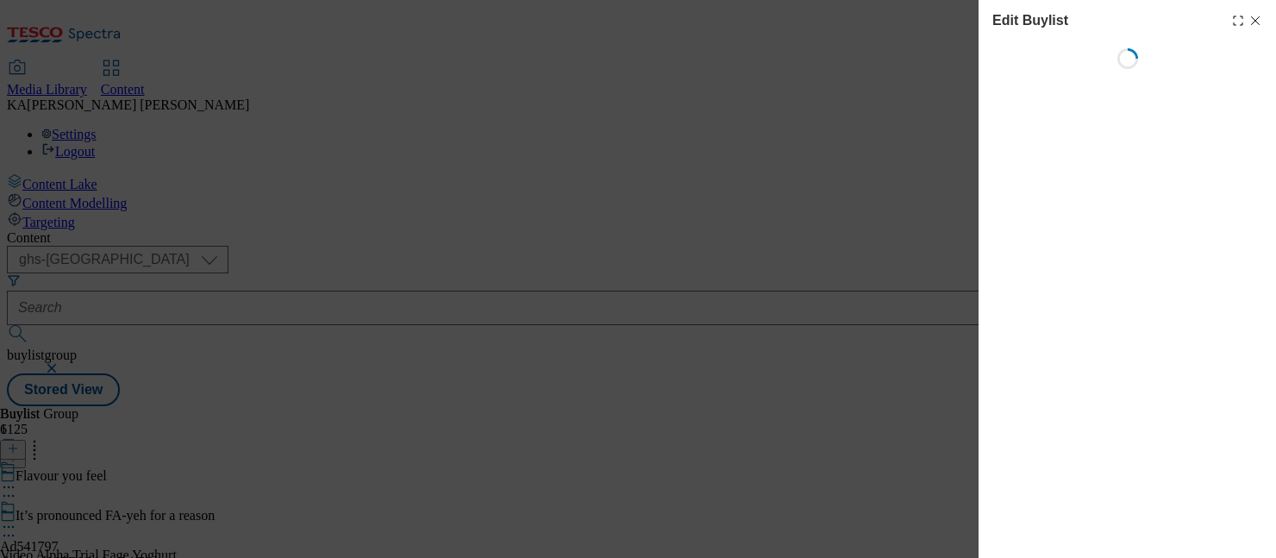
select select "tactical"
select select "supplier funded short term 1-3 weeks"
select select "dunnhumby"
select select "Banner"
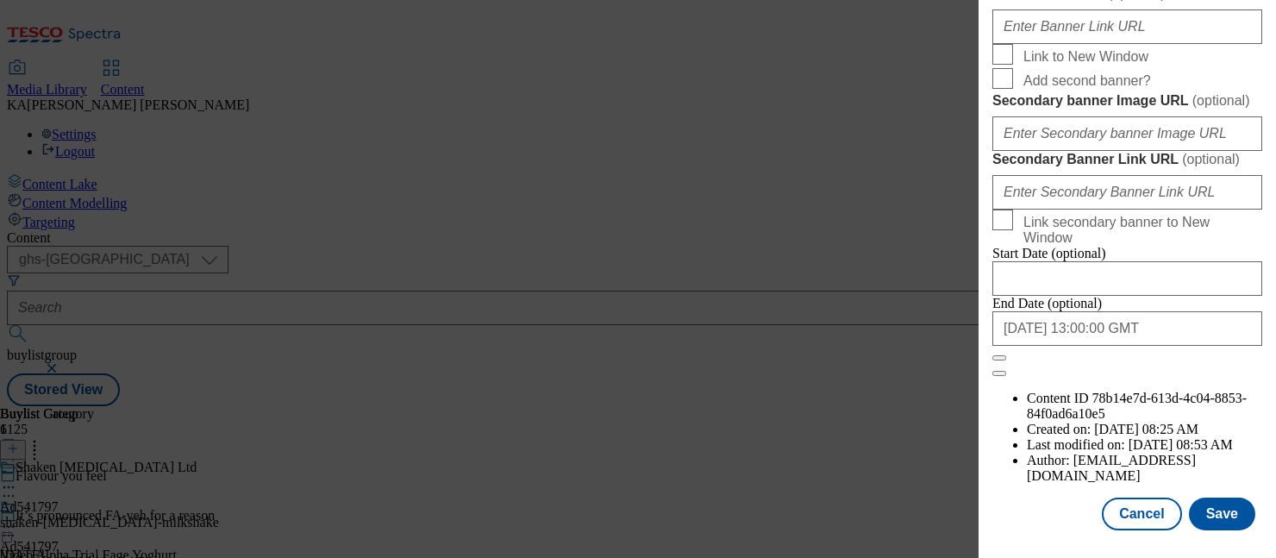
scroll to position [1499, 0]
paste input "https://digitalcontent.api.tesco.com/v2/media/ghs-mktg/ed5b6f77-72e7-4195-bcd6-…"
type input "https://digitalcontent.api.tesco.com/v2/media/ghs-mktg/ed5b6f77-72e7-4195-bcd6-…"
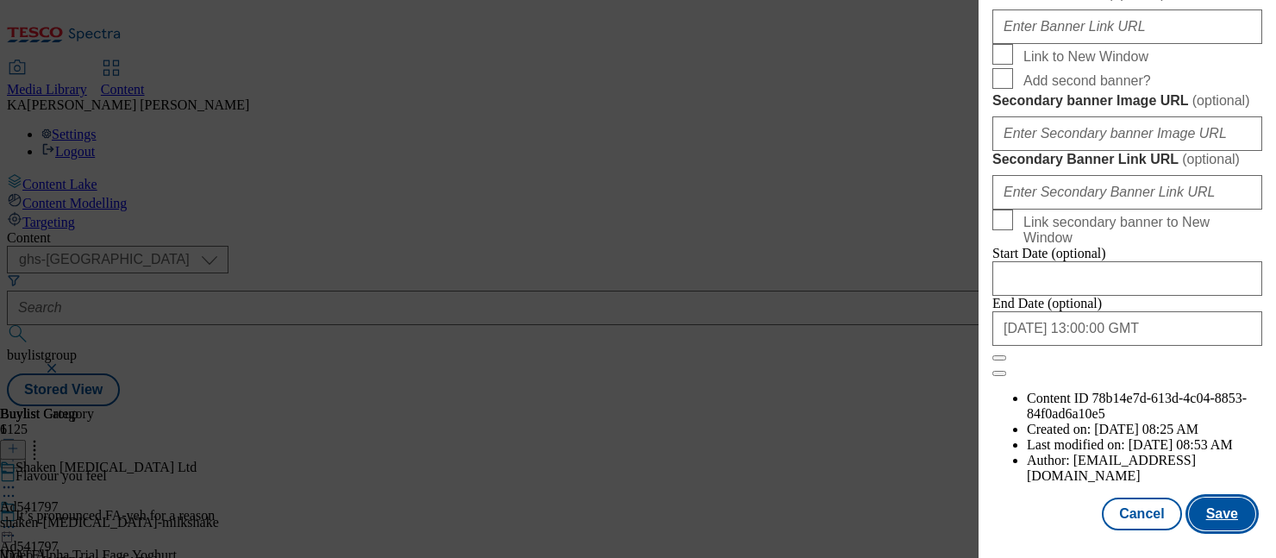
click at [1208, 510] on button "Save" at bounding box center [1222, 514] width 66 height 33
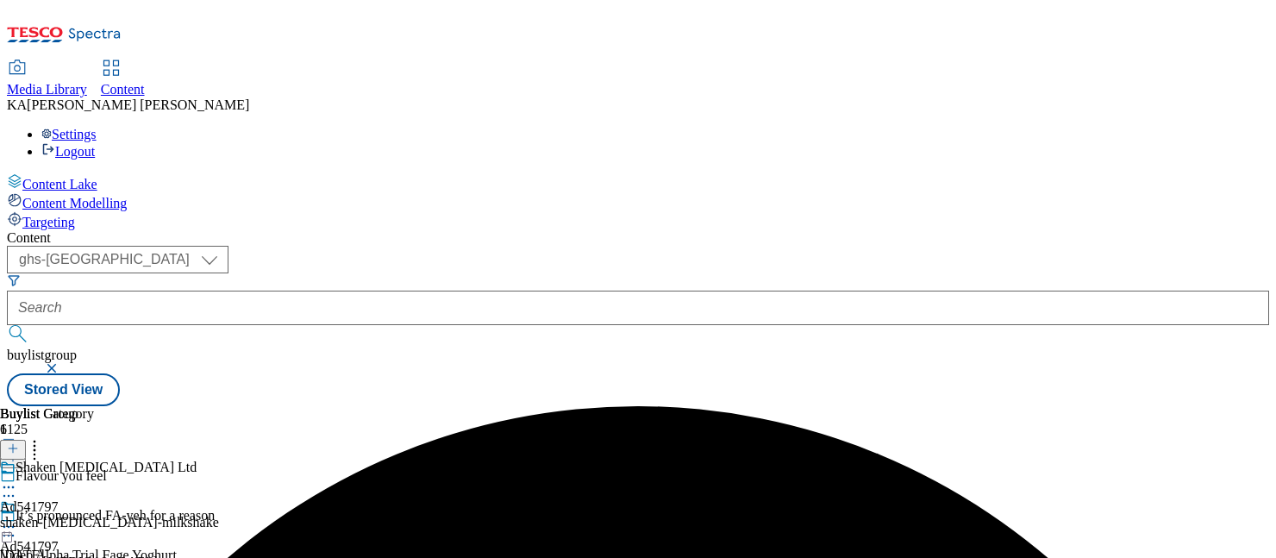
click at [17, 518] on icon at bounding box center [8, 526] width 17 height 17
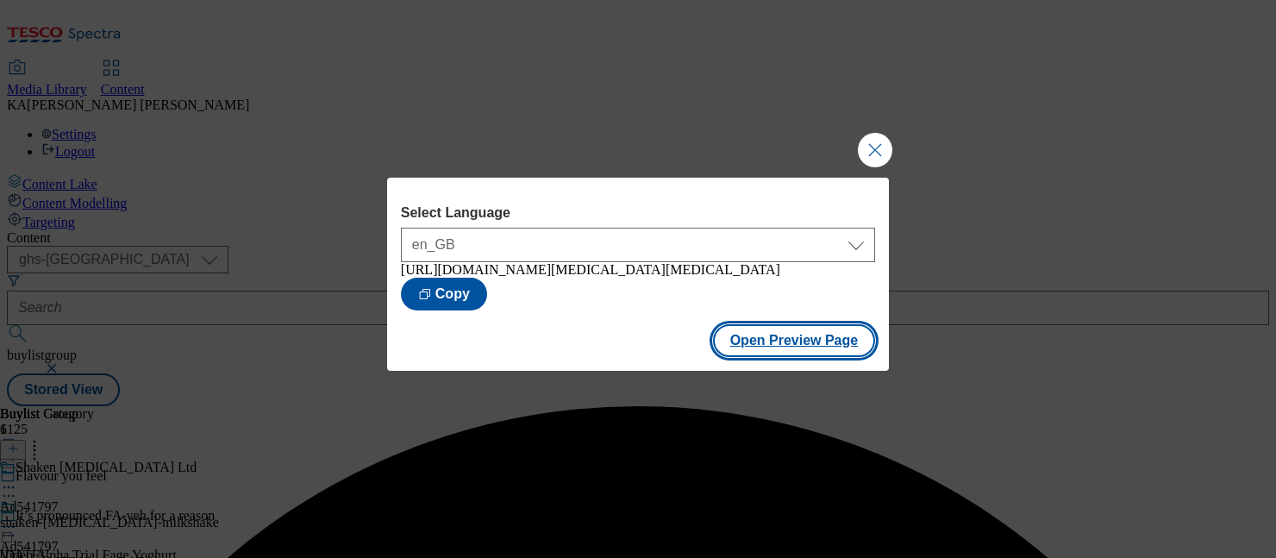
click at [749, 352] on button "Open Preview Page" at bounding box center [794, 340] width 163 height 33
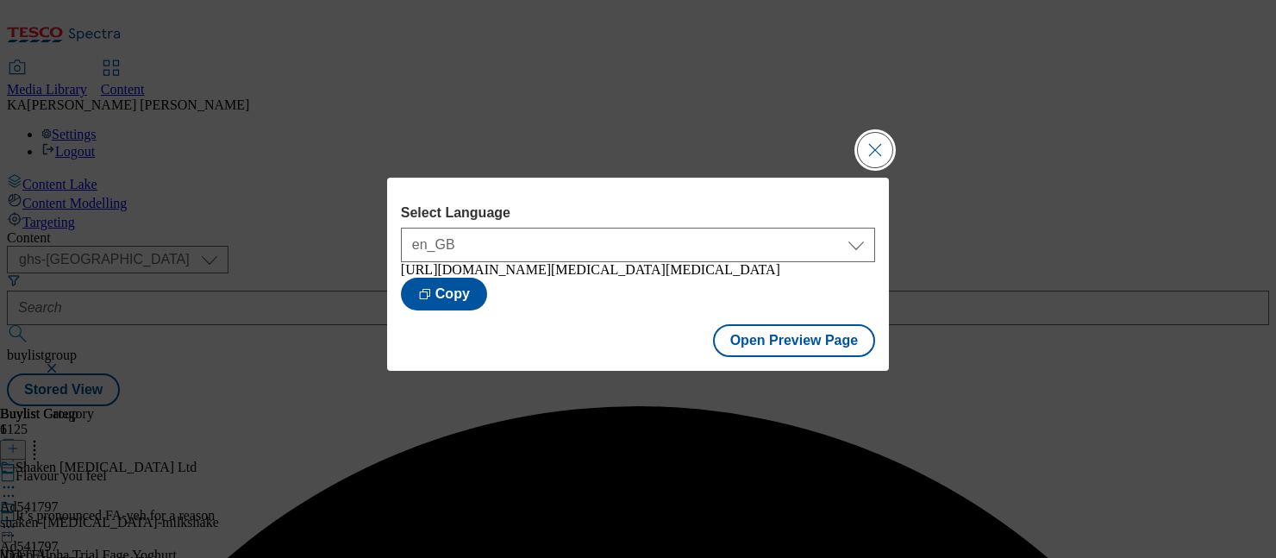
click at [871, 141] on button "Close Modal" at bounding box center [875, 150] width 34 height 34
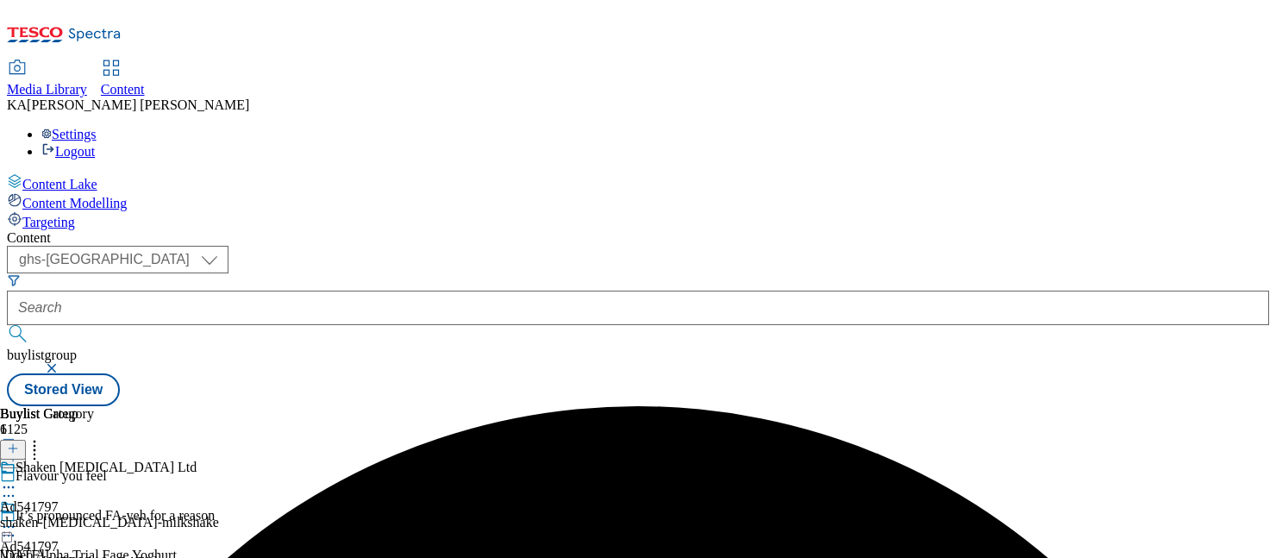
click at [17, 518] on icon at bounding box center [8, 526] width 17 height 17
